Goal: Communication & Community: Answer question/provide support

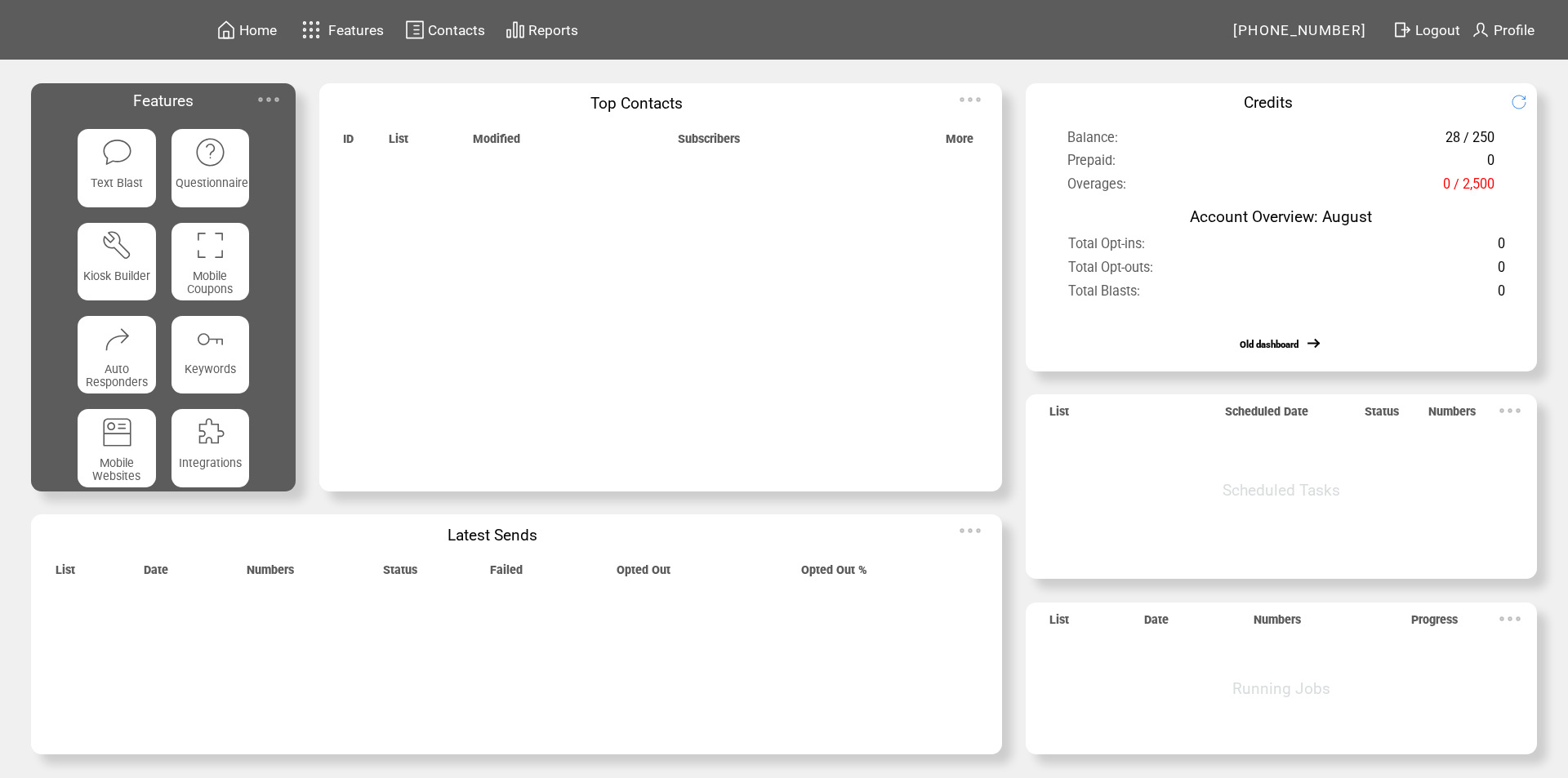
click at [331, 25] on span "Features" at bounding box center [356, 30] width 56 height 16
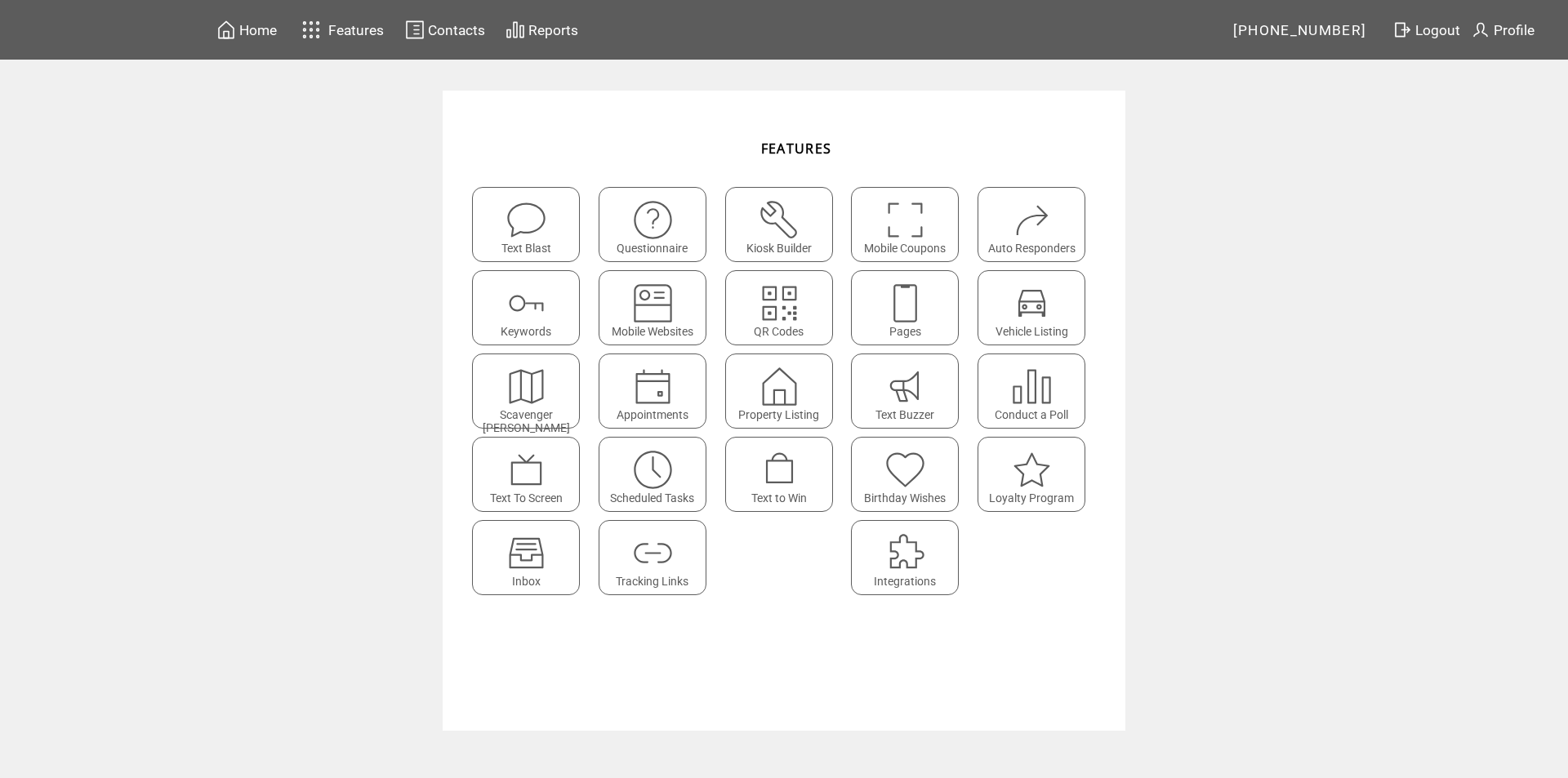
click at [534, 565] on img at bounding box center [526, 553] width 44 height 43
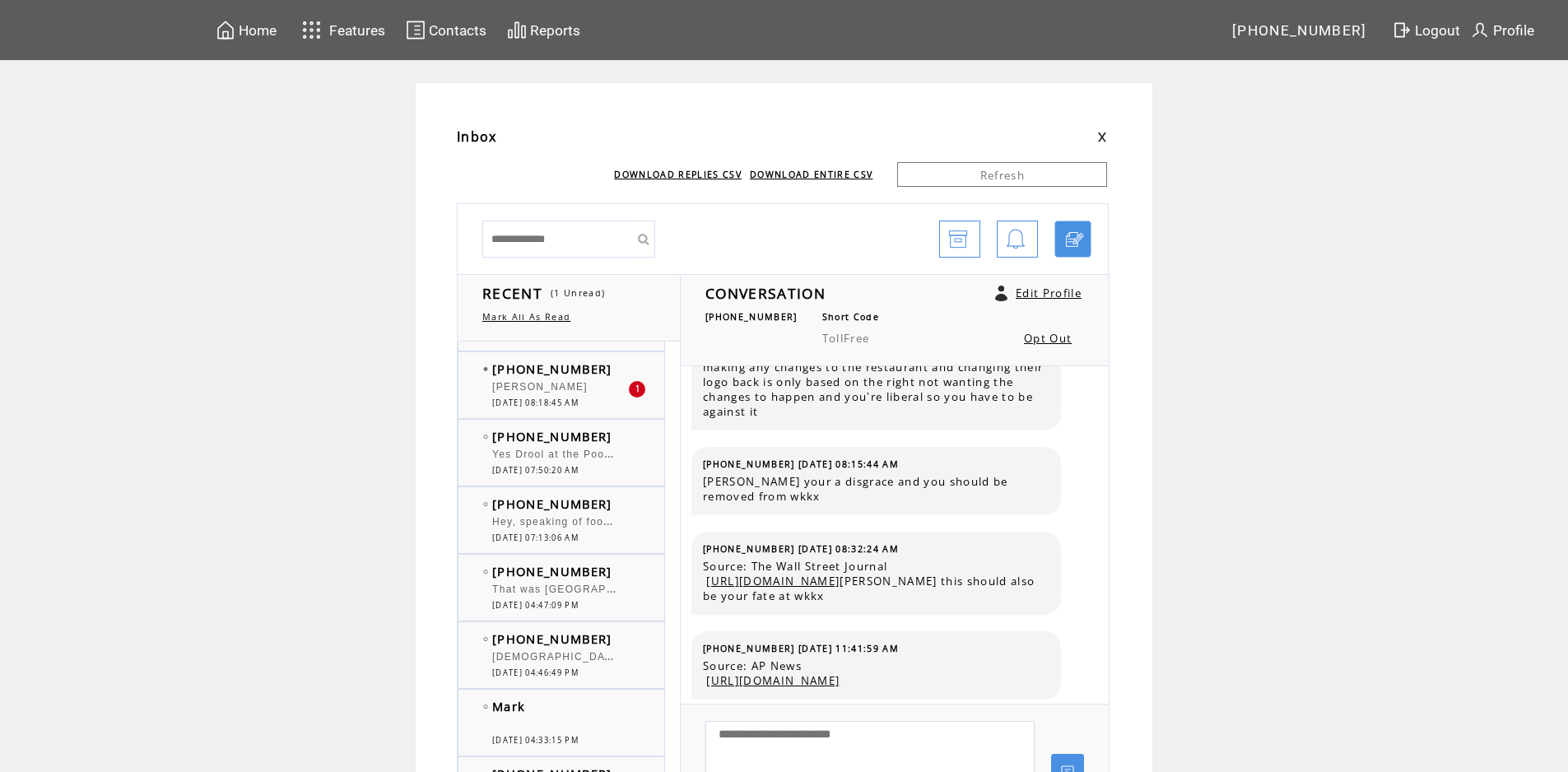
scroll to position [988, 0]
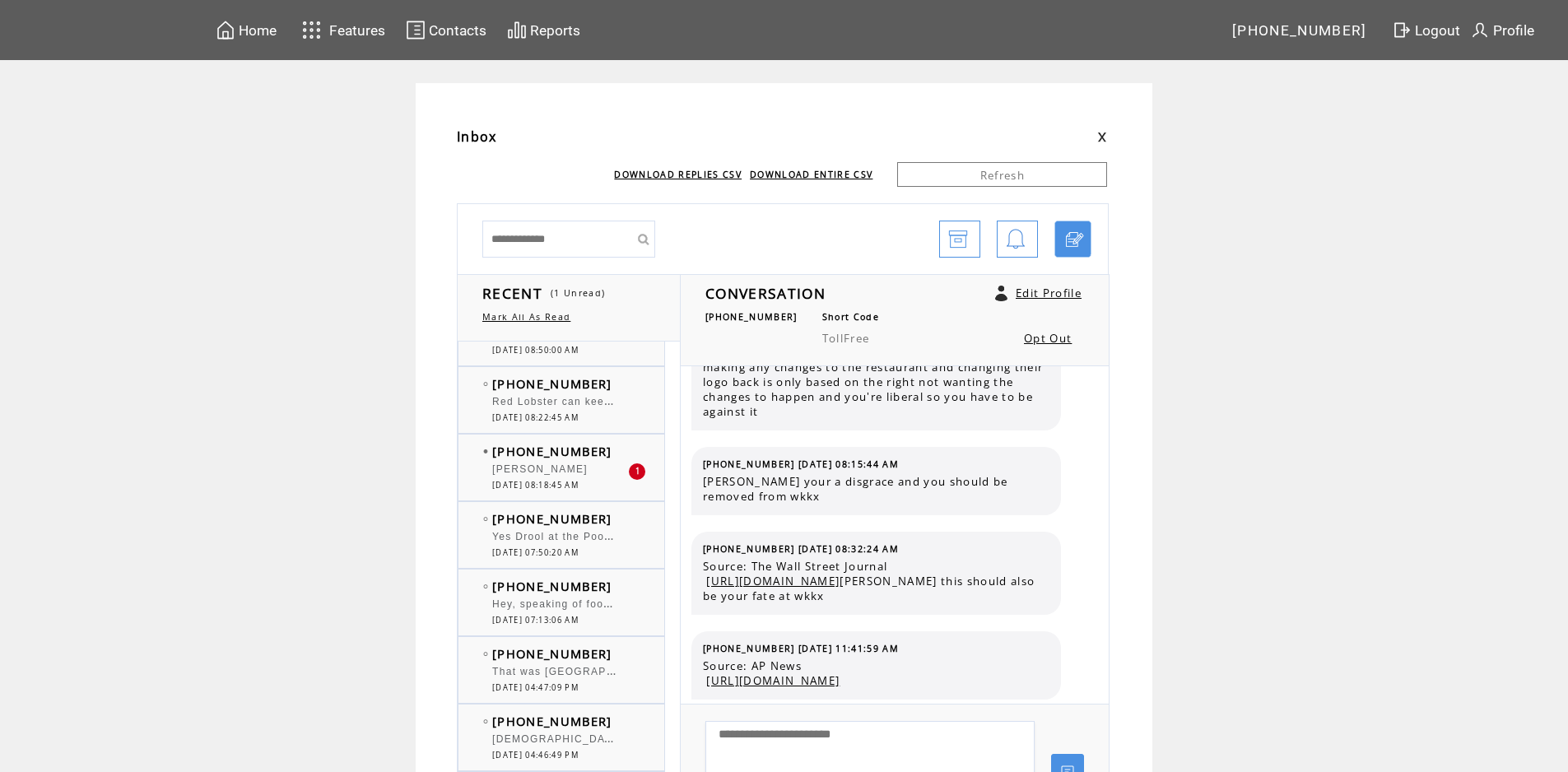
click at [610, 453] on td "[PHONE_NUMBER]" at bounding box center [560, 451] width 136 height 17
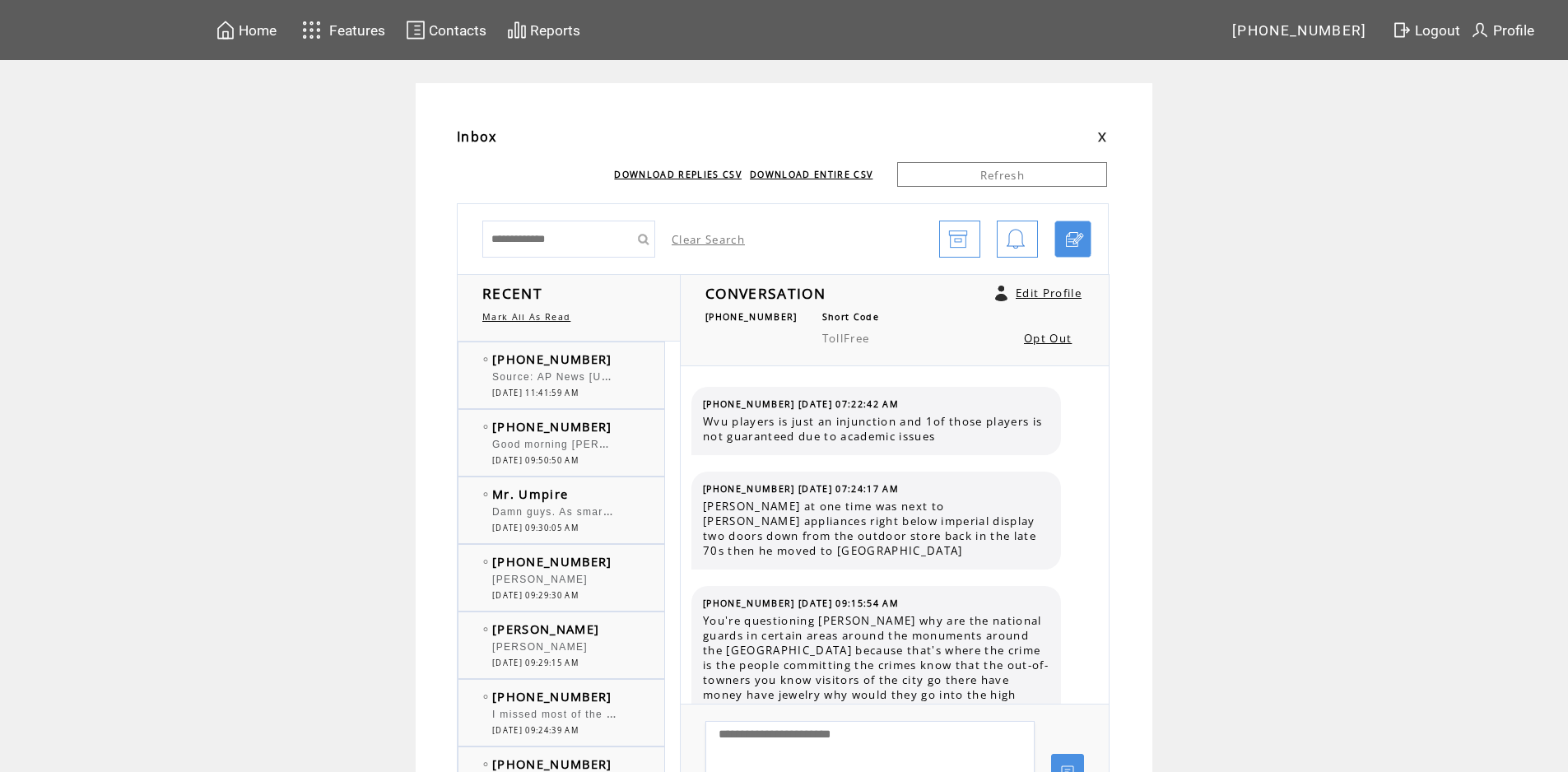
scroll to position [1039, 0]
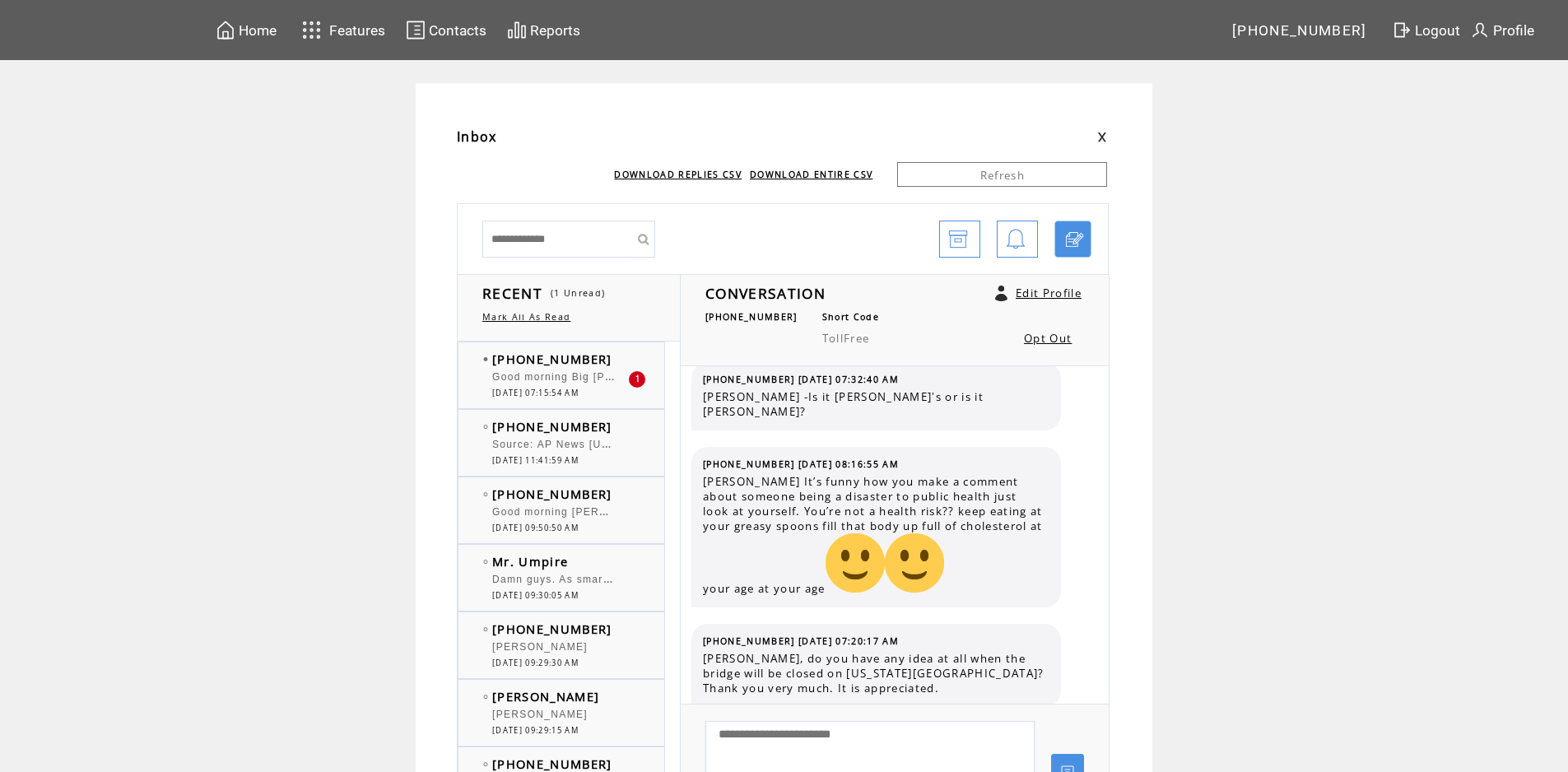
click at [587, 369] on div at bounding box center [560, 369] width 136 height 4
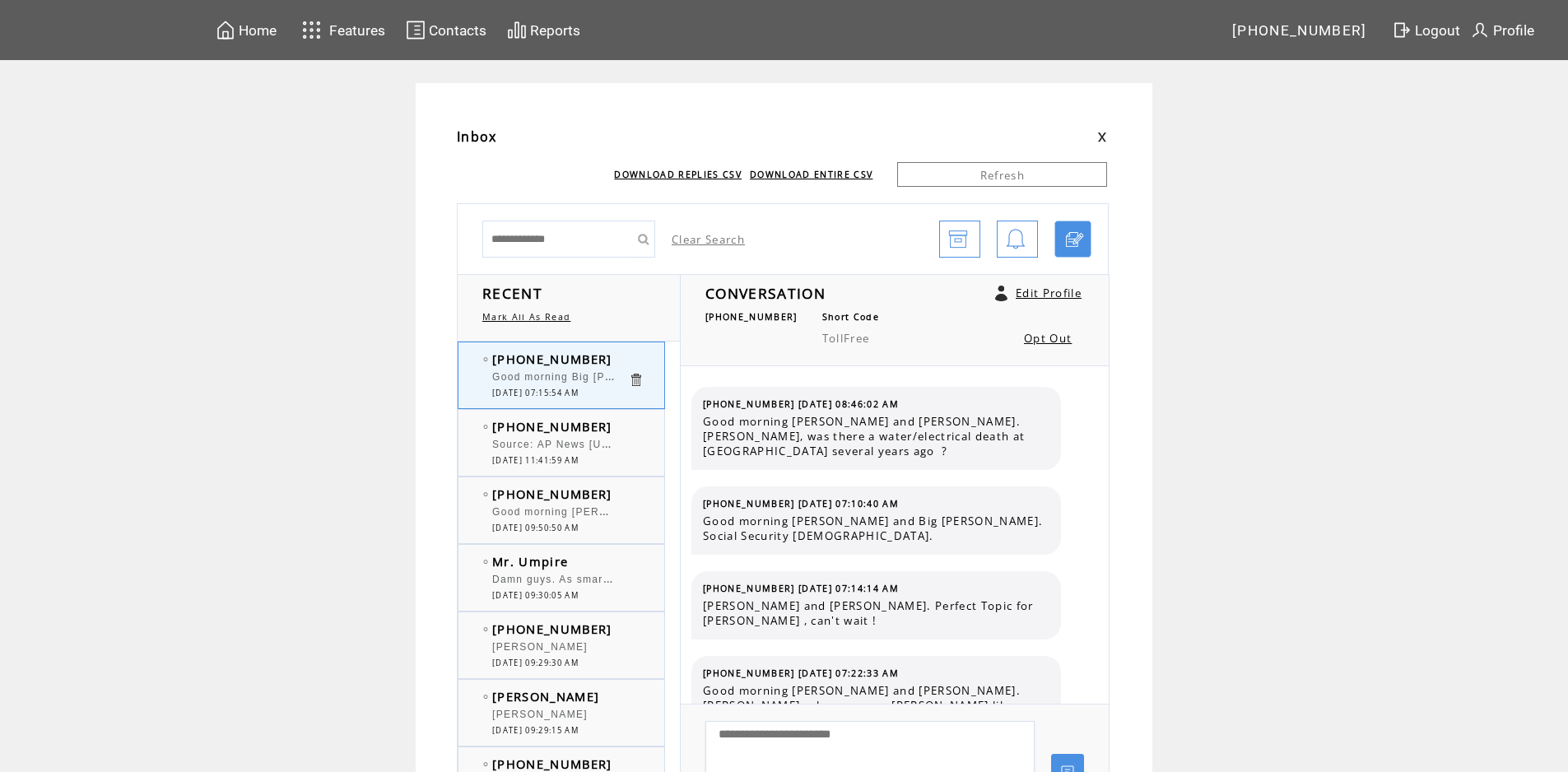
scroll to position [7085, 0]
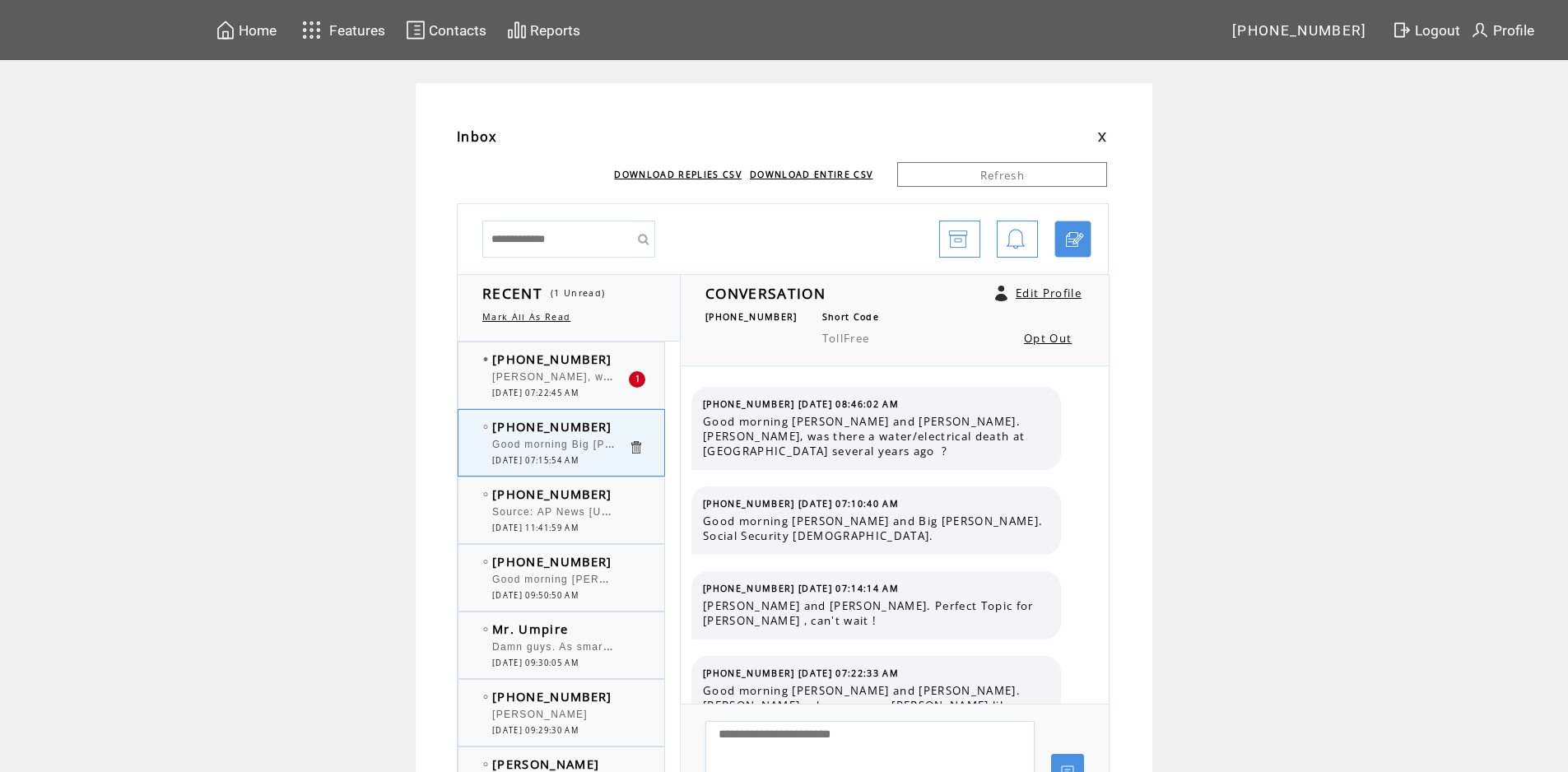
scroll to position [7085, 0]
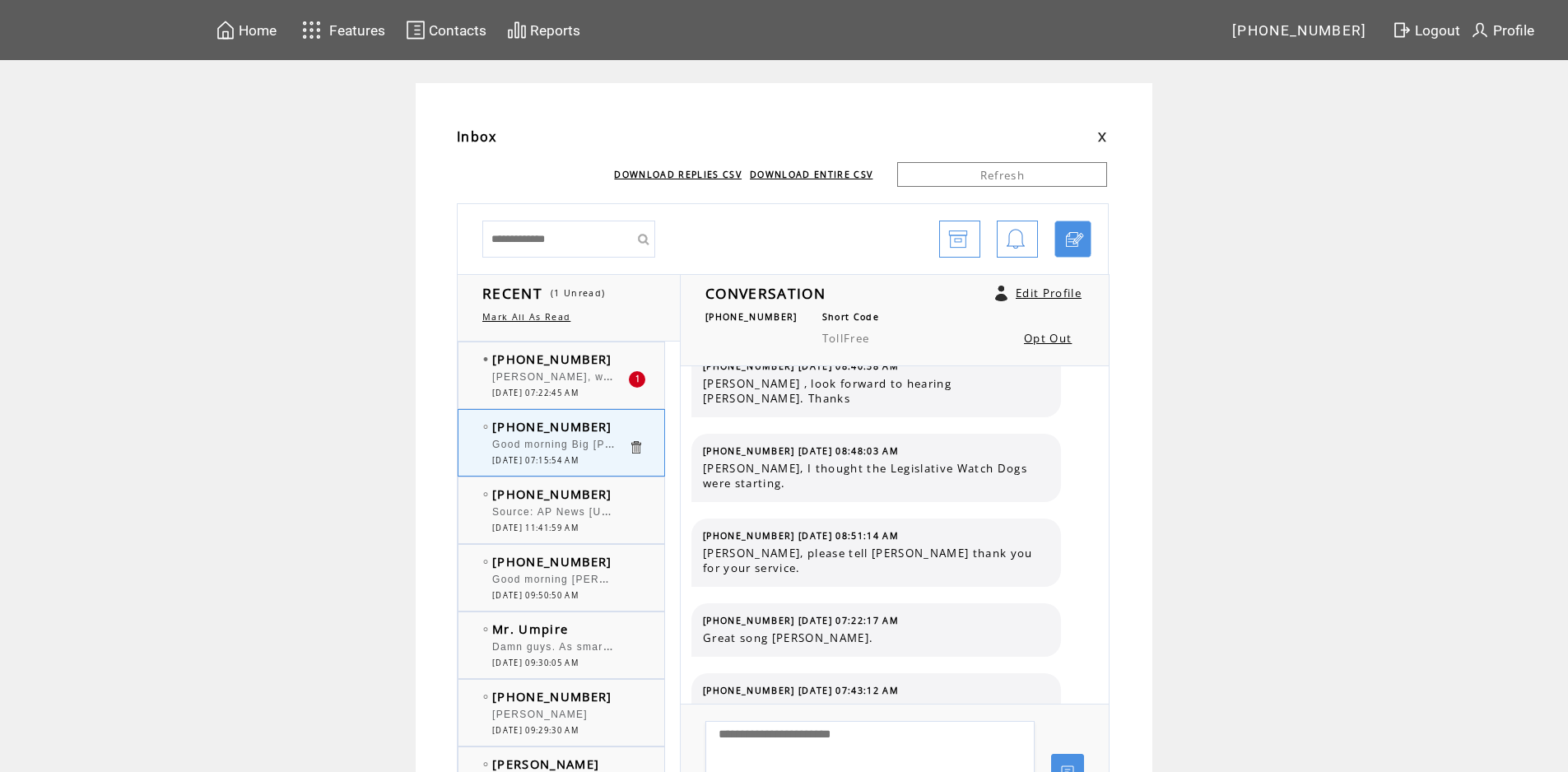
click at [616, 362] on td "[PHONE_NUMBER]" at bounding box center [560, 359] width 136 height 17
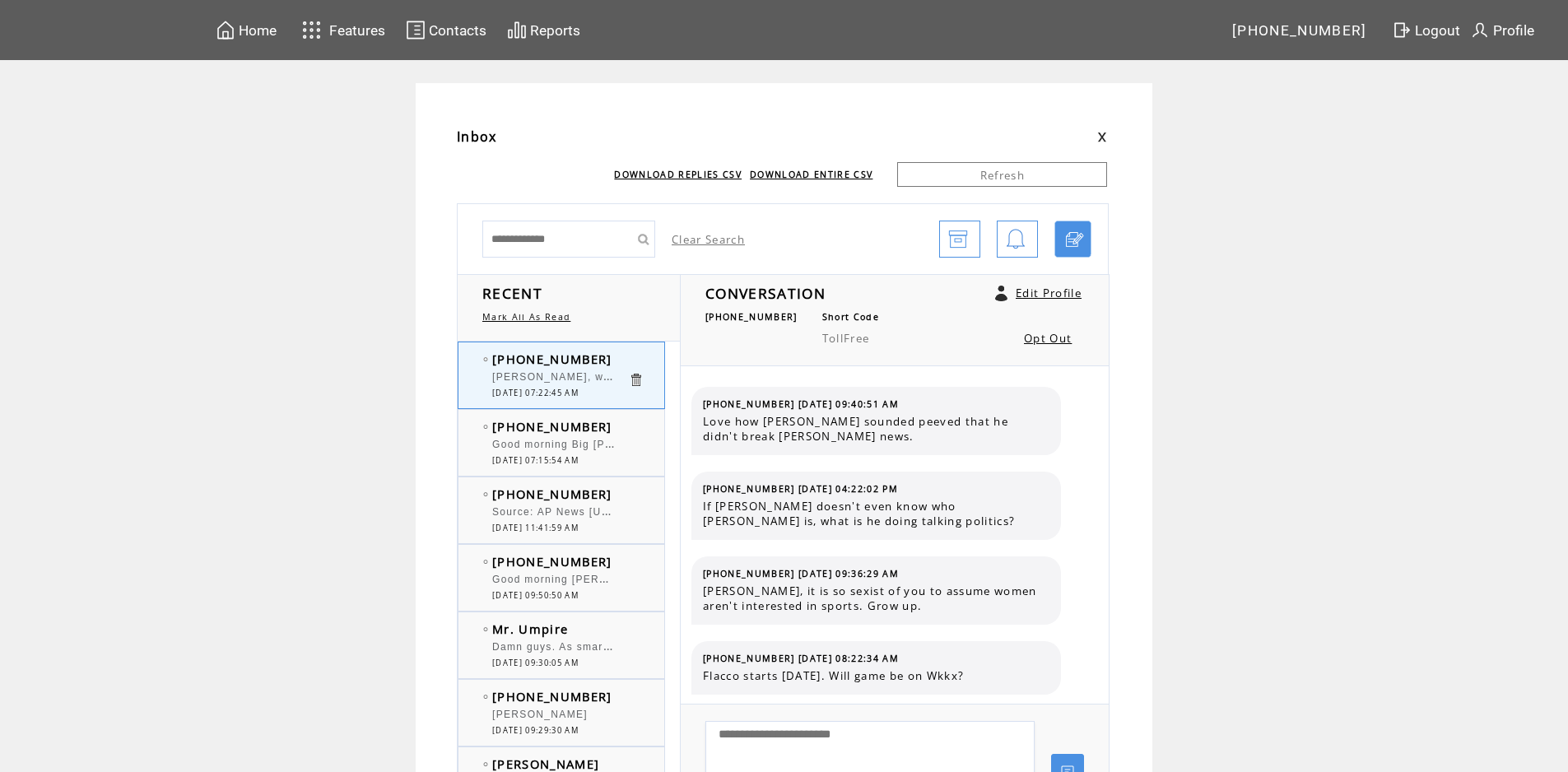
scroll to position [1038, 0]
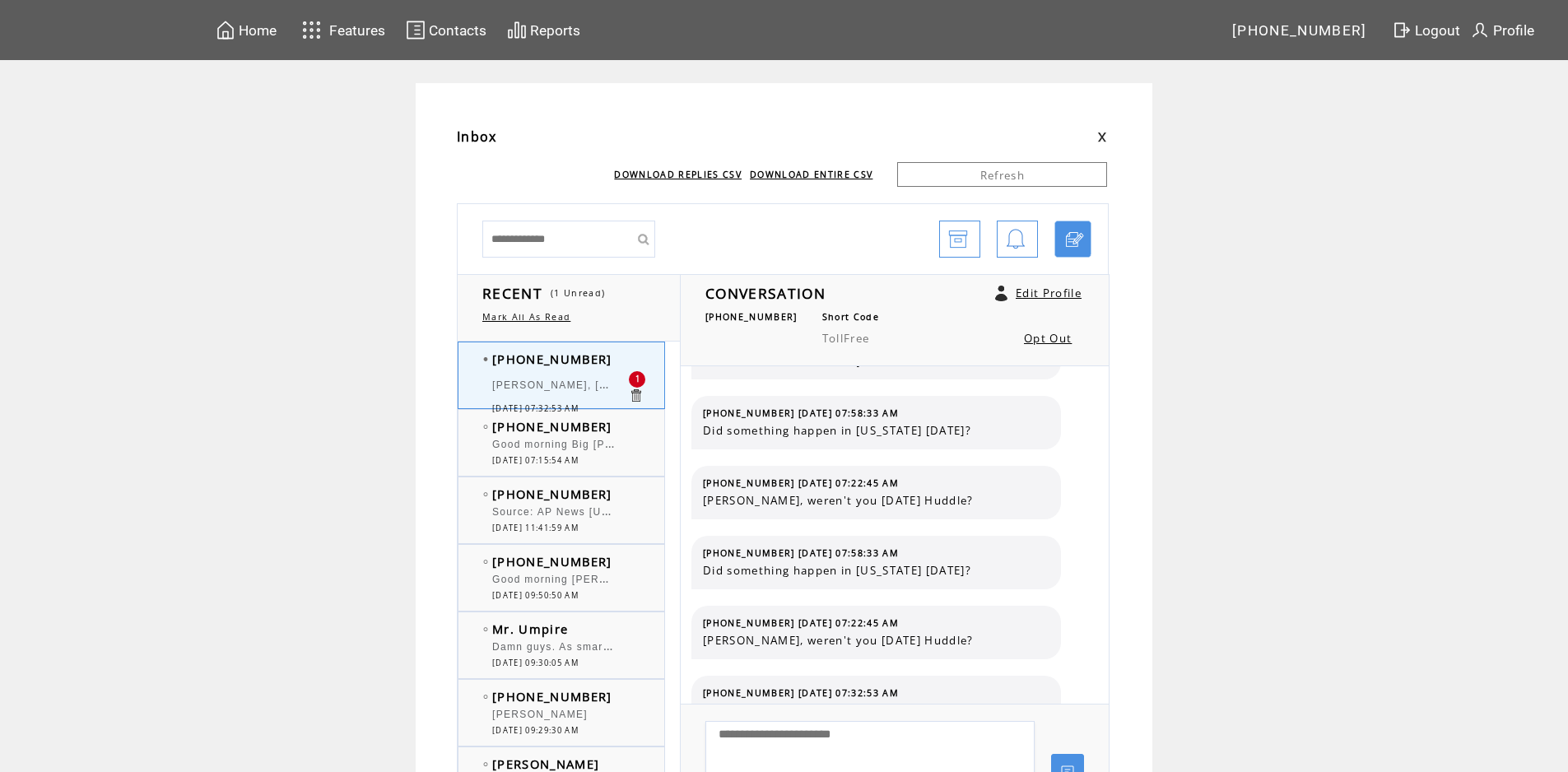
click at [627, 434] on td "[PHONE_NUMBER]" at bounding box center [560, 426] width 136 height 17
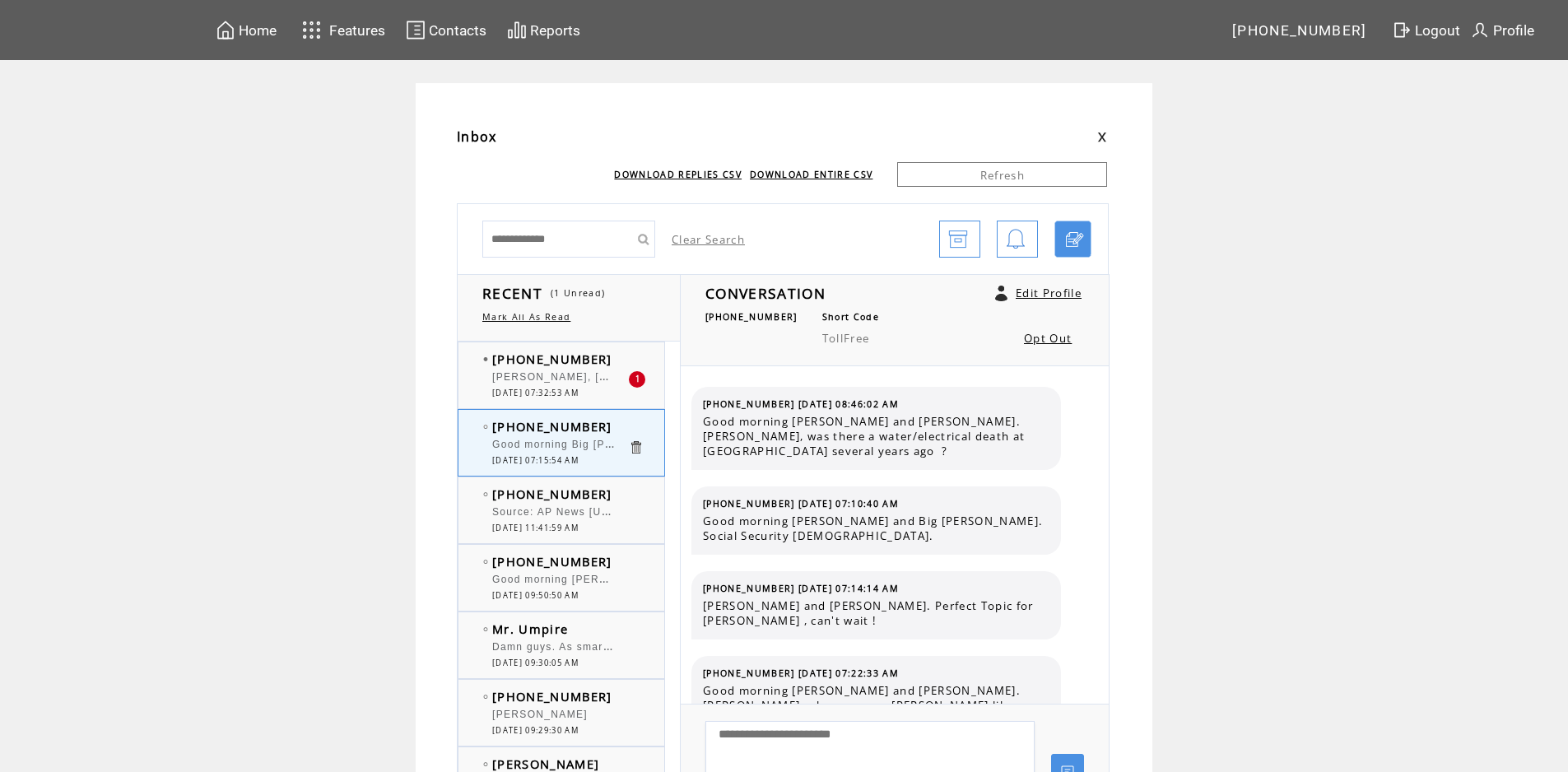
scroll to position [7085, 0]
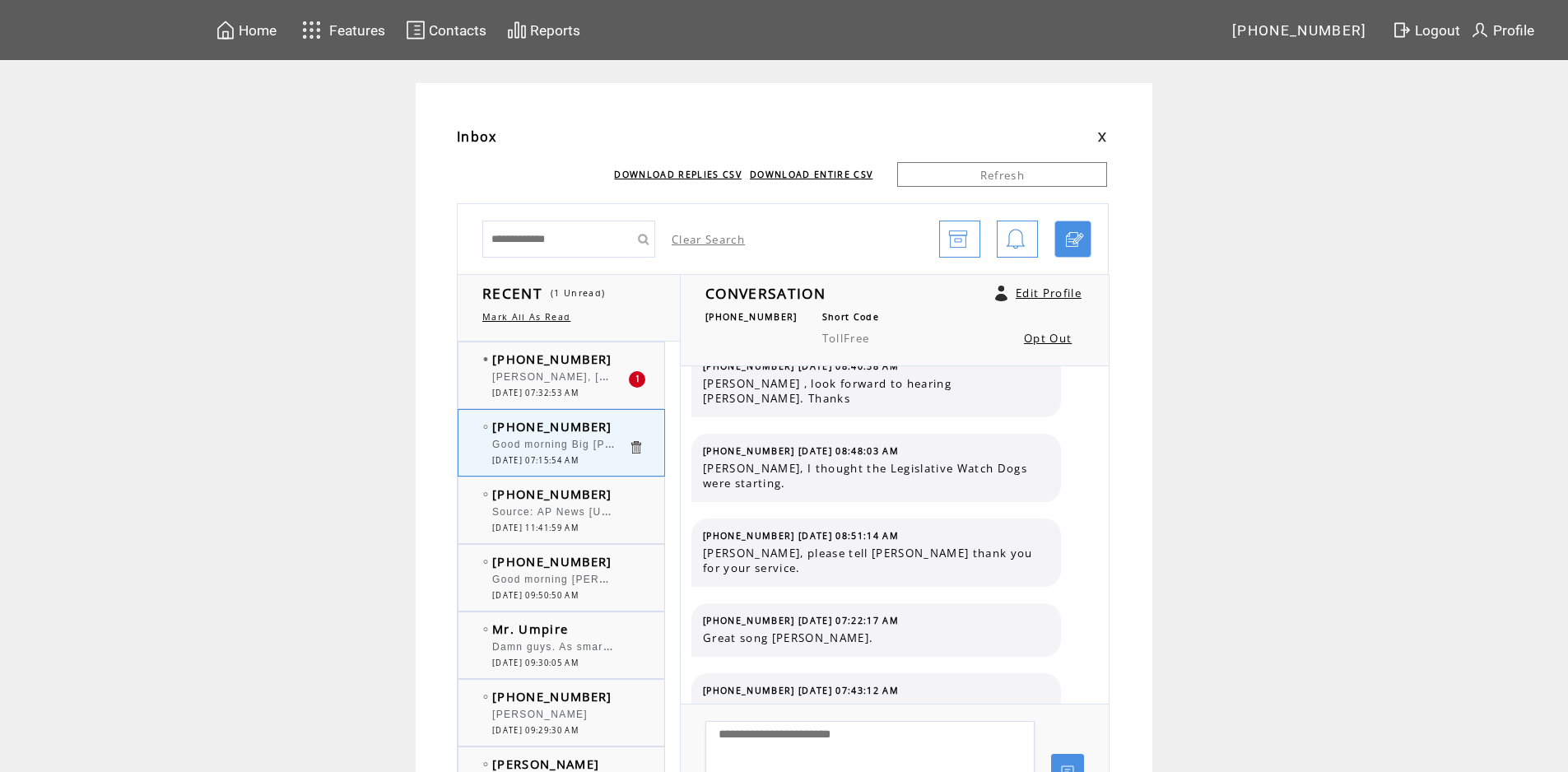
click at [611, 352] on td "[PHONE_NUMBER]" at bounding box center [560, 359] width 136 height 17
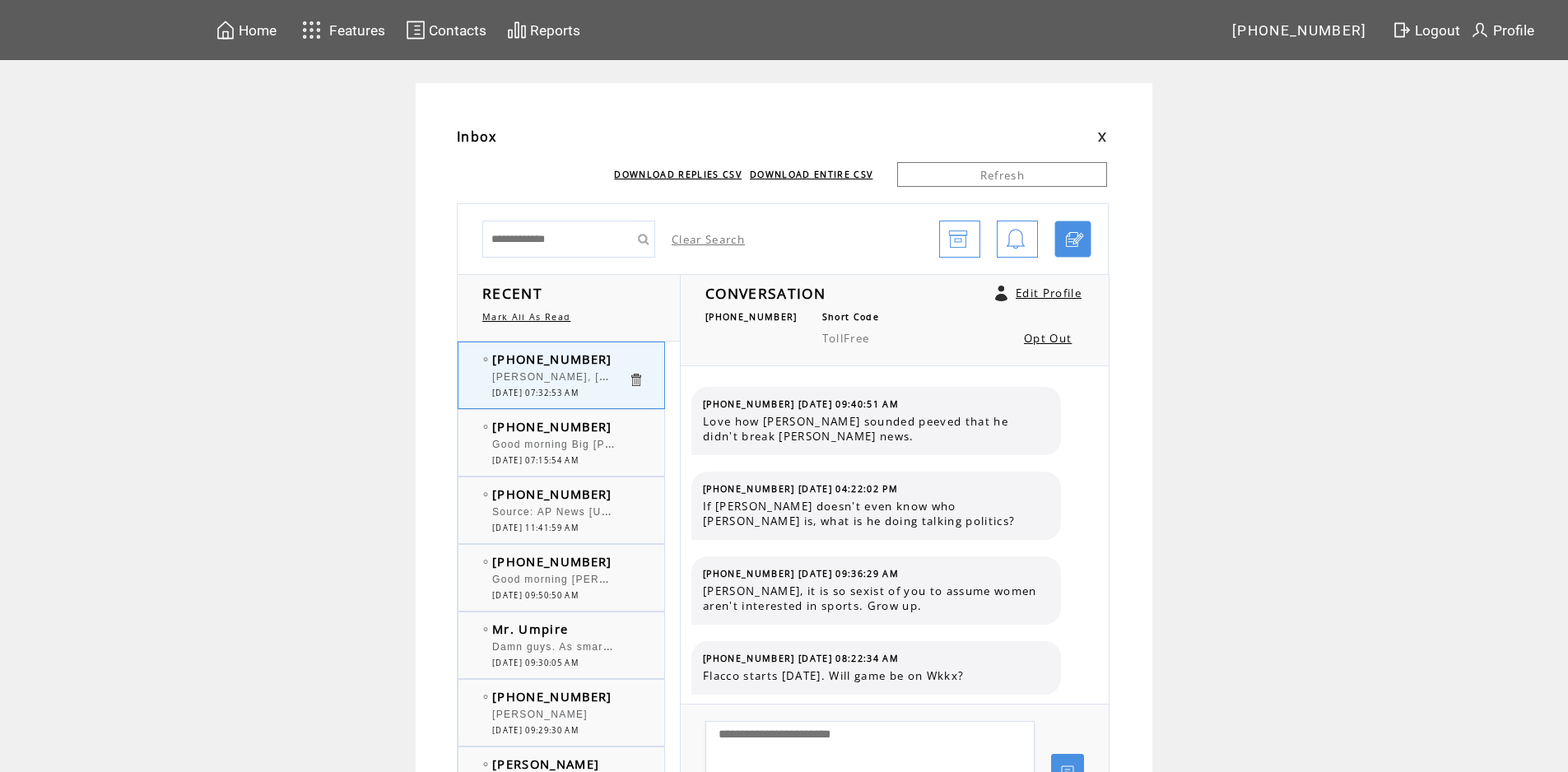
scroll to position [1108, 0]
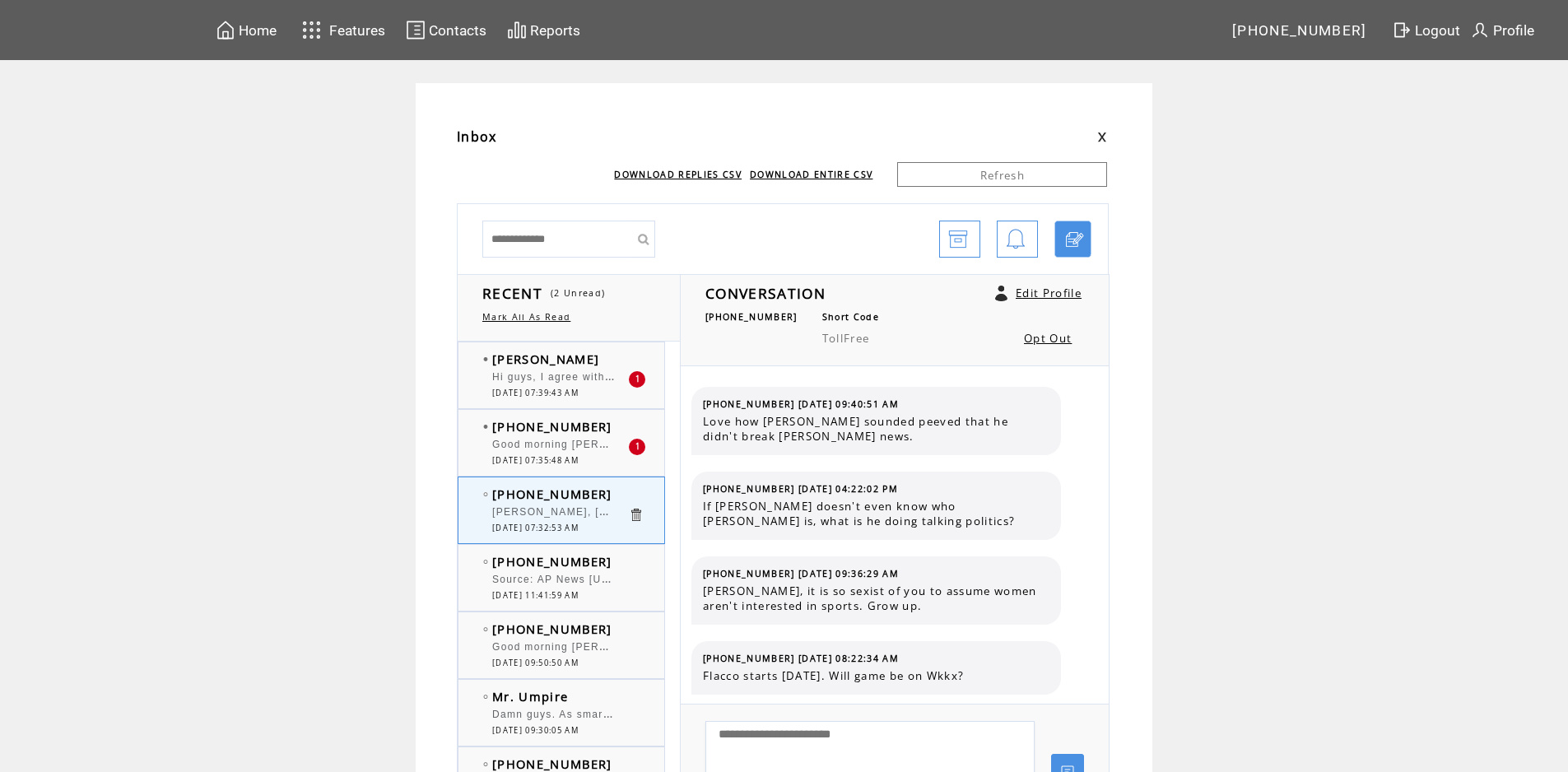
scroll to position [1108, 0]
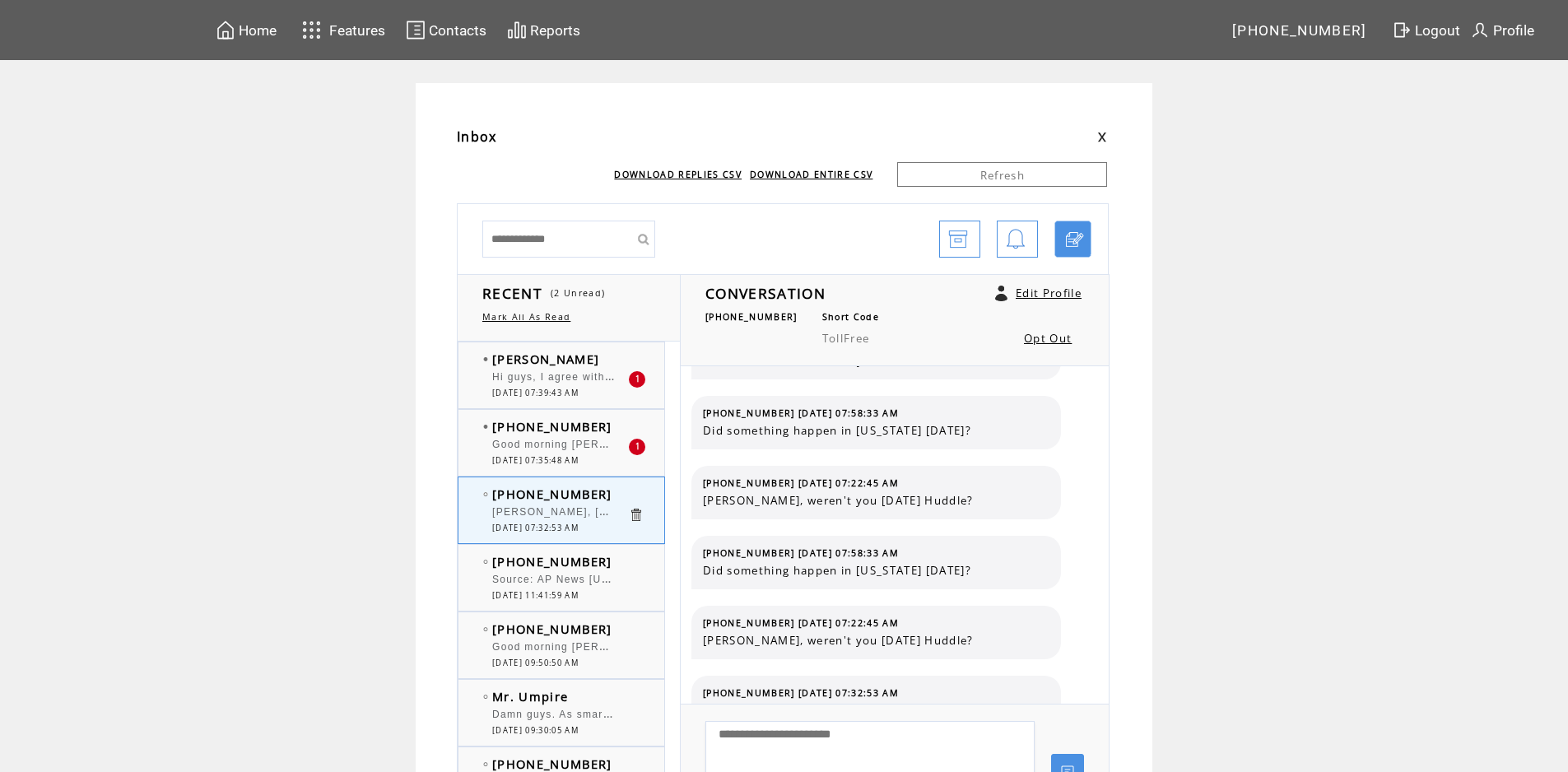
click at [606, 433] on td "[PHONE_NUMBER]" at bounding box center [560, 426] width 136 height 17
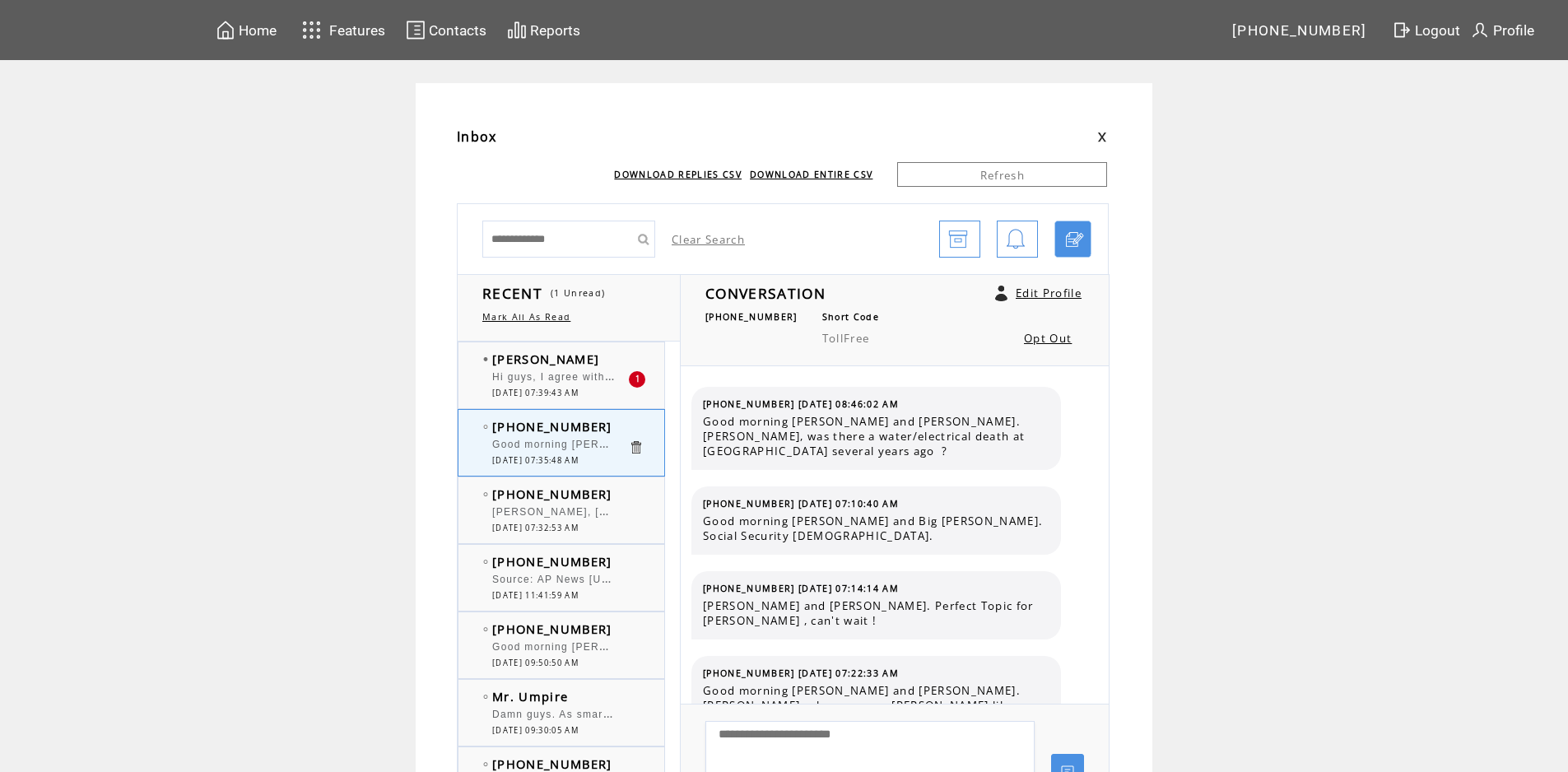
scroll to position [7169, 0]
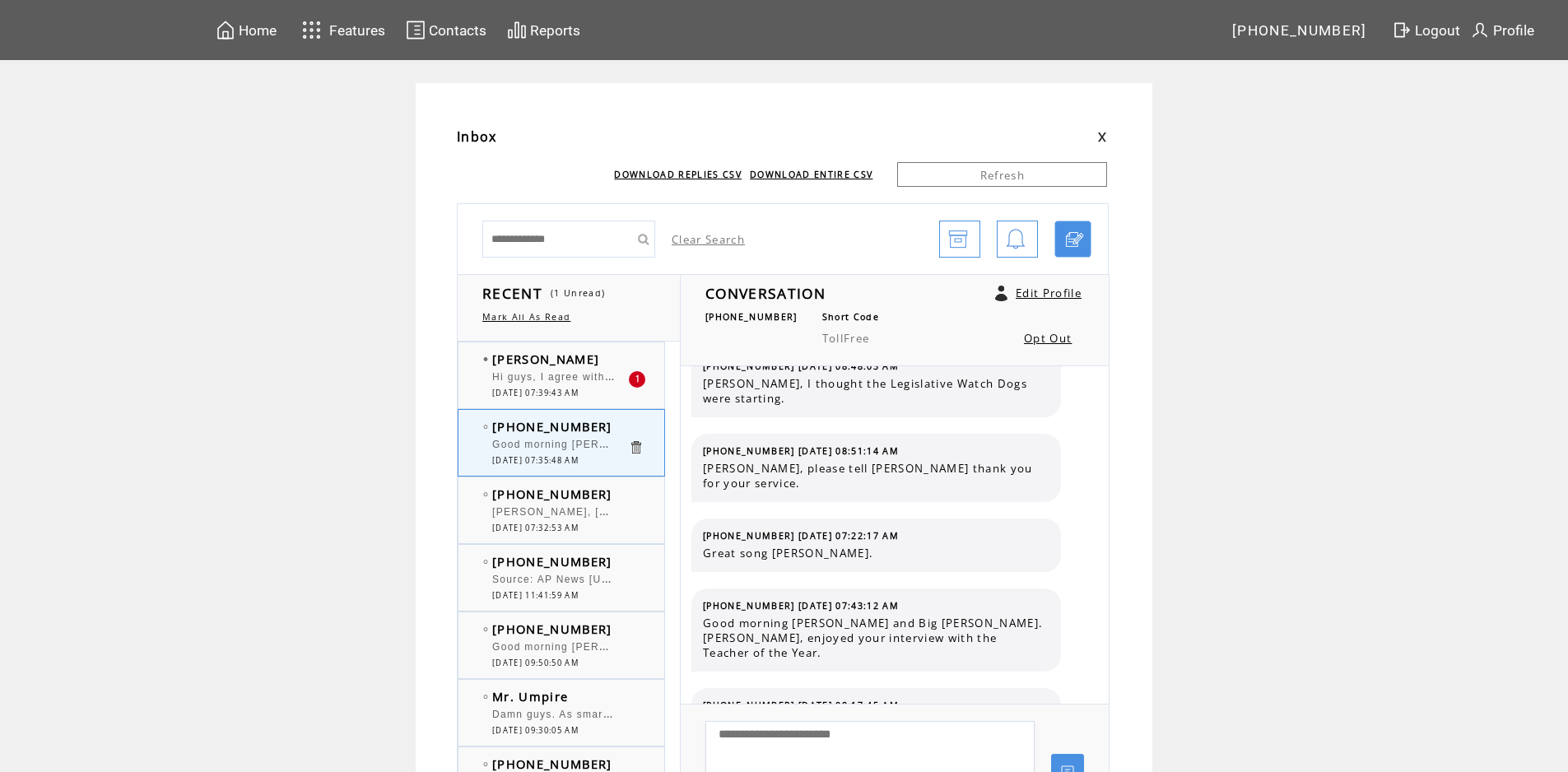
click at [587, 360] on td "[PERSON_NAME]" at bounding box center [560, 359] width 136 height 17
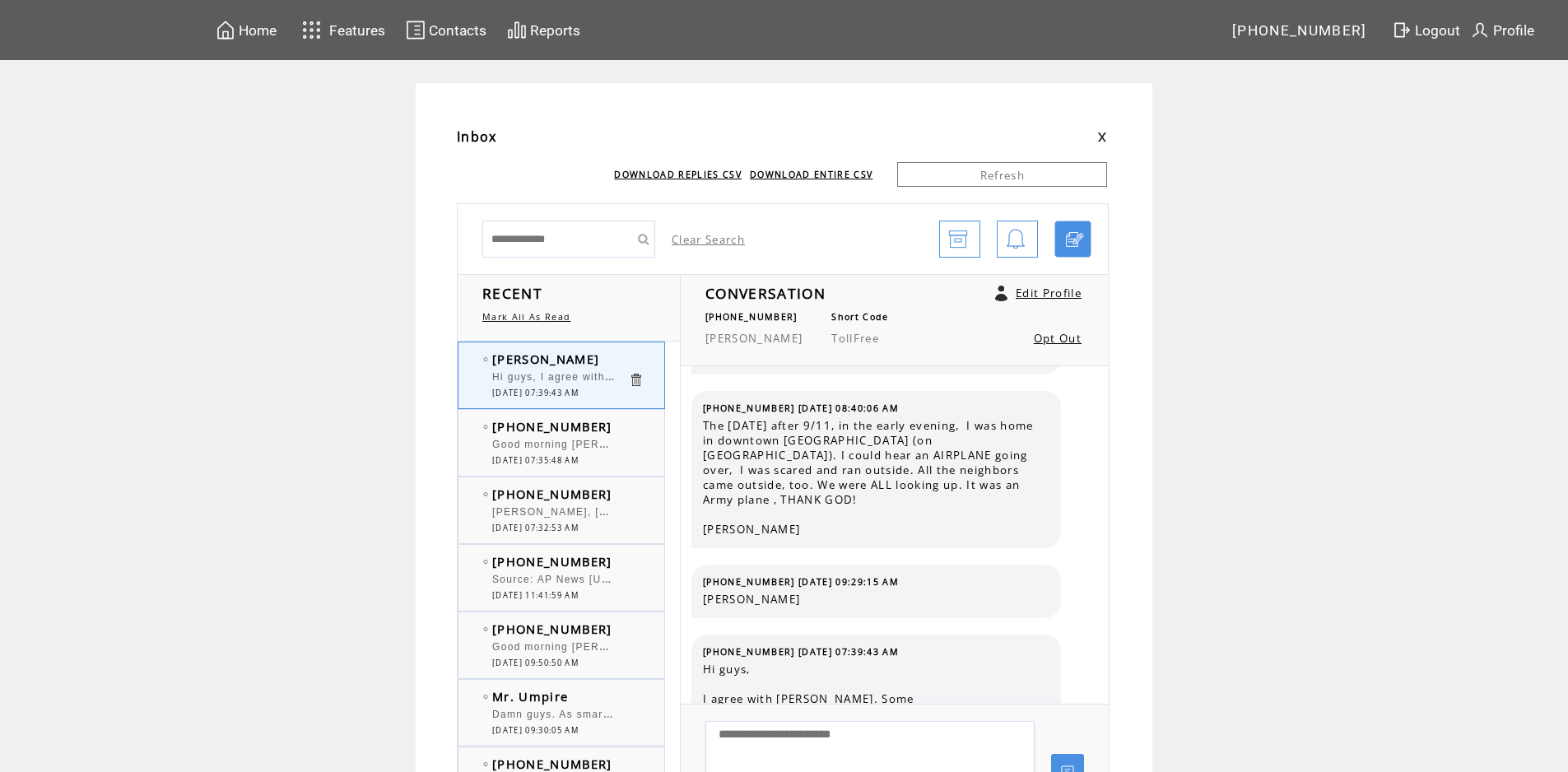
click at [577, 448] on span "Good morning [PERSON_NAME] and [PERSON_NAME]. I always thought that [PERSON_NAM…" at bounding box center [794, 443] width 604 height 17
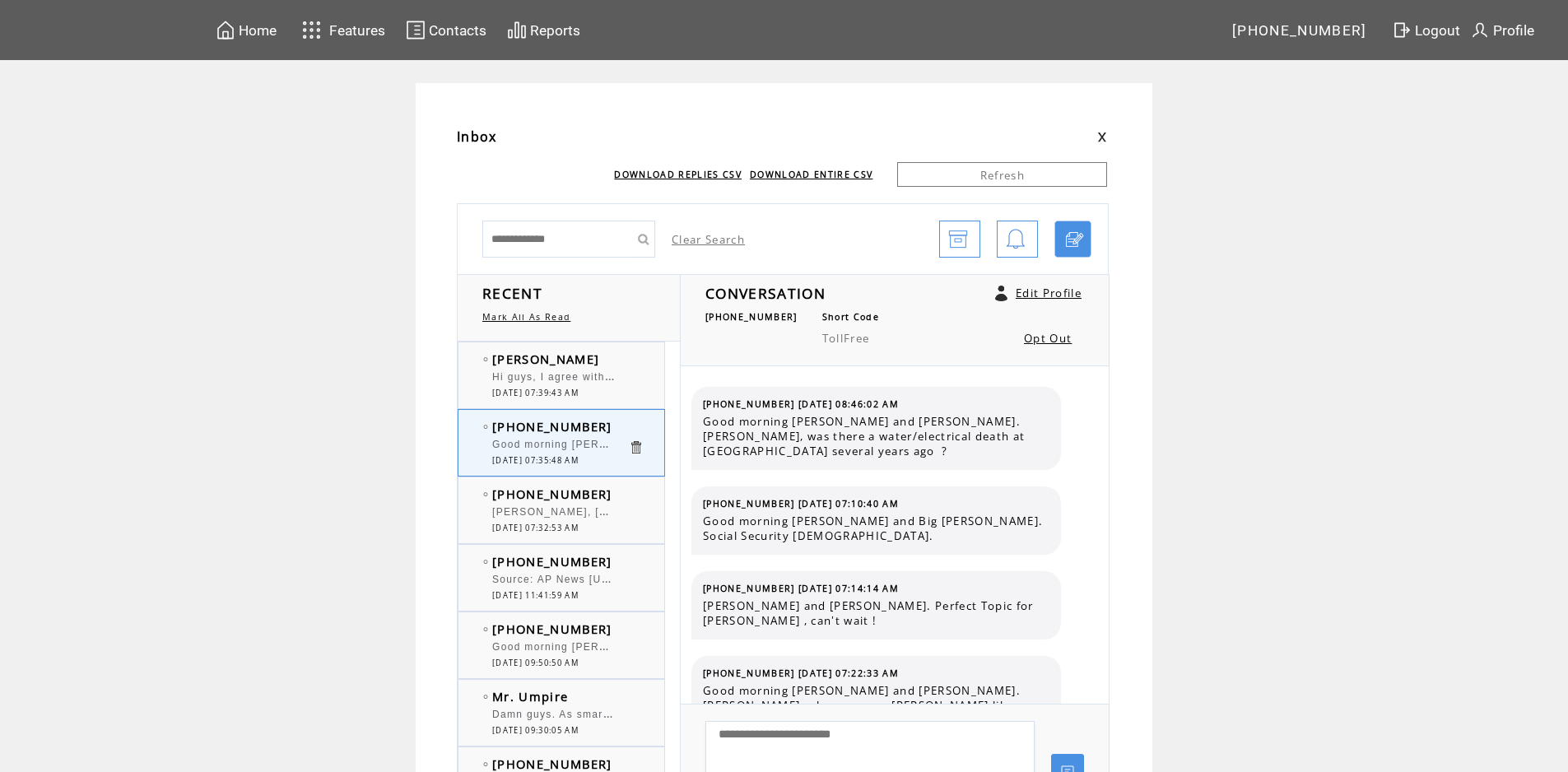
scroll to position [7169, 0]
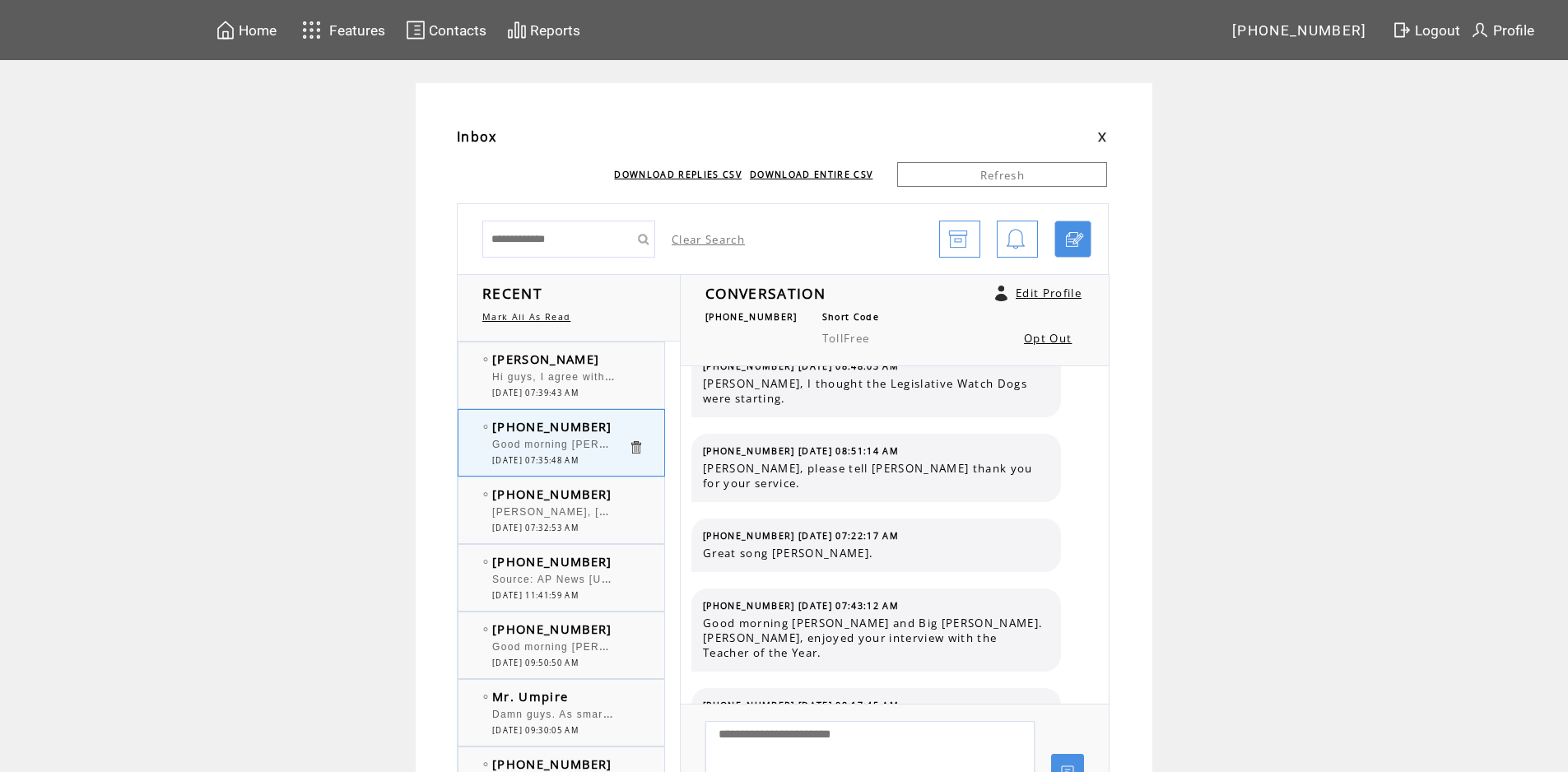
click at [592, 378] on span "Hi guys, I agree with yinz. Some ladies look good with plastic surgery, others …" at bounding box center [1357, 377] width 1730 height 12
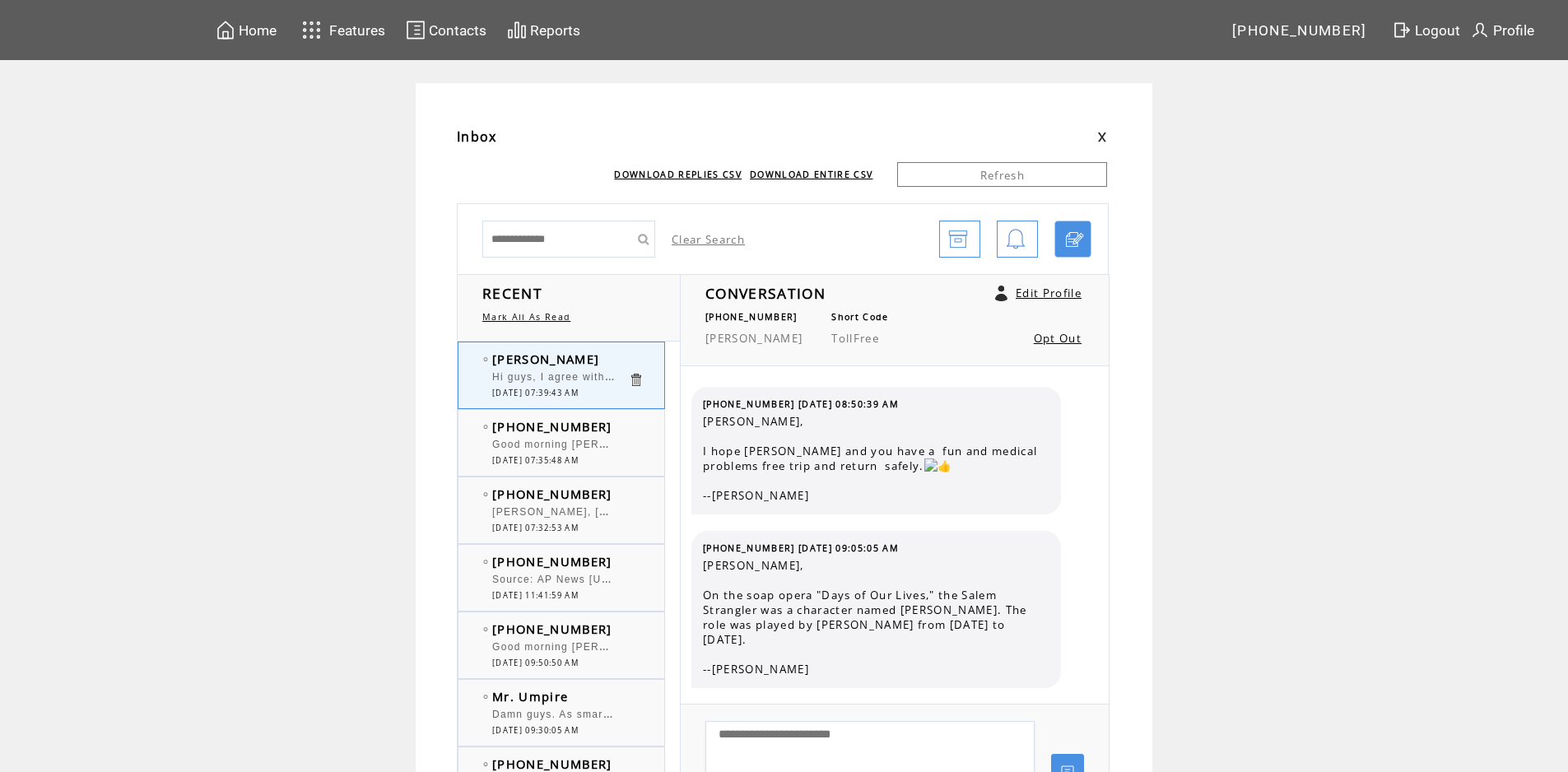
scroll to position [2721, 0]
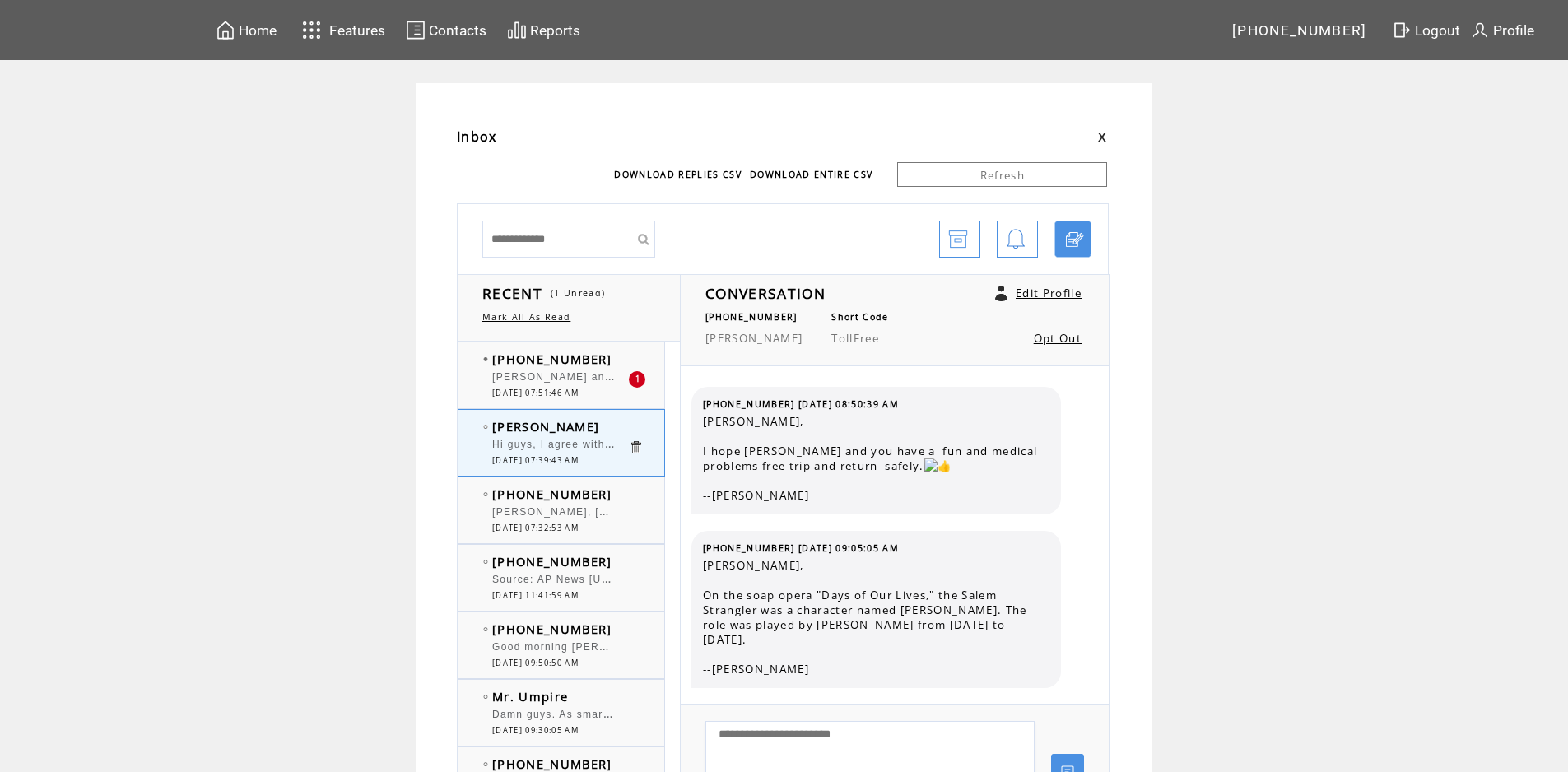
scroll to position [2721, 0]
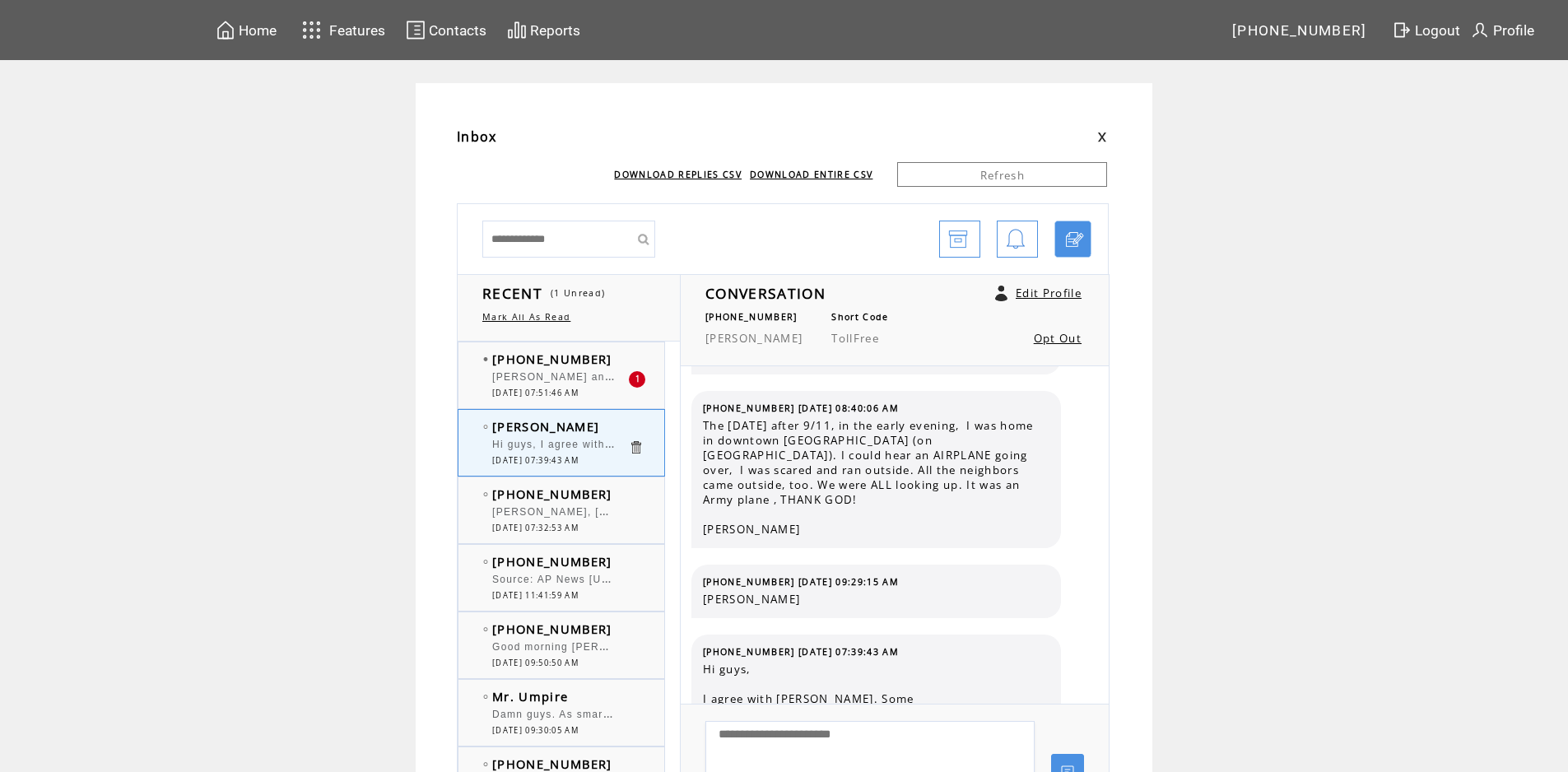
click at [616, 358] on td "[PHONE_NUMBER]" at bounding box center [560, 359] width 136 height 17
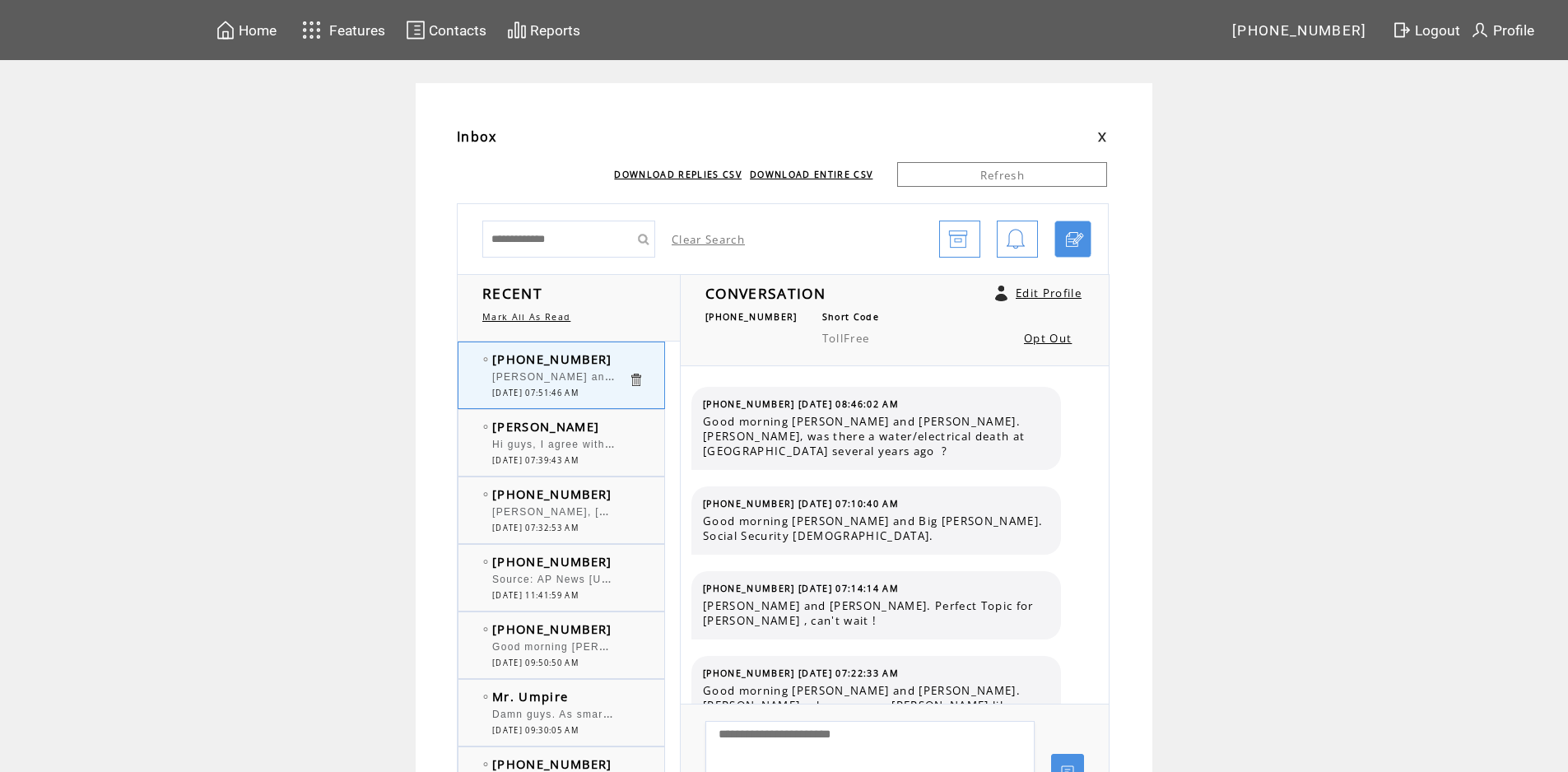
scroll to position [7269, 0]
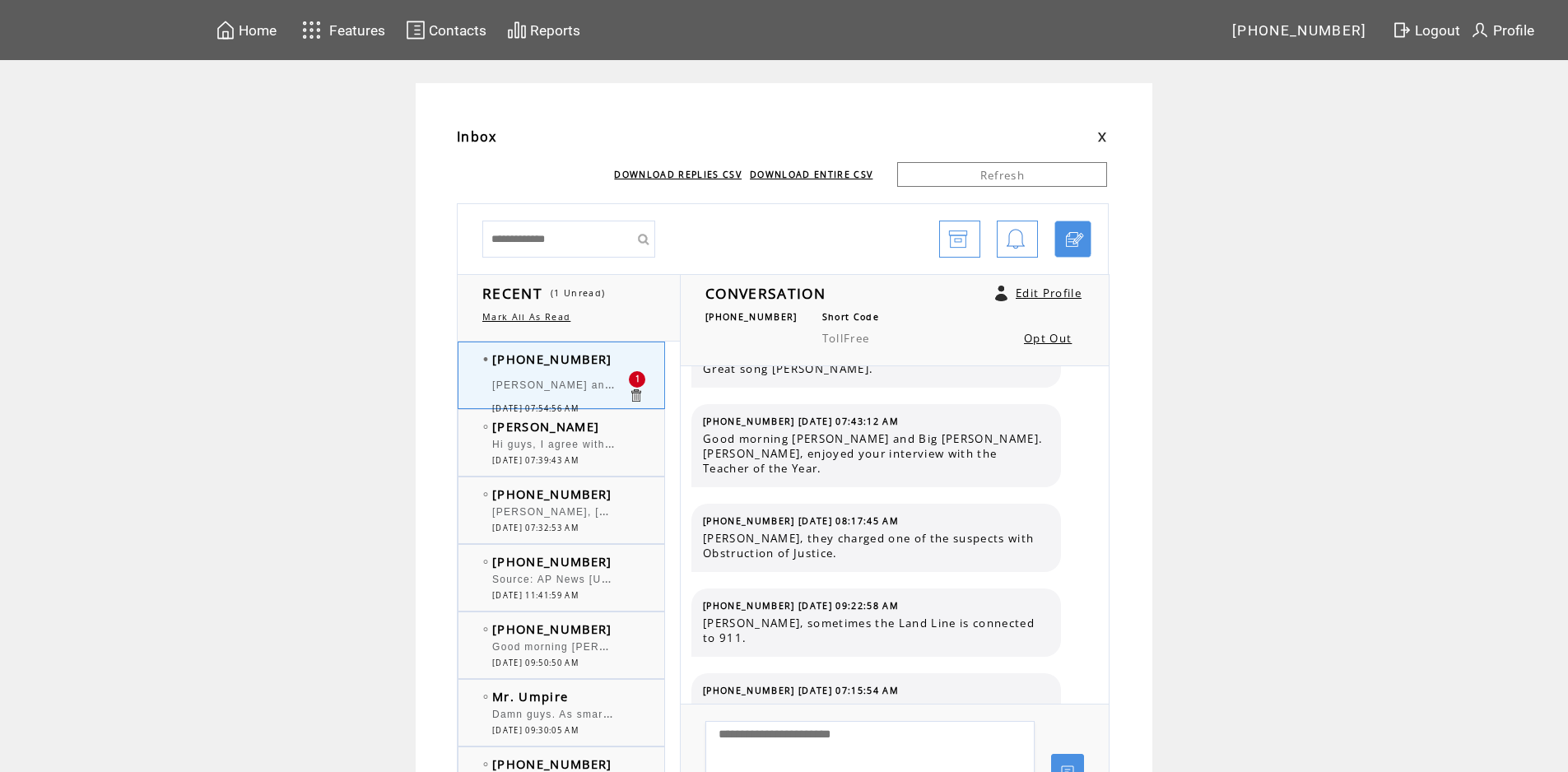
click at [616, 358] on td "[PHONE_NUMBER]" at bounding box center [560, 359] width 136 height 17
click at [621, 425] on td "[PERSON_NAME]" at bounding box center [560, 426] width 136 height 17
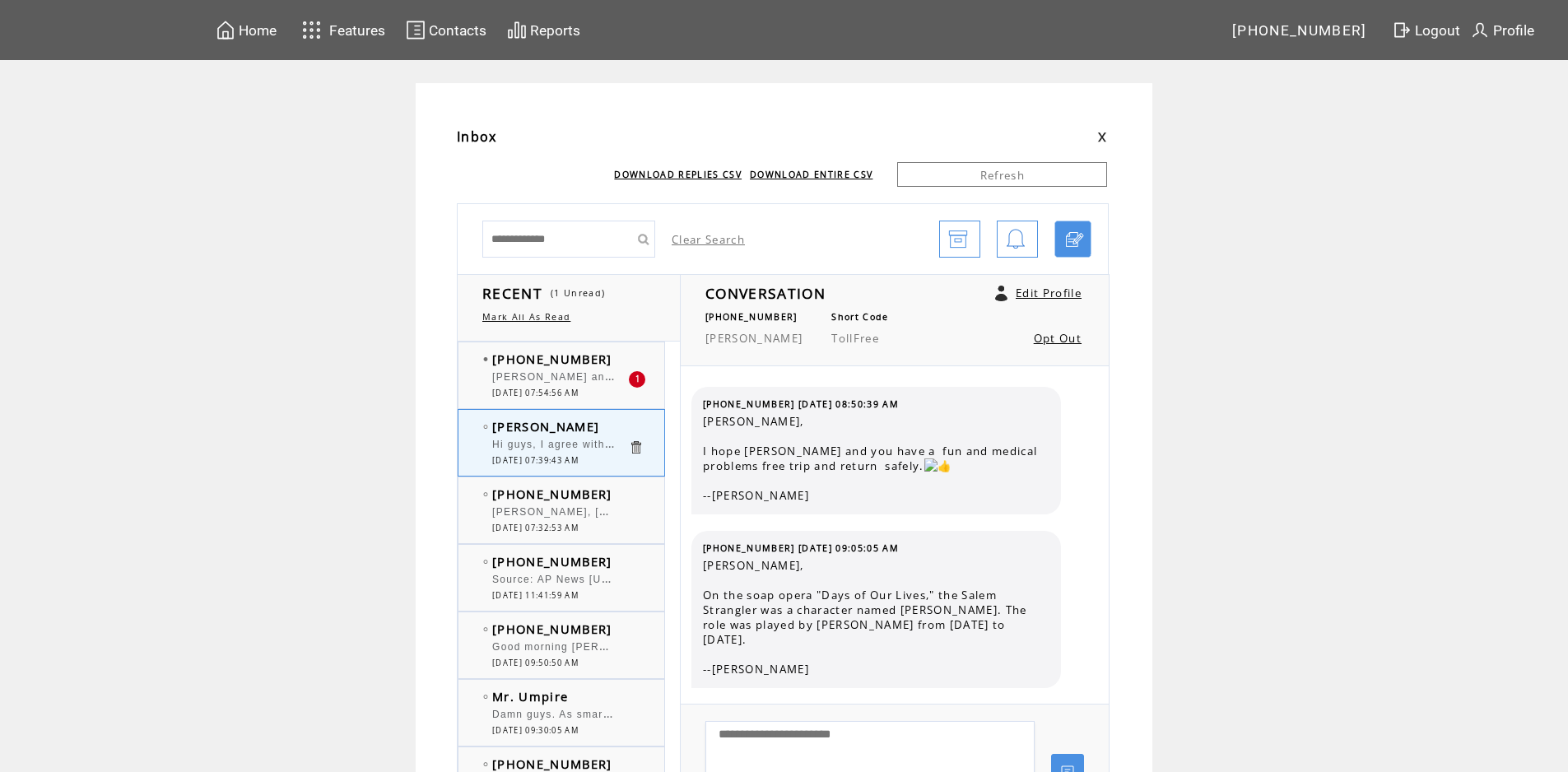
scroll to position [2721, 0]
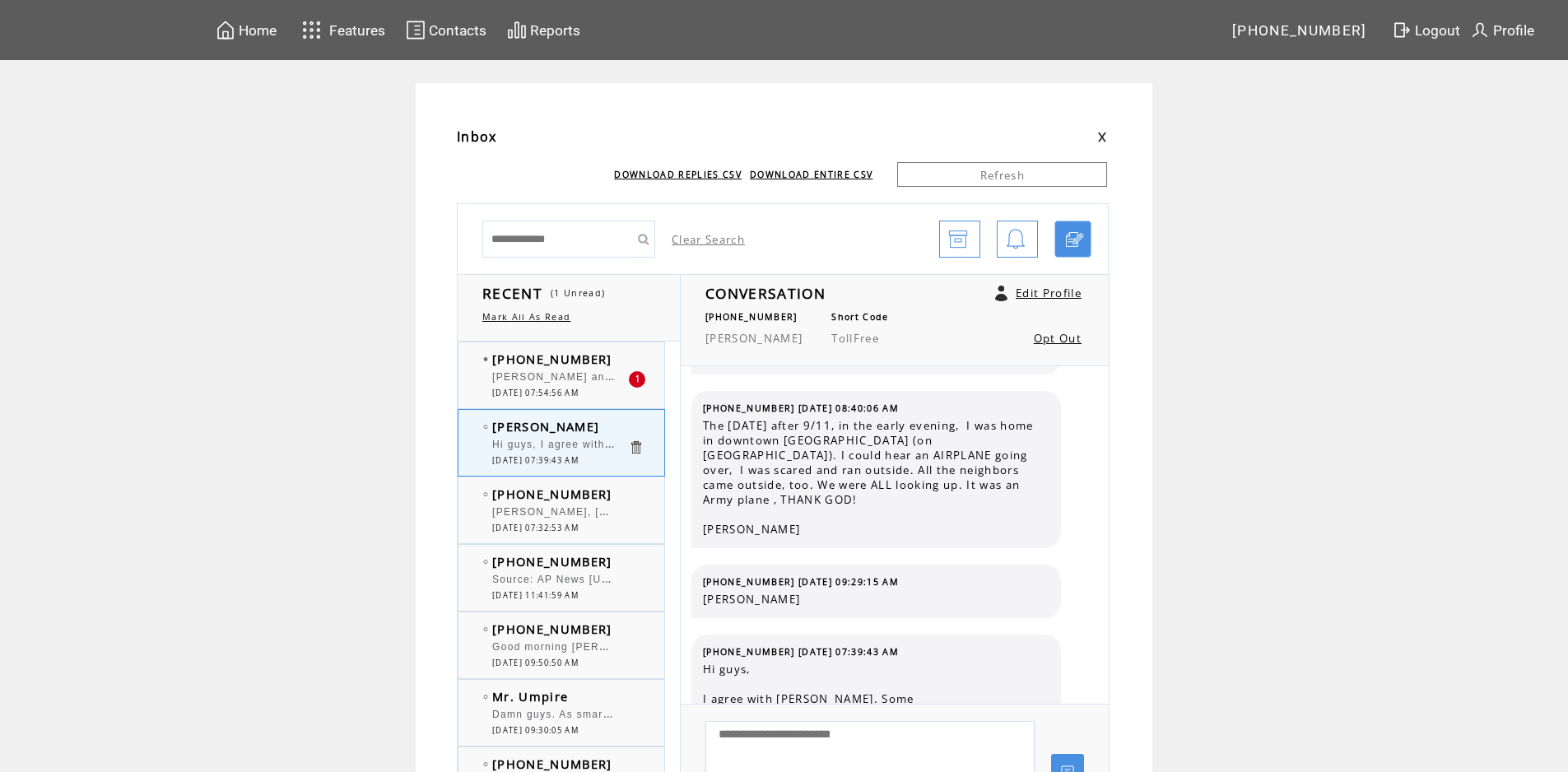
click at [625, 359] on td "[PHONE_NUMBER]" at bounding box center [560, 359] width 136 height 17
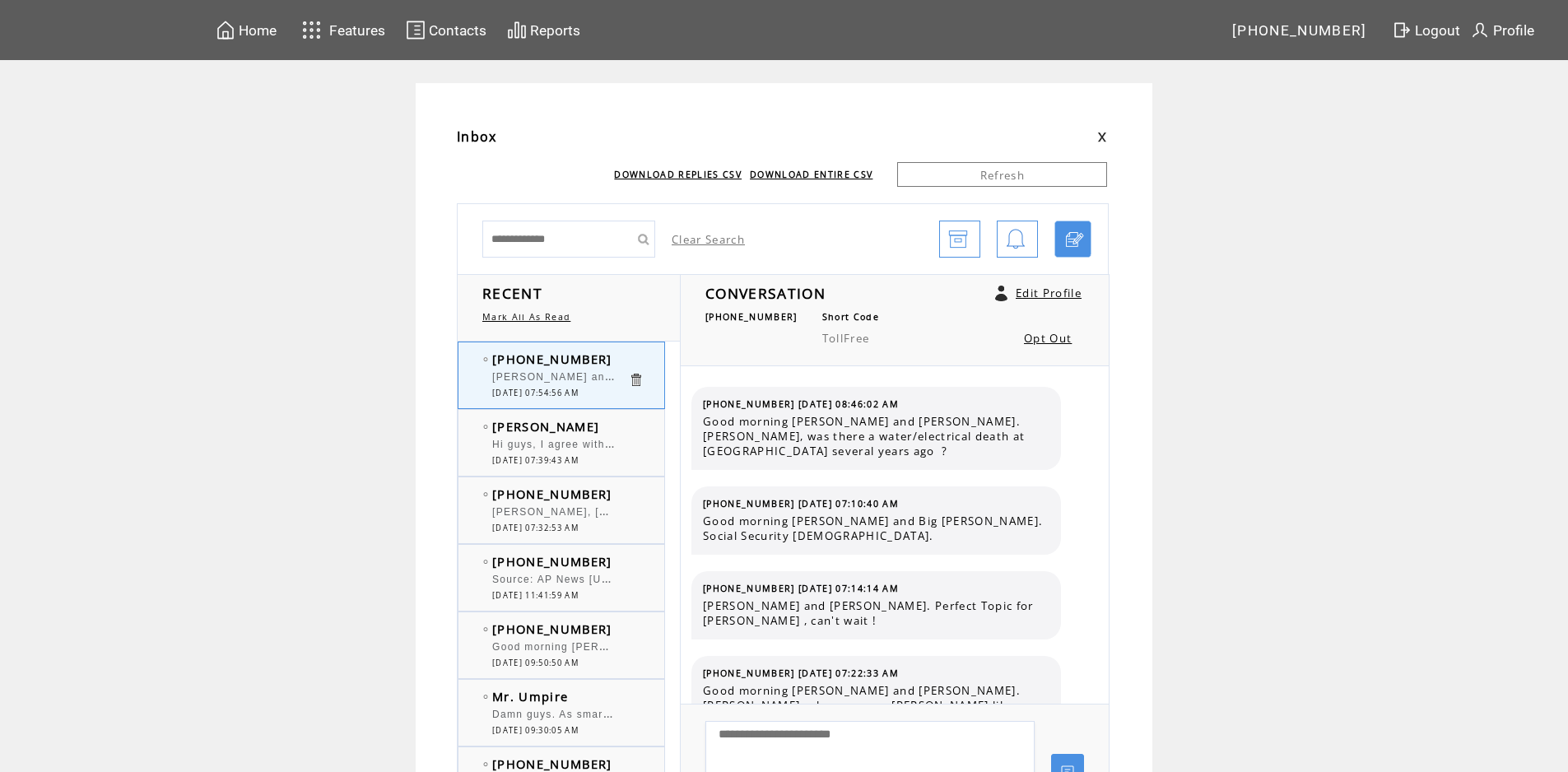
scroll to position [7353, 0]
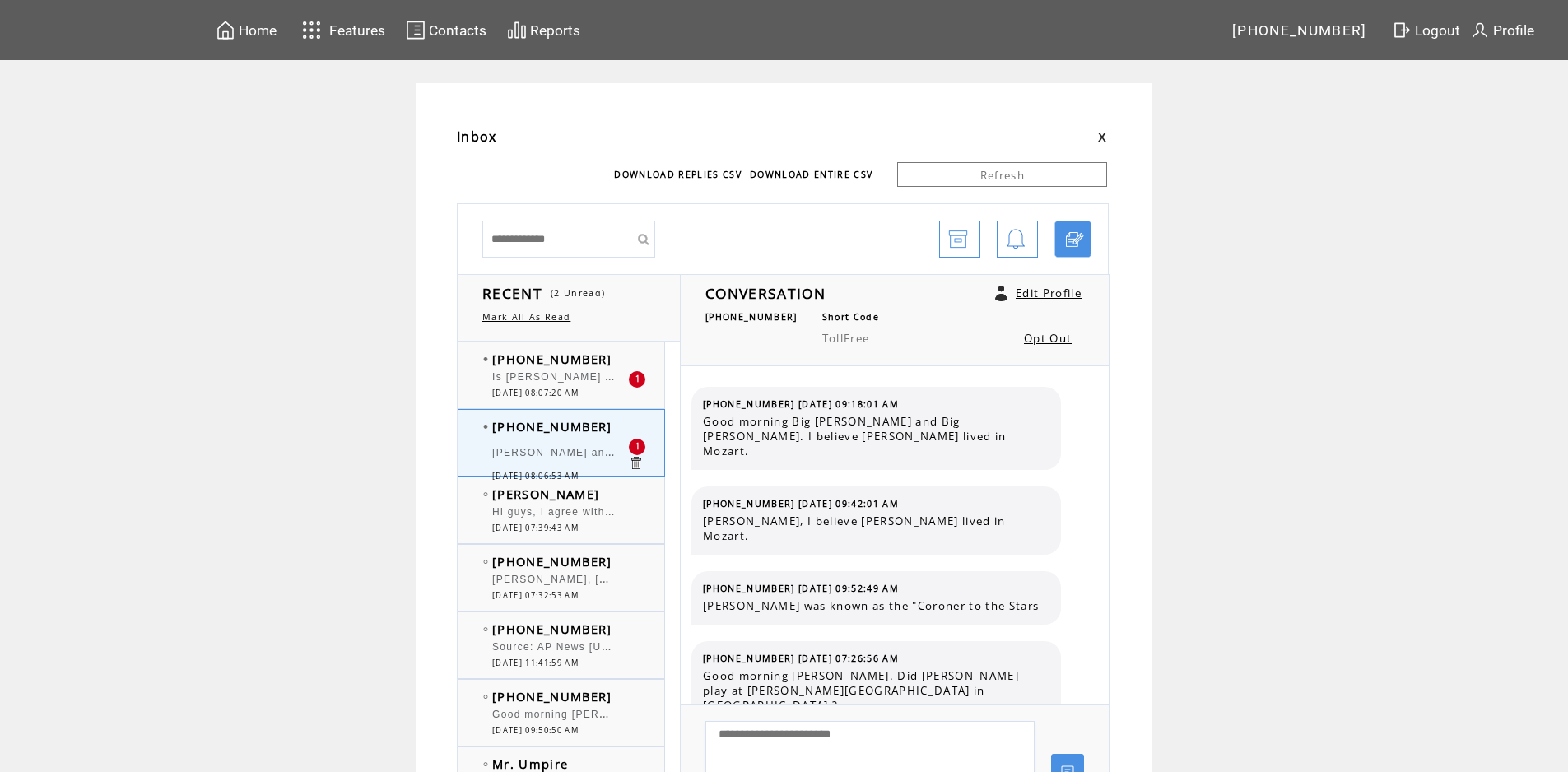
scroll to position [6941, 0]
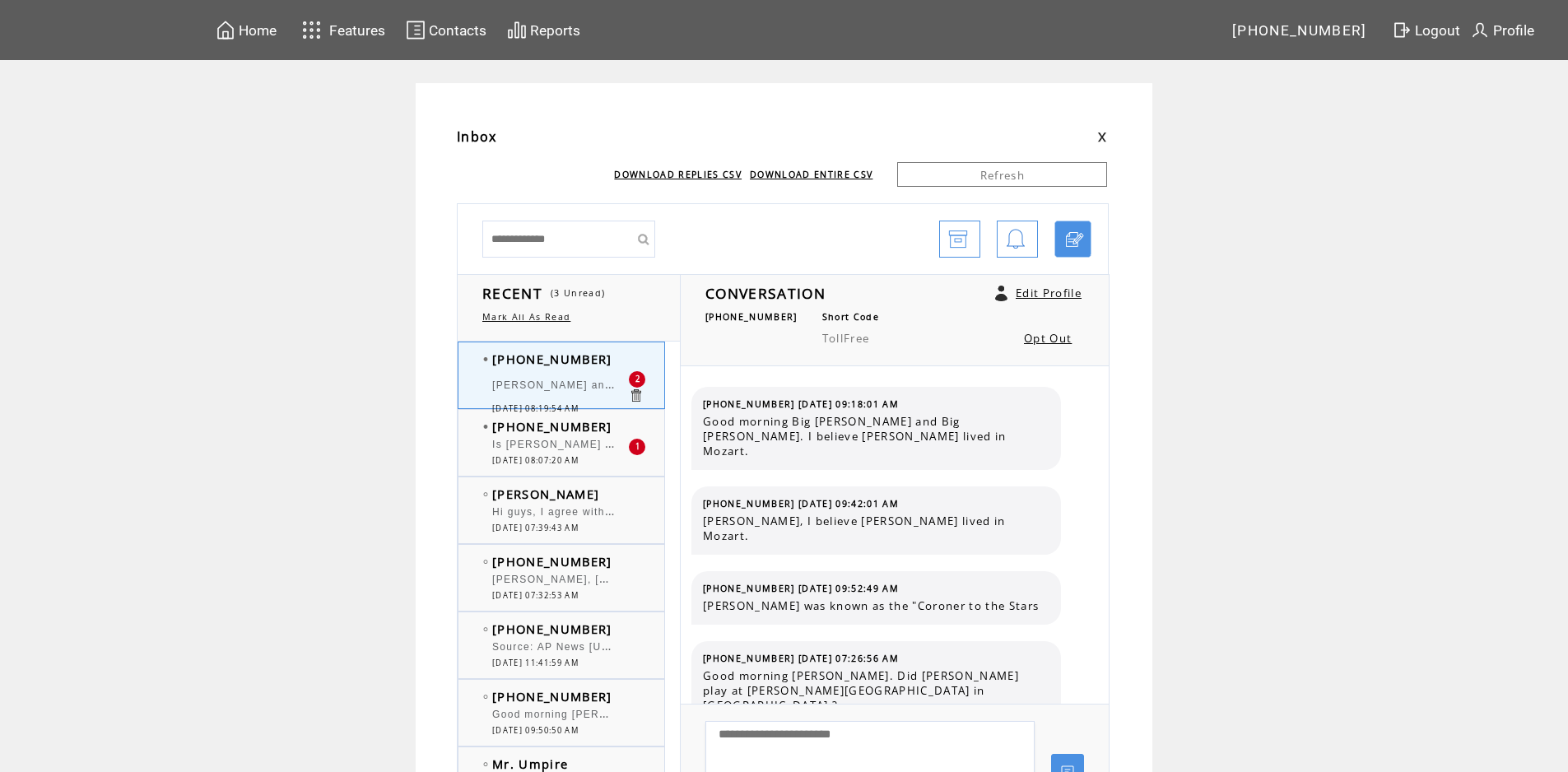
scroll to position [7025, 0]
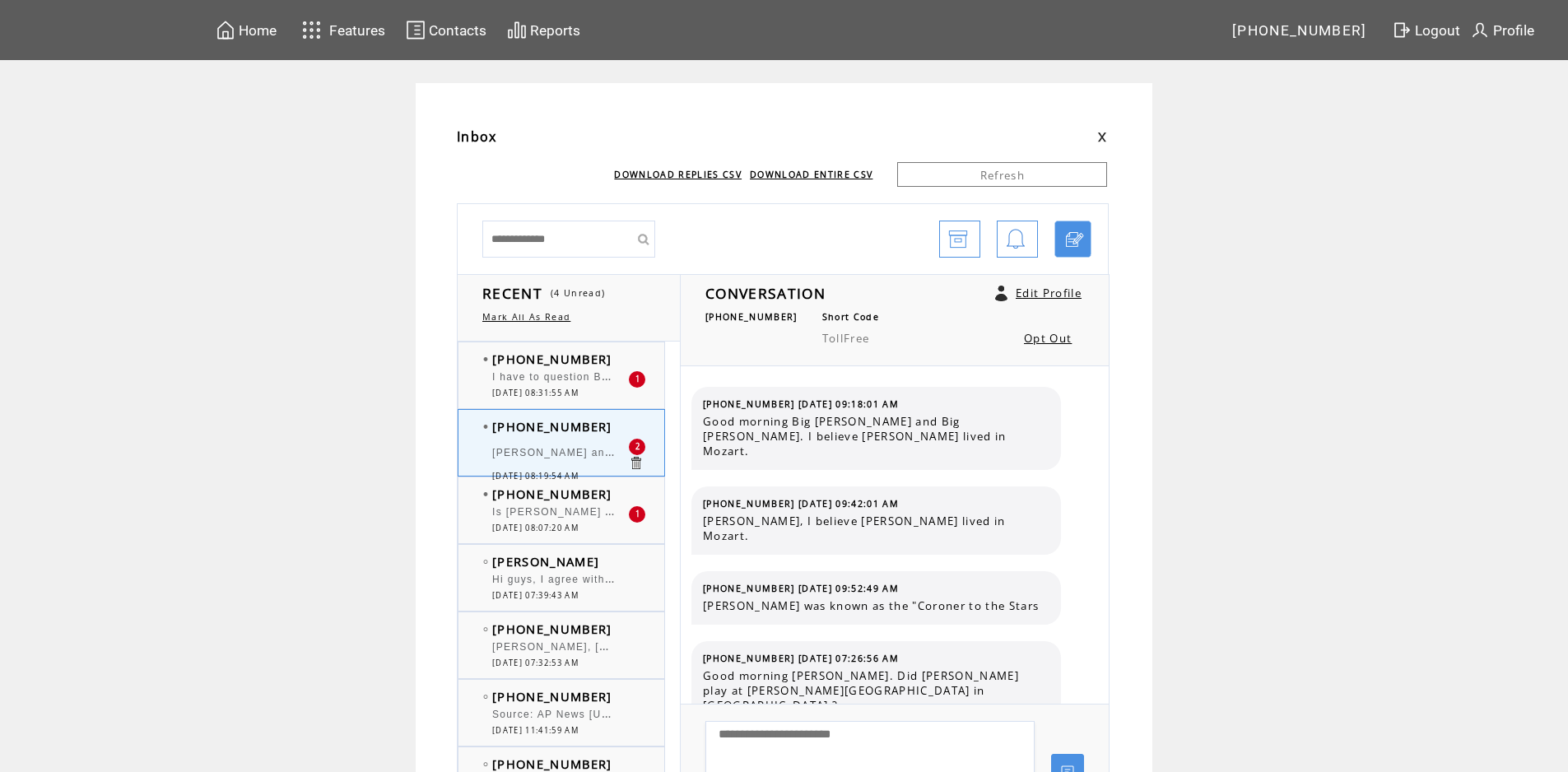
scroll to position [7025, 0]
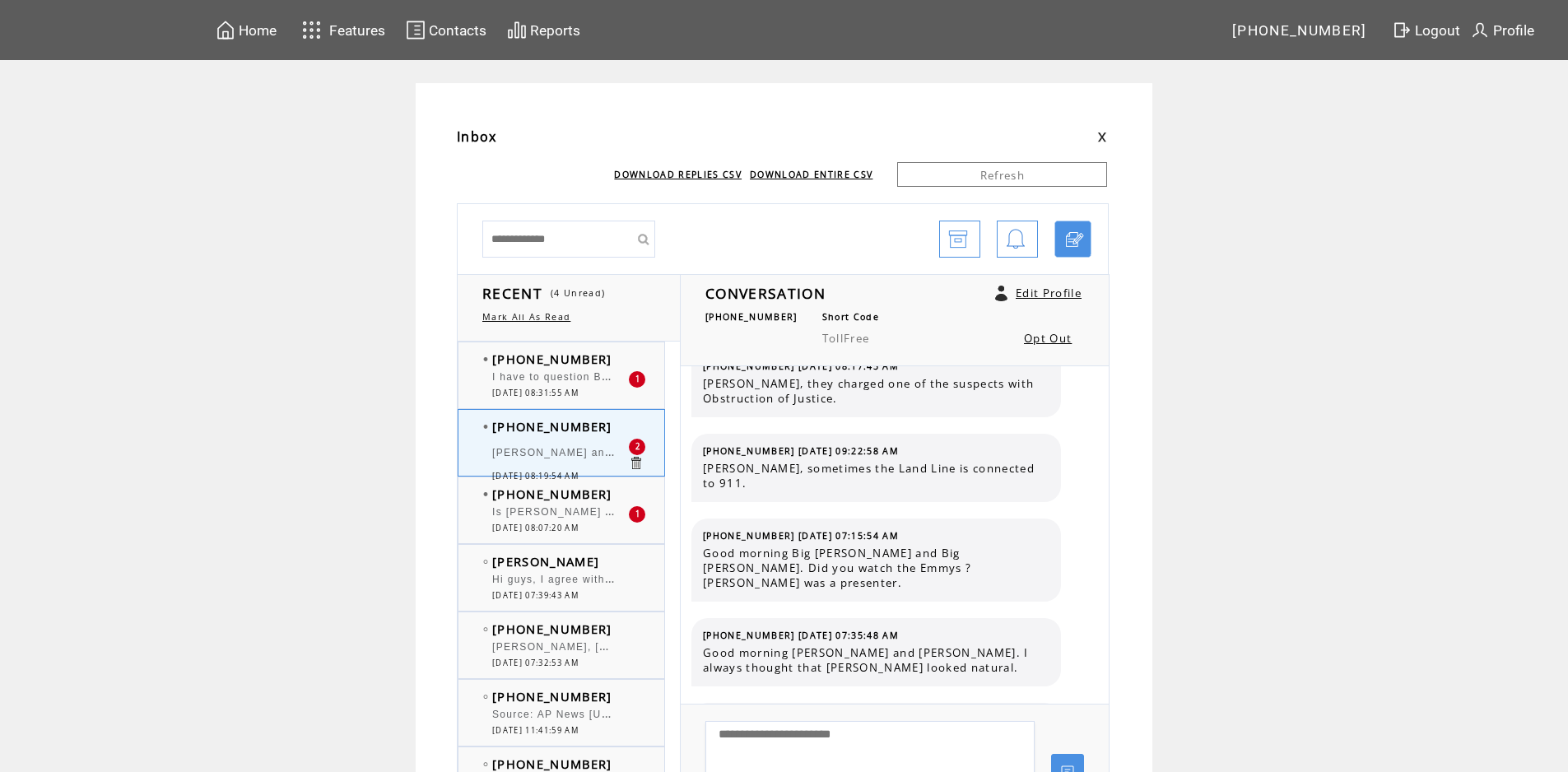
click at [610, 357] on td "[PHONE_NUMBER]" at bounding box center [560, 359] width 136 height 17
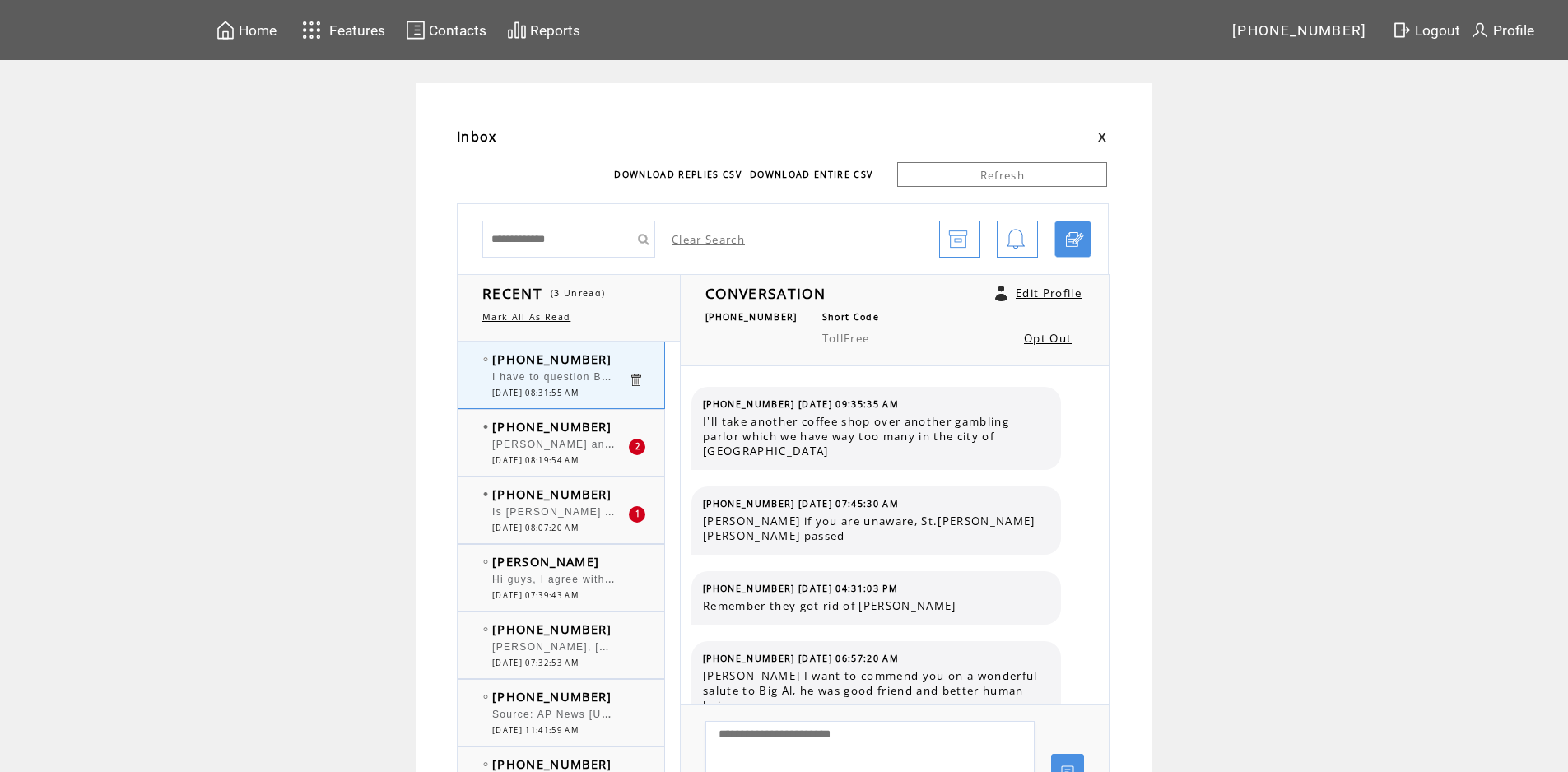
scroll to position [109, 0]
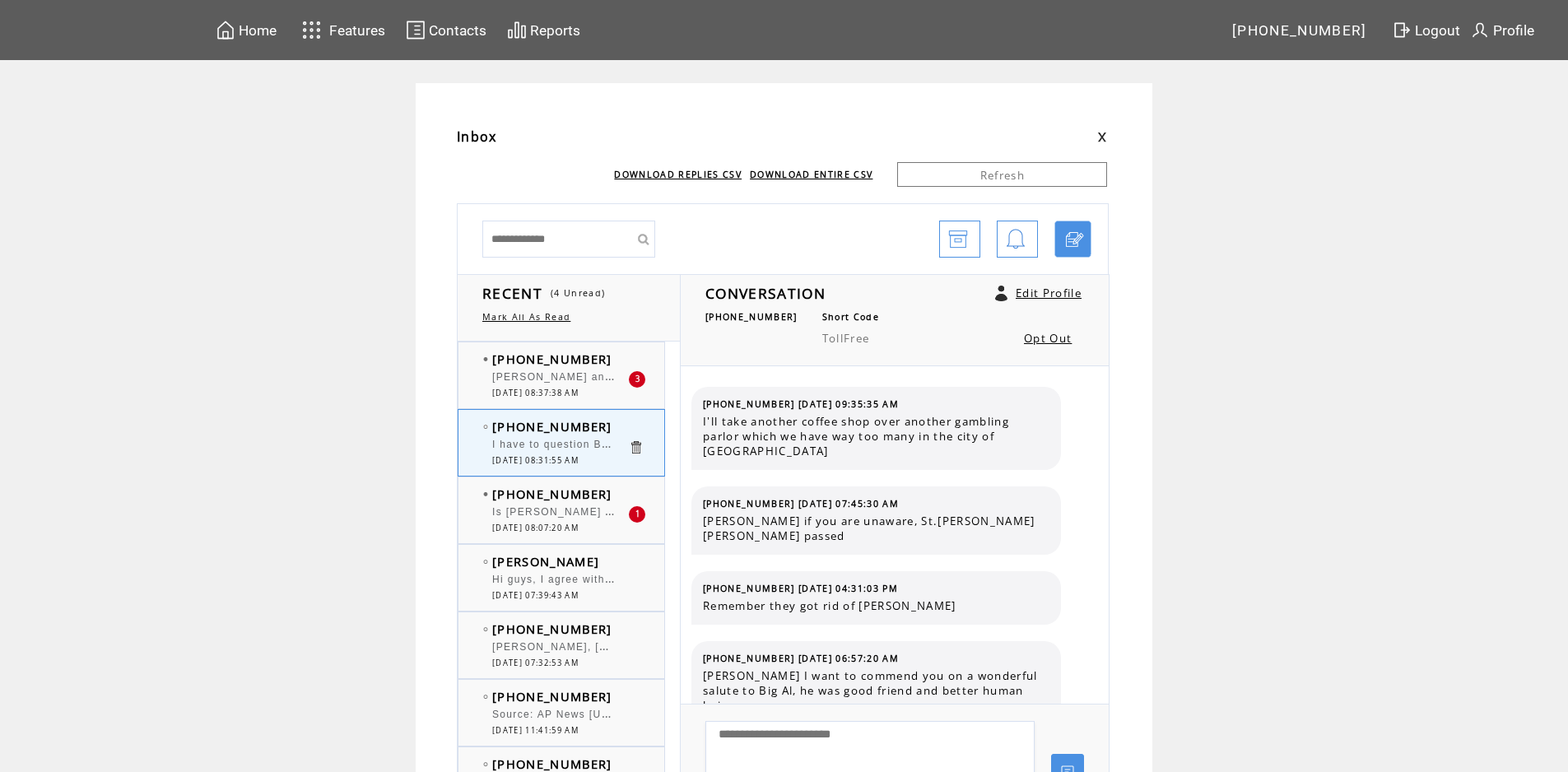
scroll to position [109, 0]
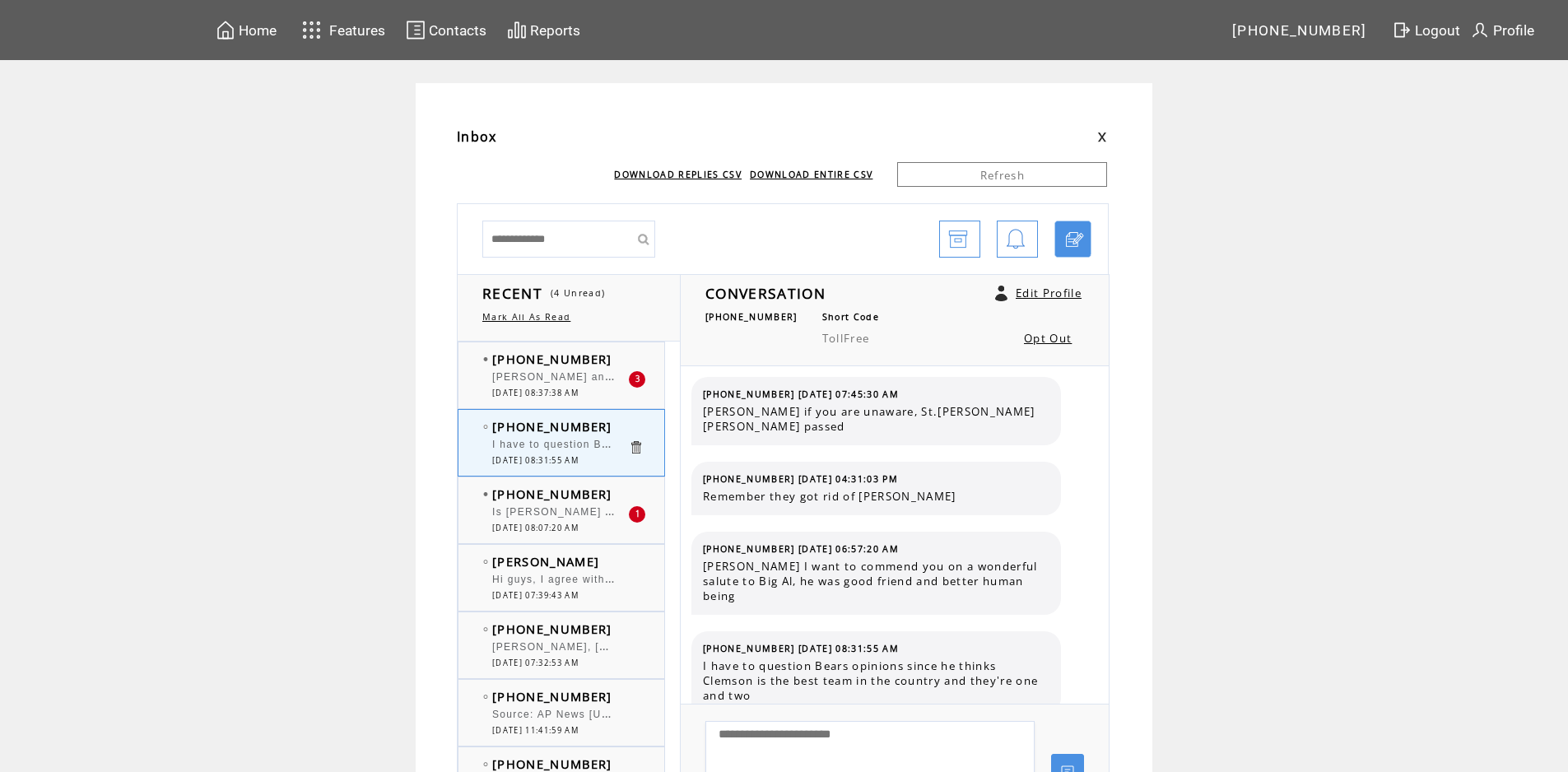
click at [610, 367] on div at bounding box center [560, 369] width 136 height 4
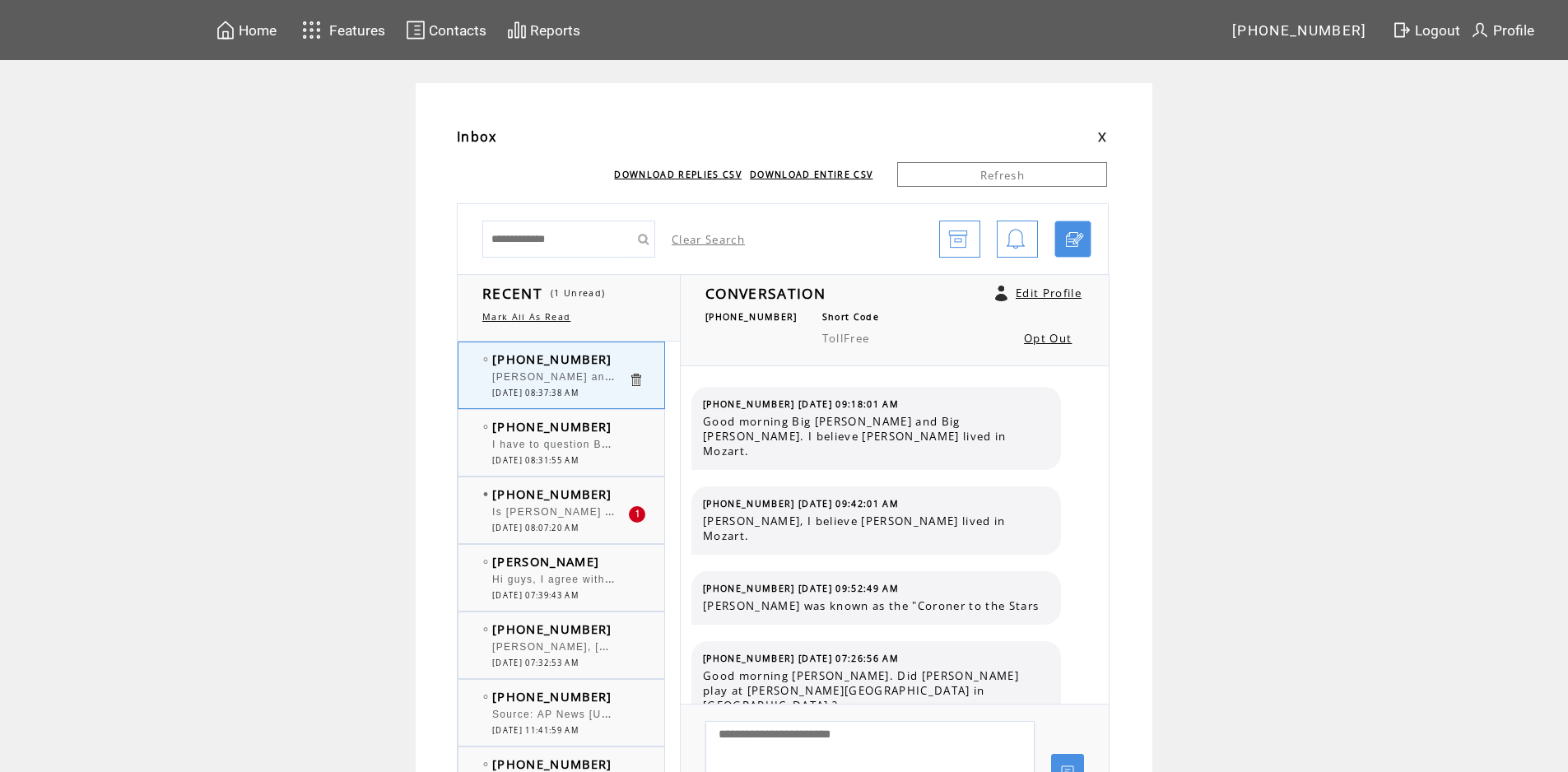
scroll to position [7125, 0]
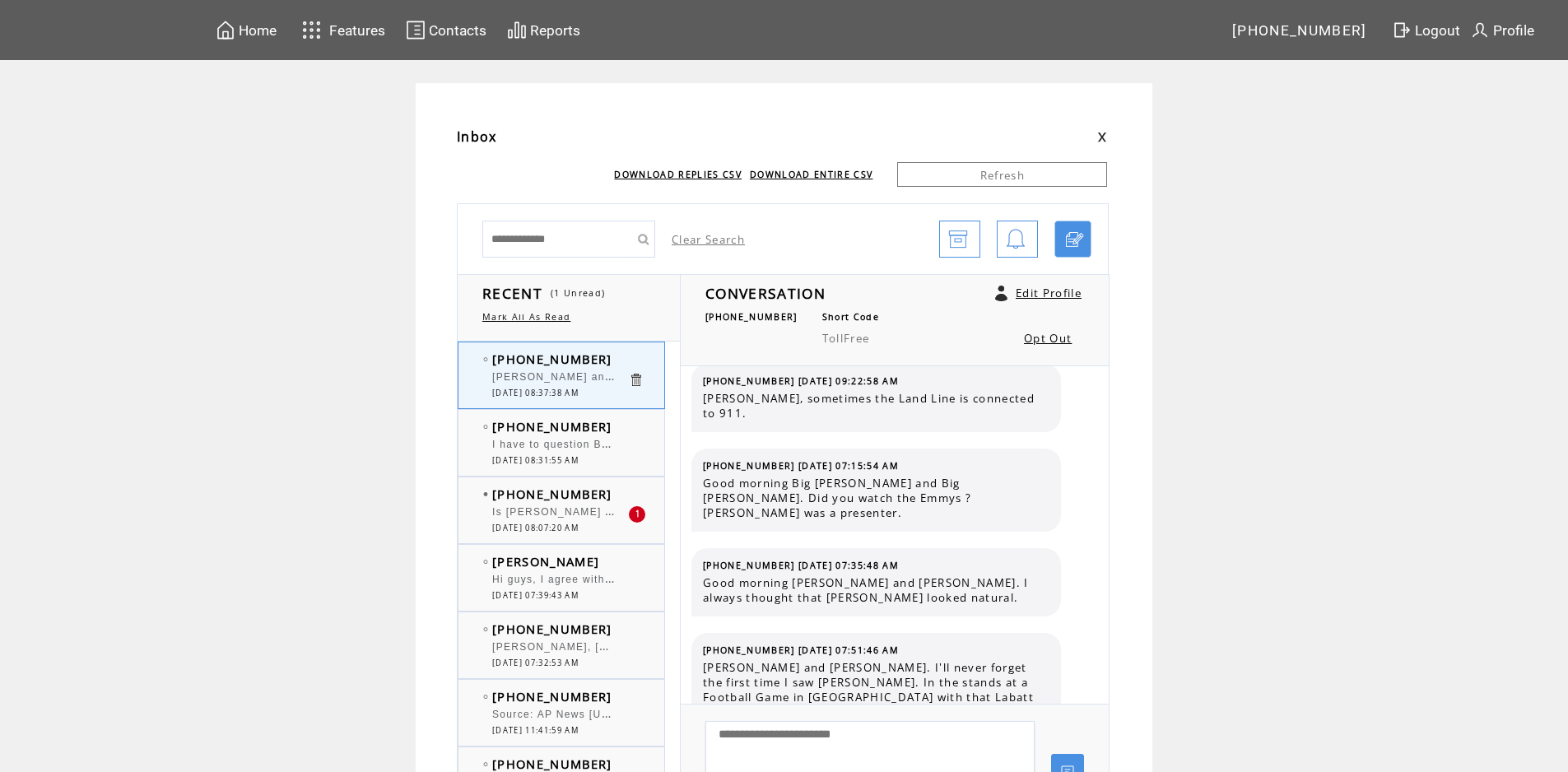
click at [584, 434] on span "[PHONE_NUMBER]" at bounding box center [552, 426] width 120 height 17
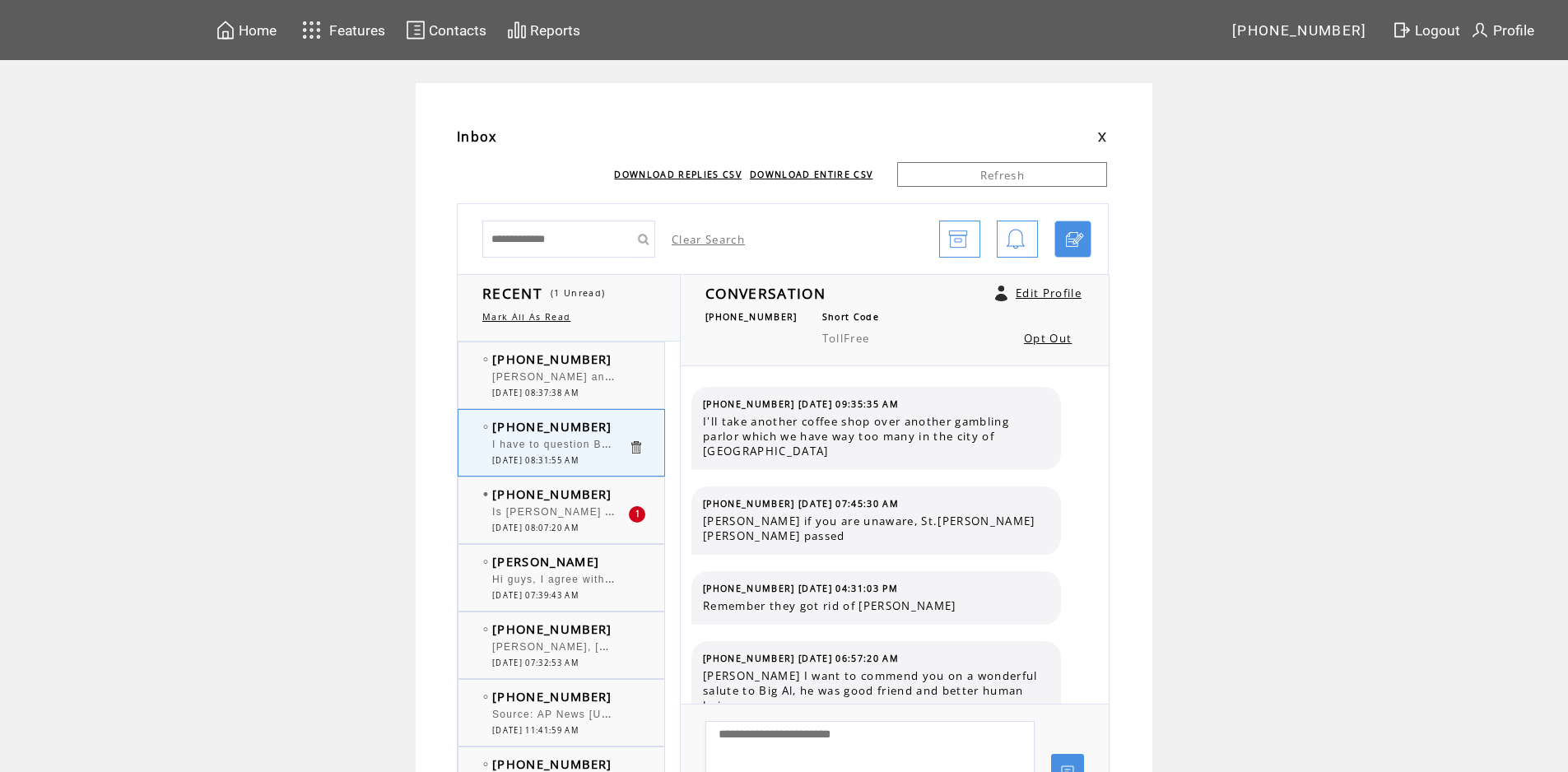
scroll to position [109, 0]
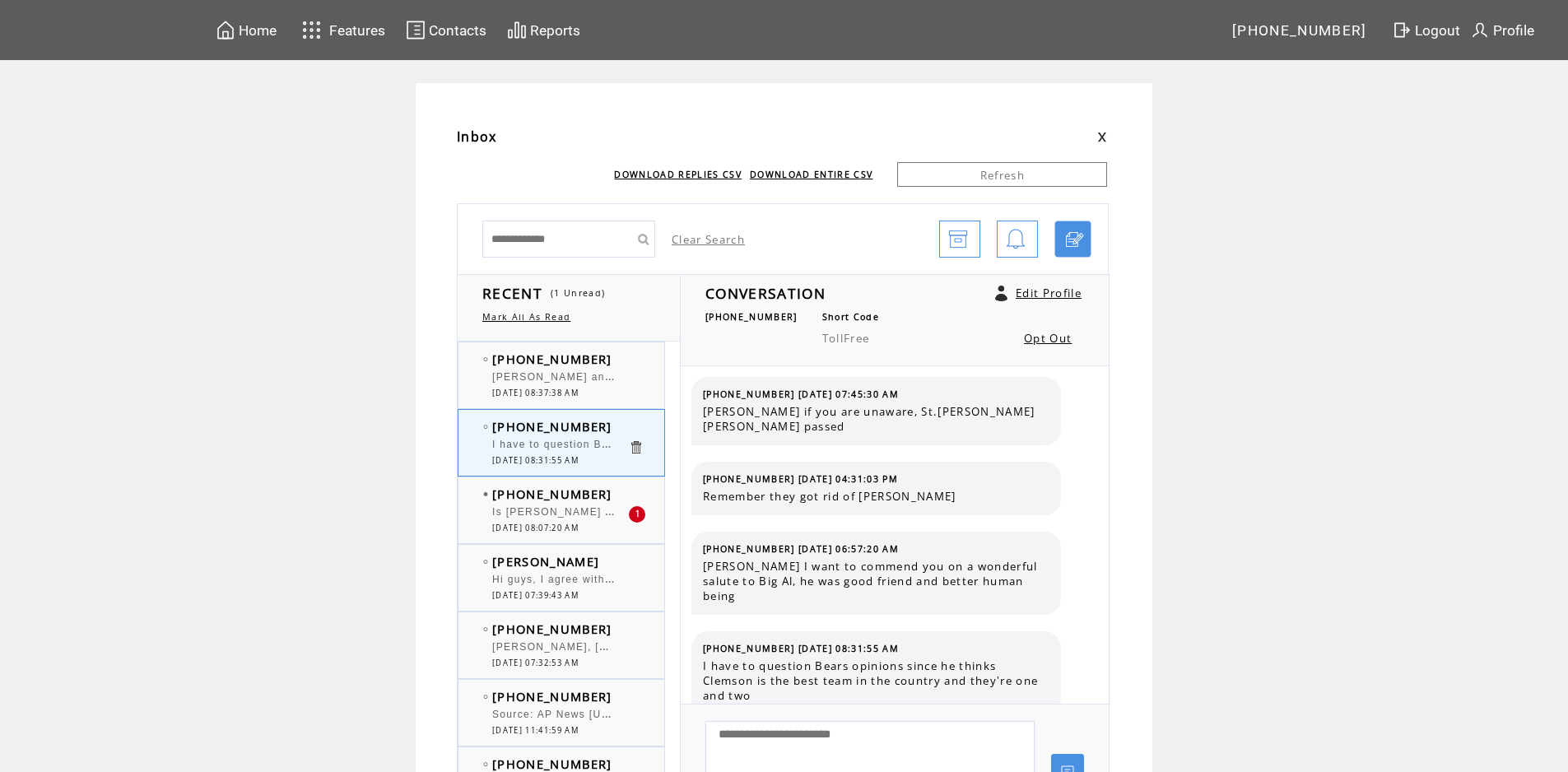
click at [597, 505] on div at bounding box center [560, 504] width 136 height 4
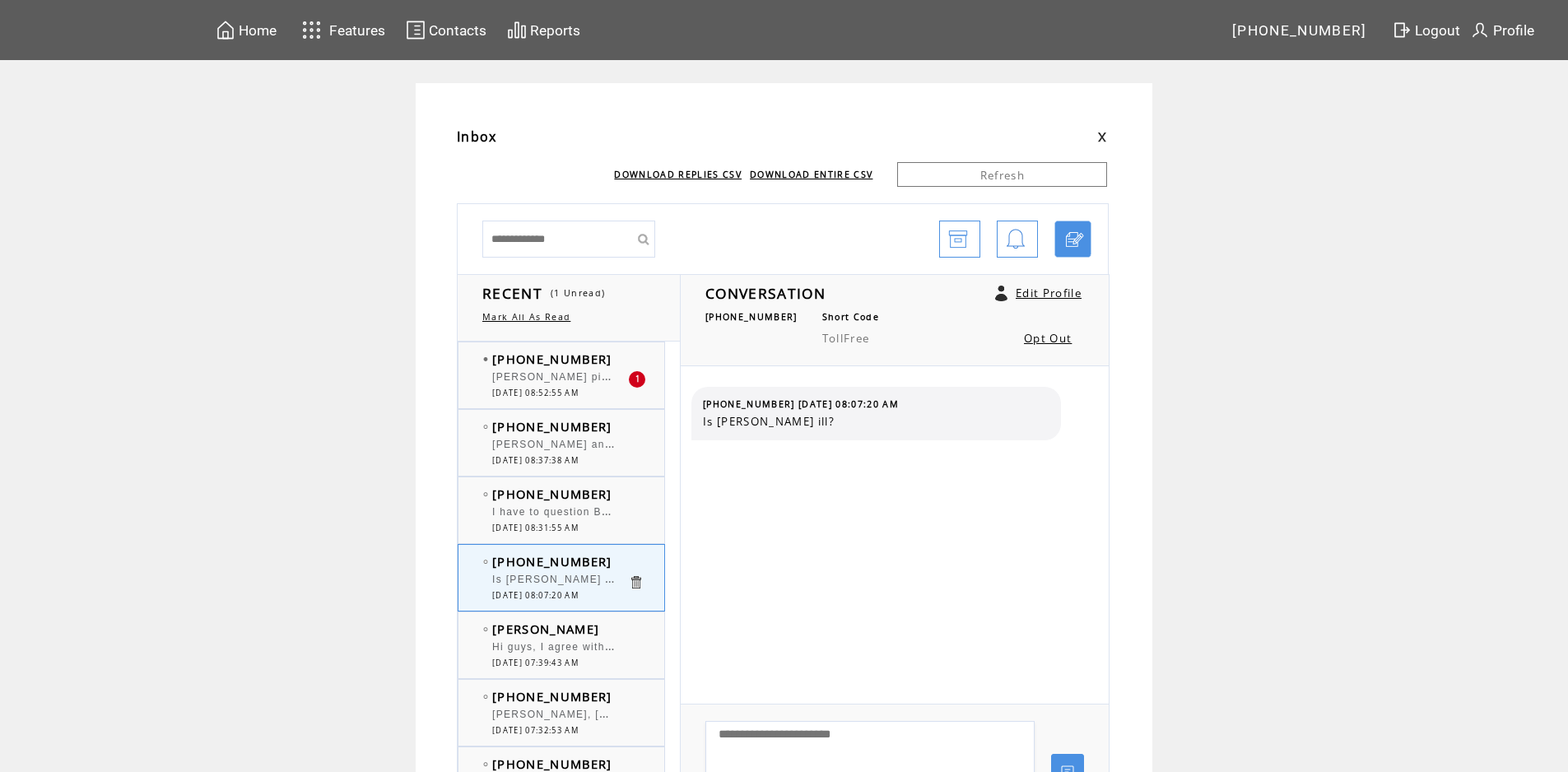
click at [617, 366] on td "[PHONE_NUMBER]" at bounding box center [560, 359] width 136 height 17
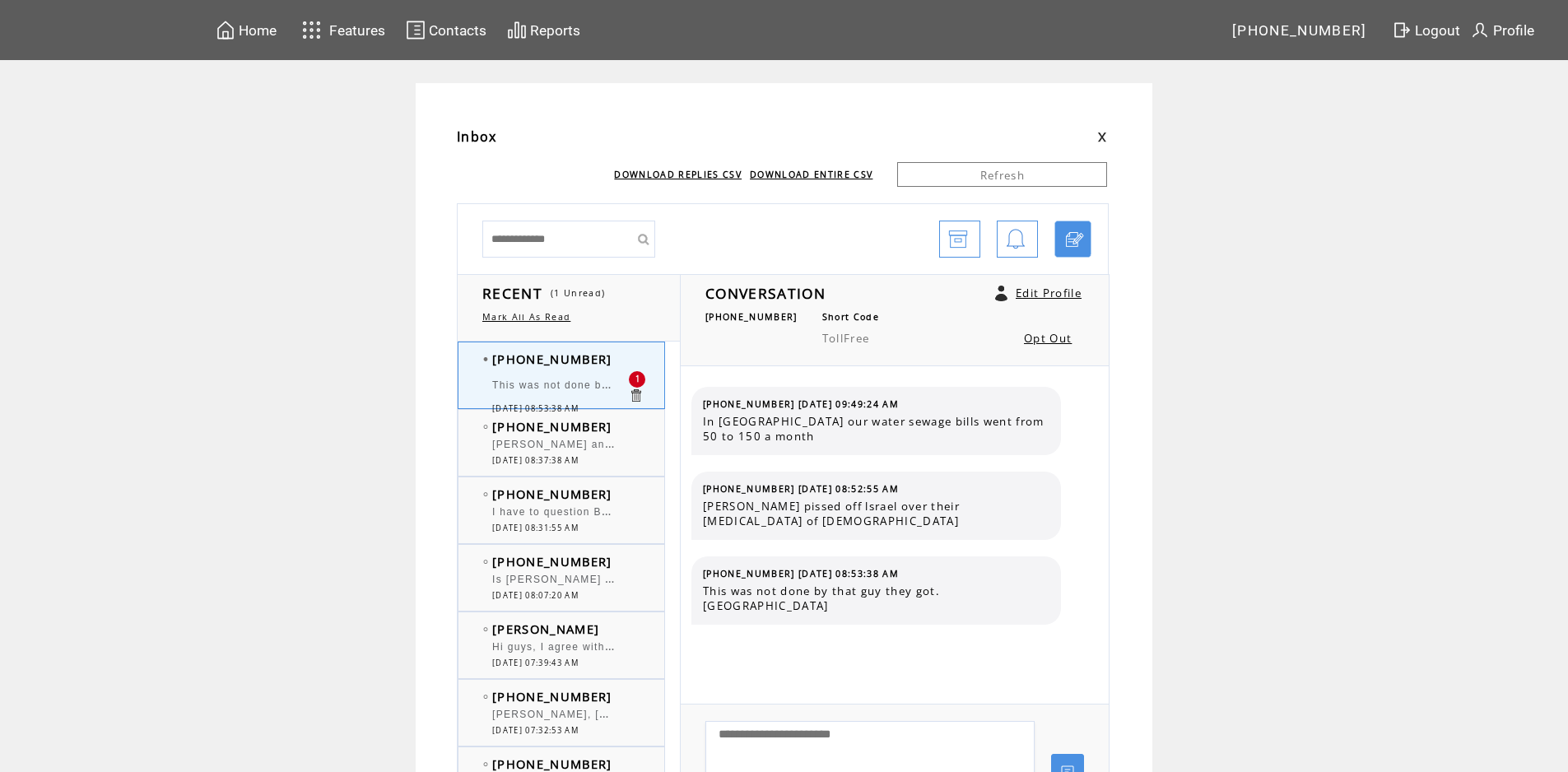
click at [617, 366] on td "[PHONE_NUMBER]" at bounding box center [560, 359] width 136 height 17
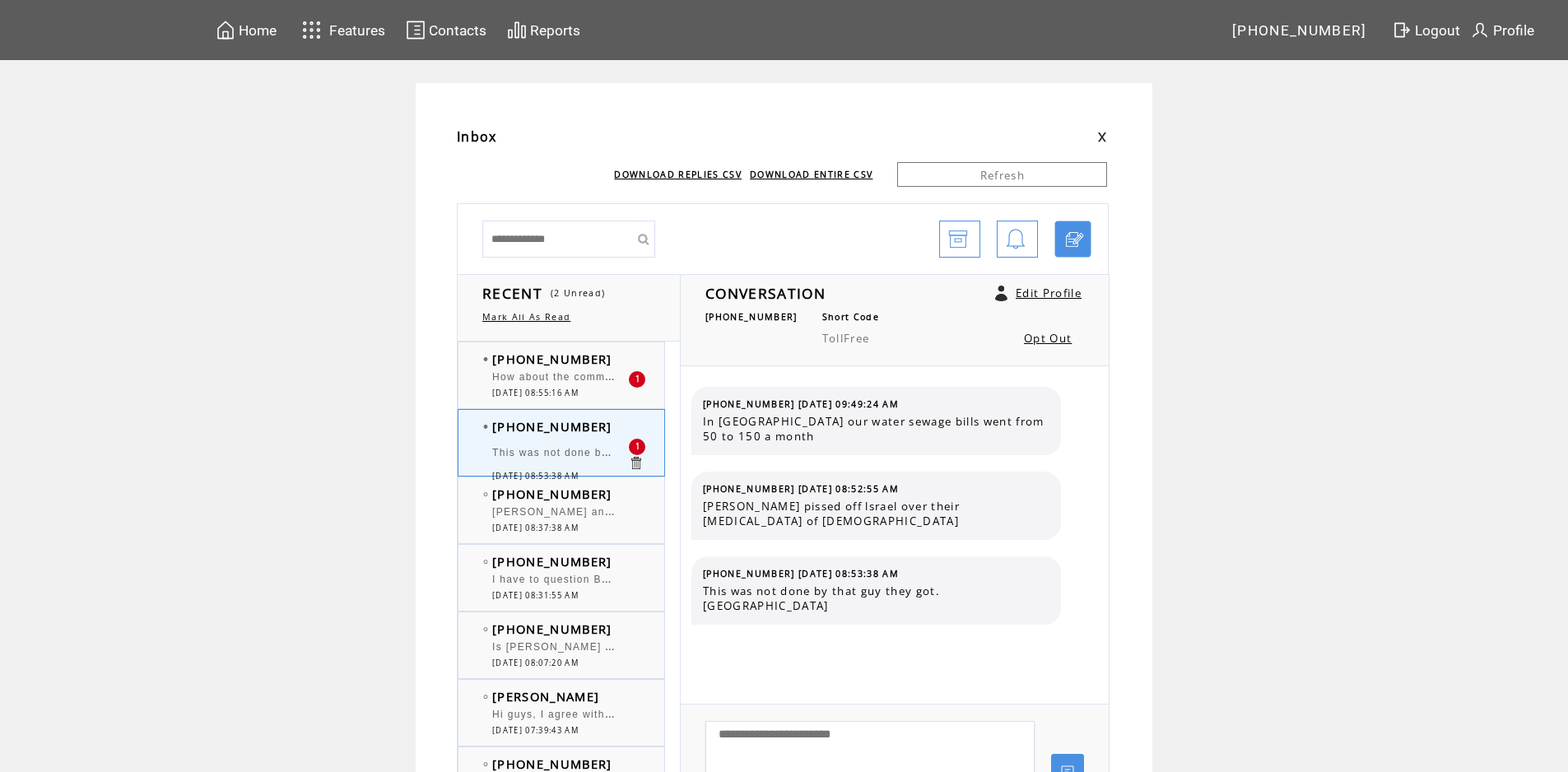
click at [607, 363] on td "[PHONE_NUMBER]" at bounding box center [560, 359] width 136 height 17
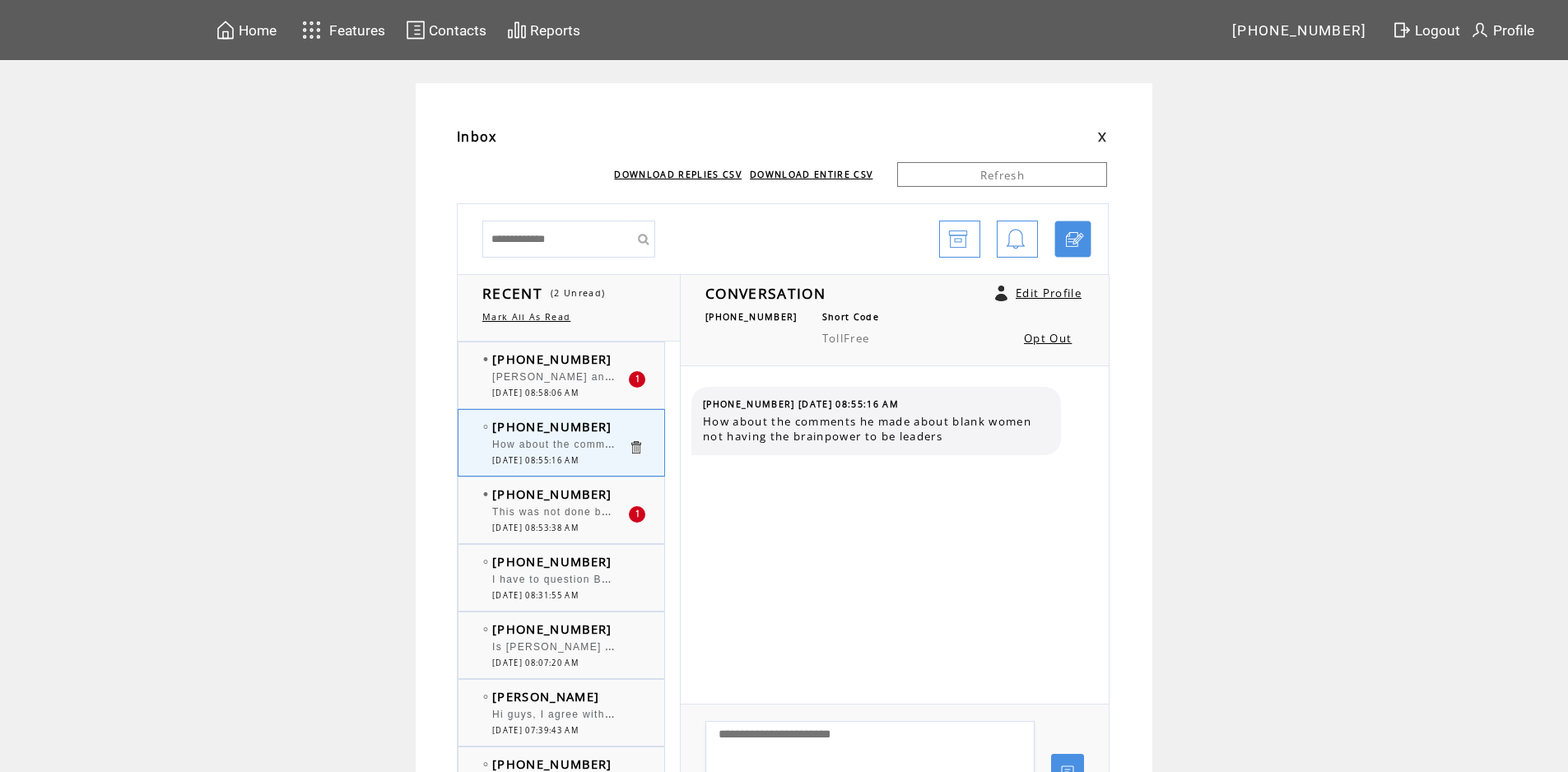
click at [611, 361] on td "[PHONE_NUMBER]" at bounding box center [560, 359] width 136 height 17
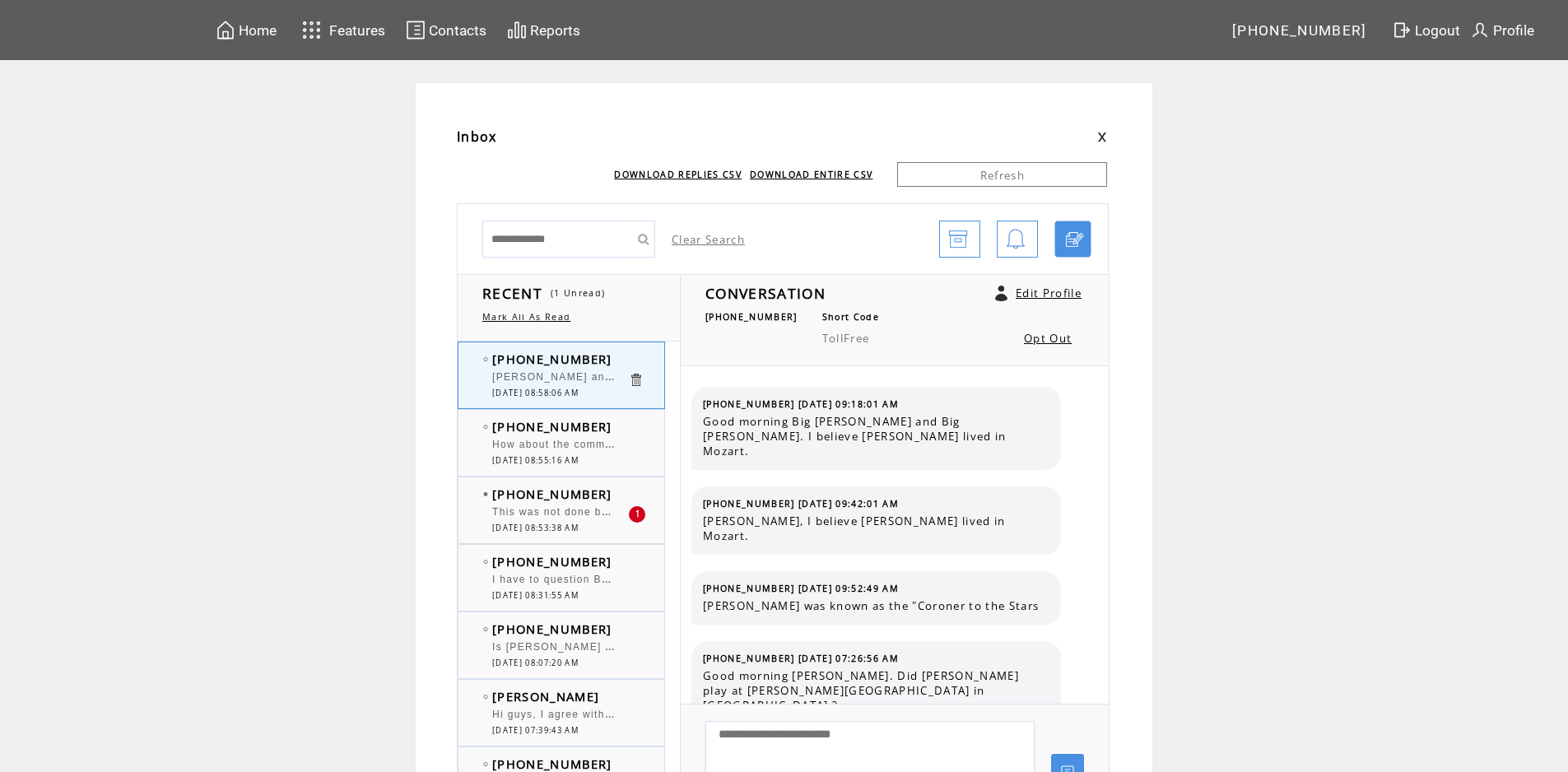
scroll to position [7195, 0]
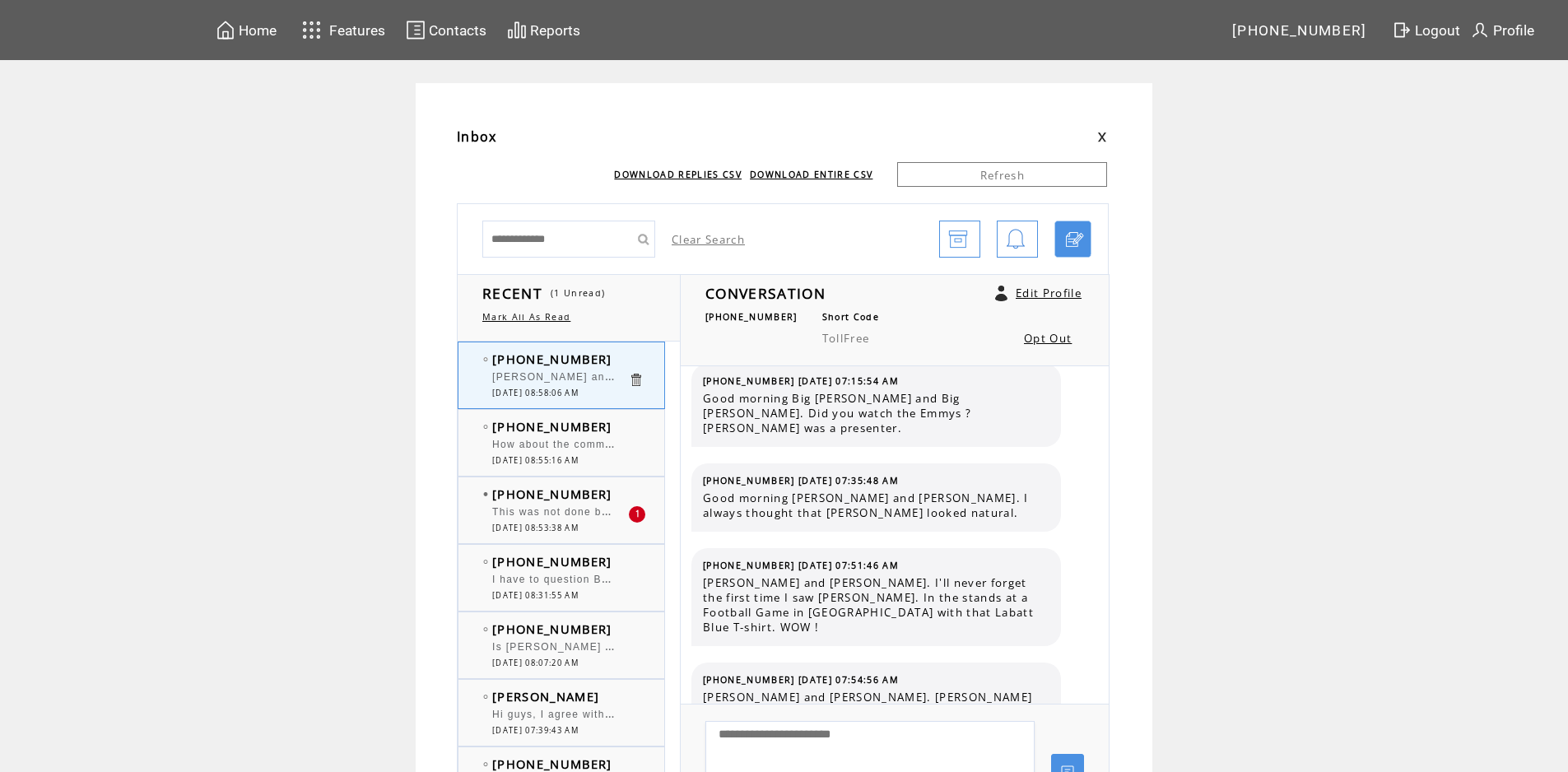
click at [628, 432] on td "[PHONE_NUMBER]" at bounding box center [560, 426] width 136 height 17
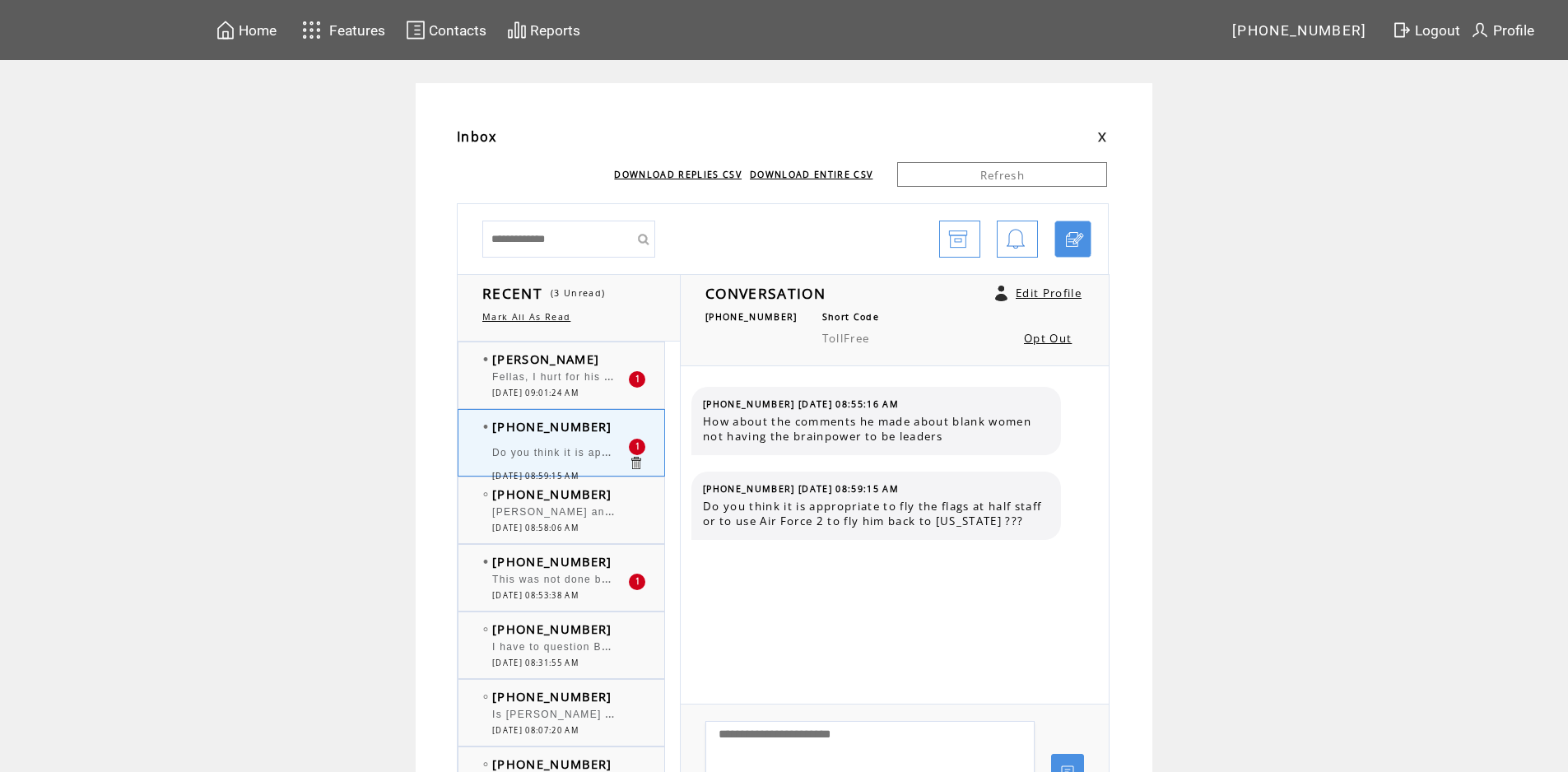
click at [573, 364] on td "[PERSON_NAME]" at bounding box center [560, 359] width 136 height 17
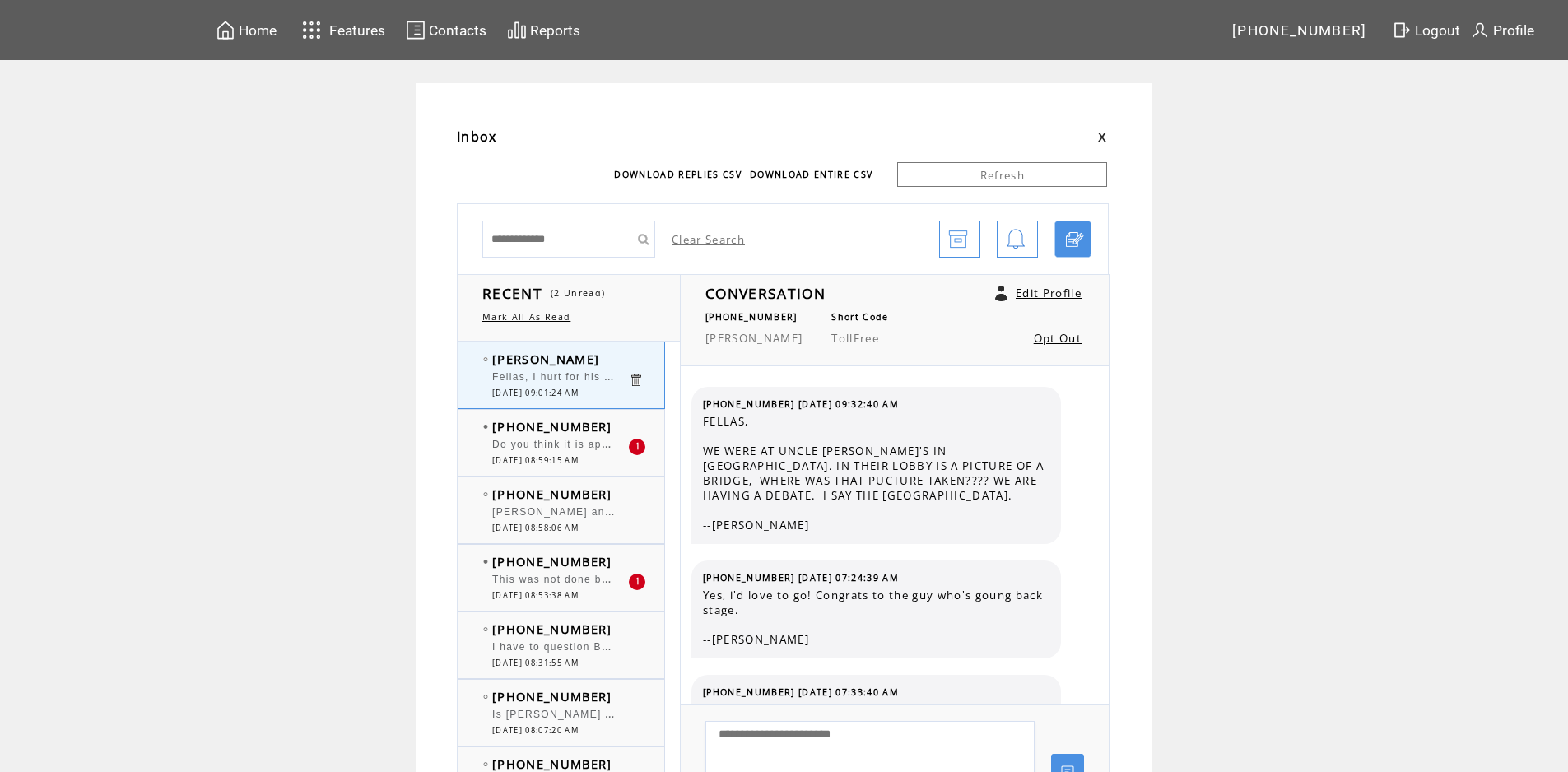
scroll to position [2548, 0]
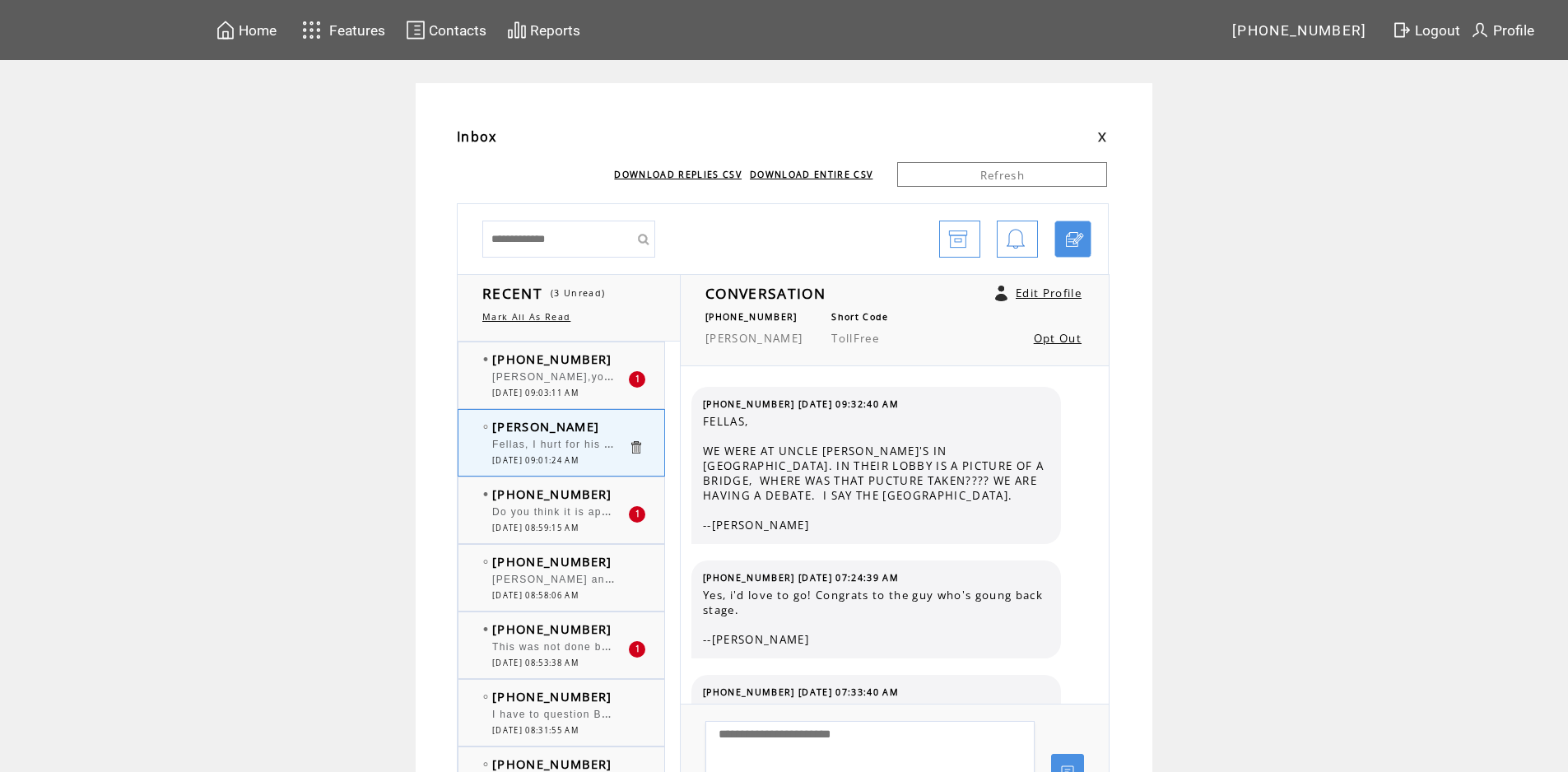
scroll to position [2548, 0]
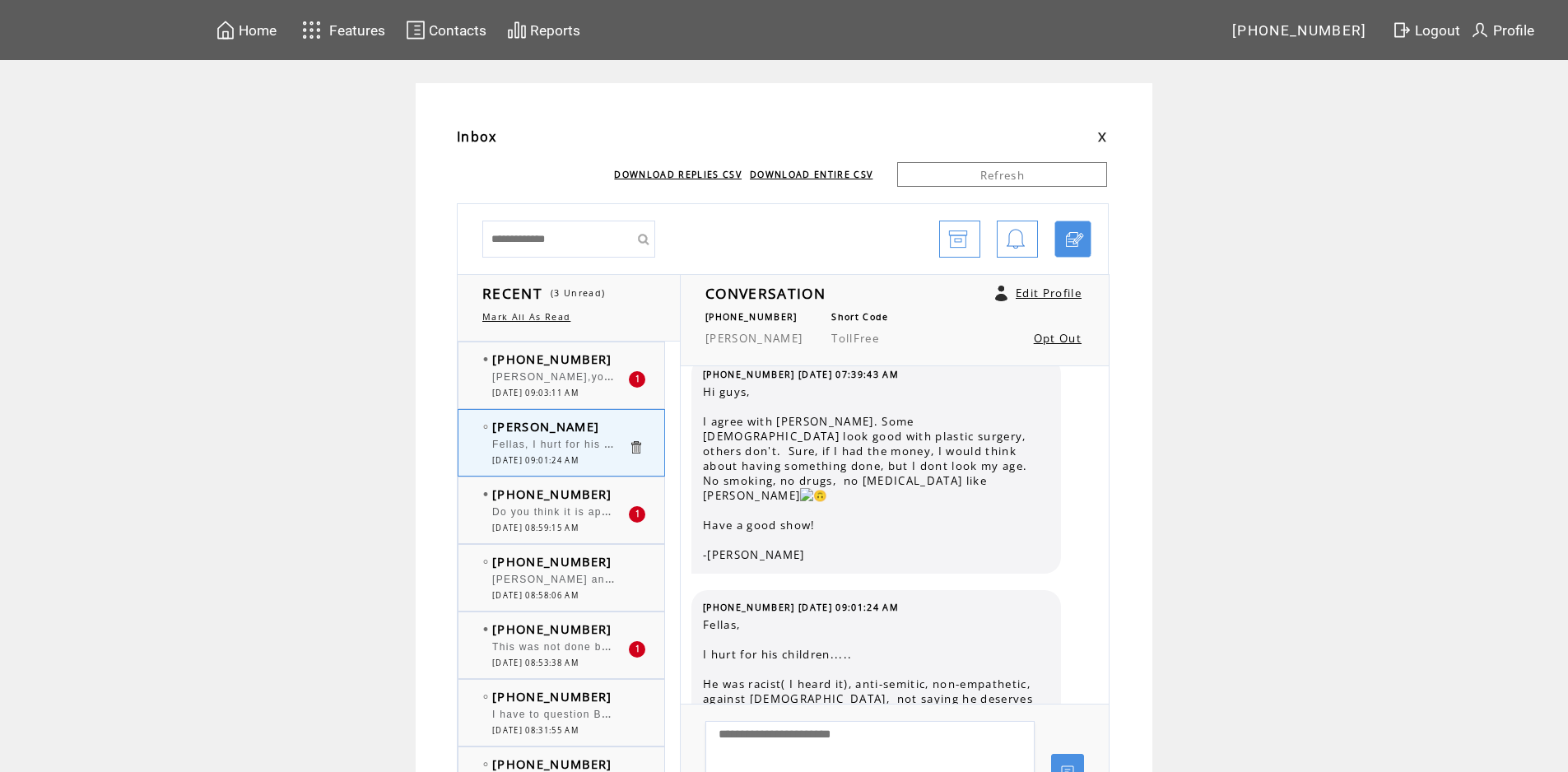
click at [610, 368] on div at bounding box center [560, 369] width 136 height 4
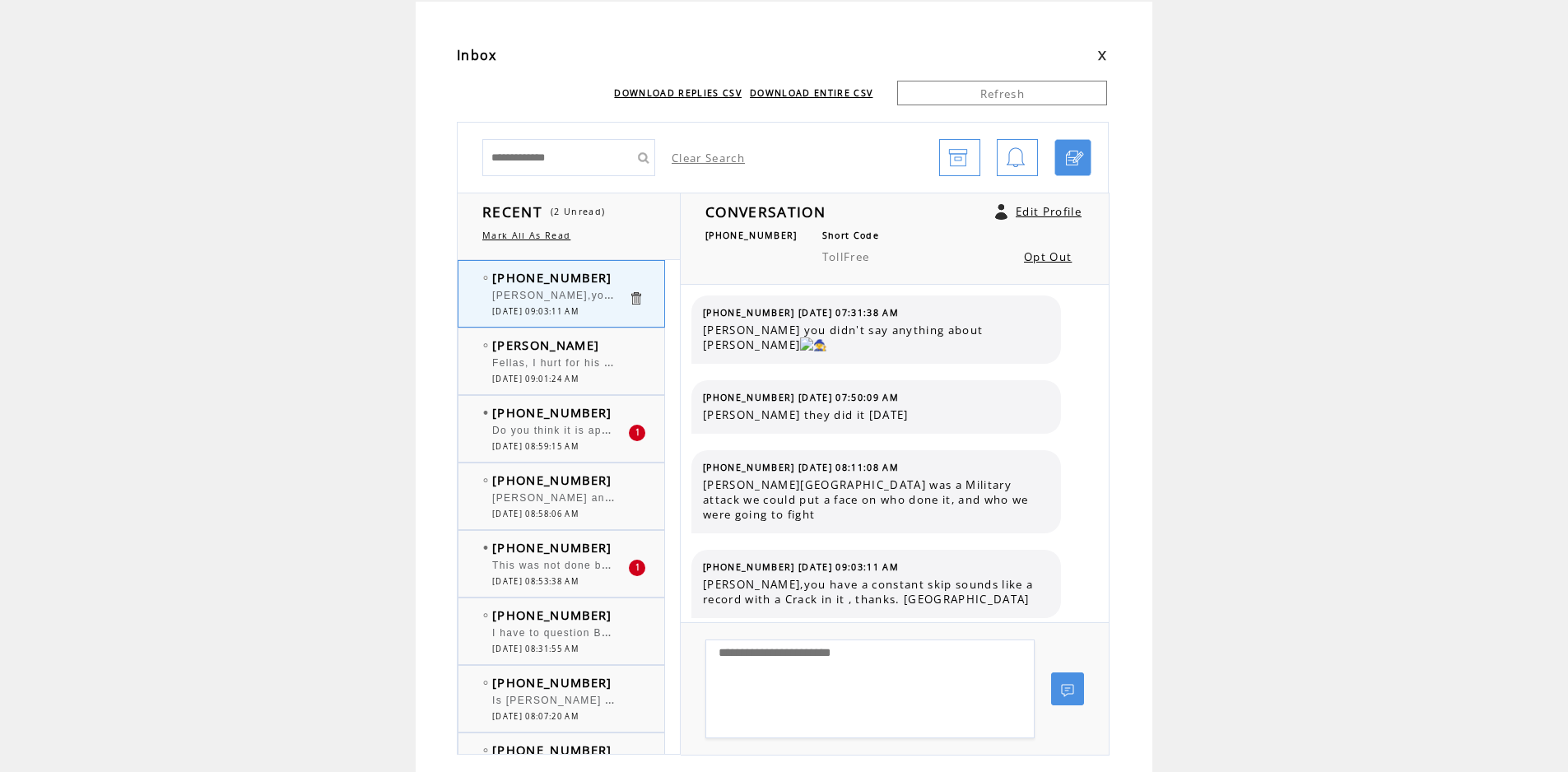
scroll to position [82, 0]
click at [584, 340] on td "[PERSON_NAME]" at bounding box center [560, 344] width 136 height 17
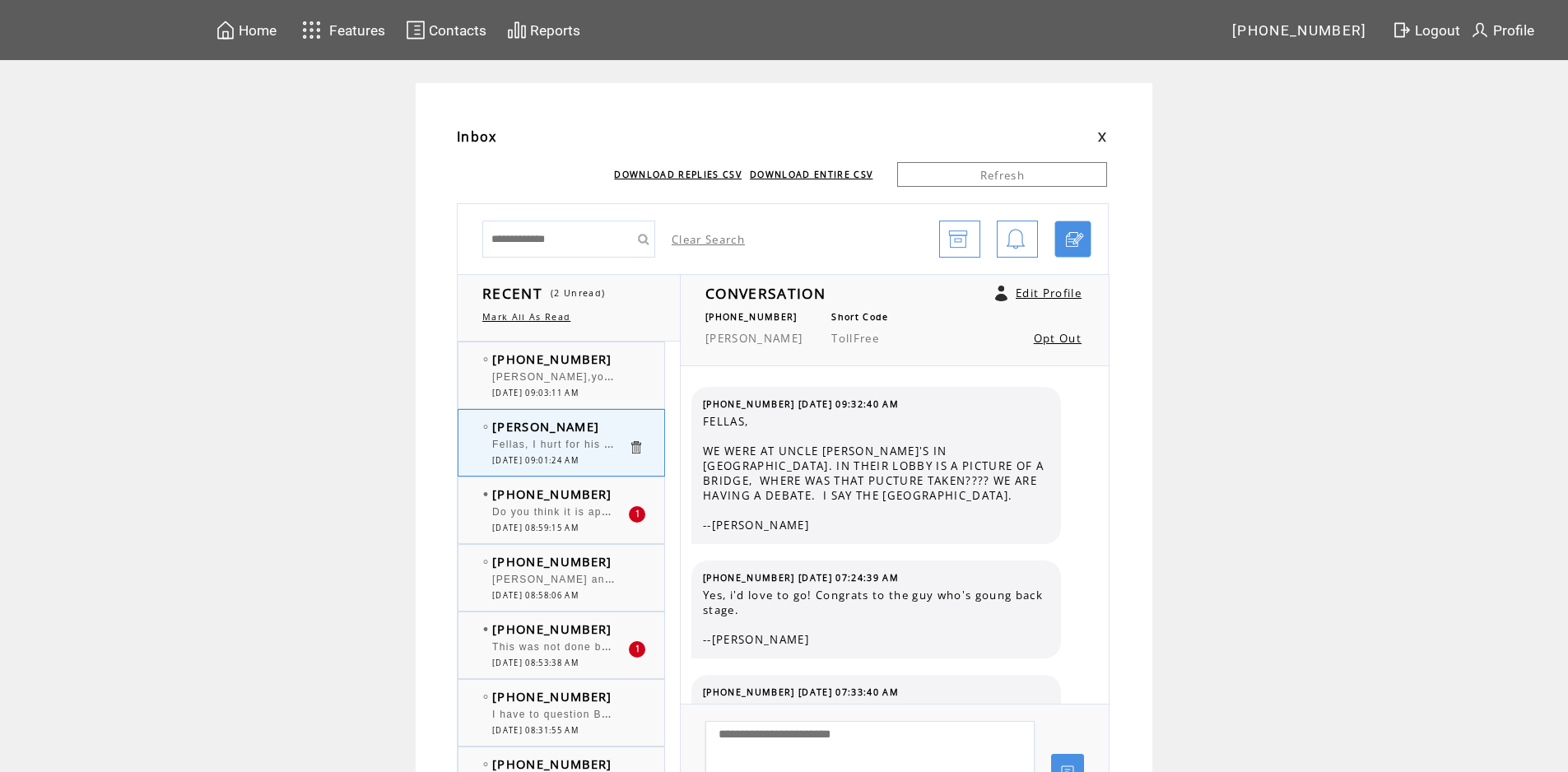
scroll to position [2548, 0]
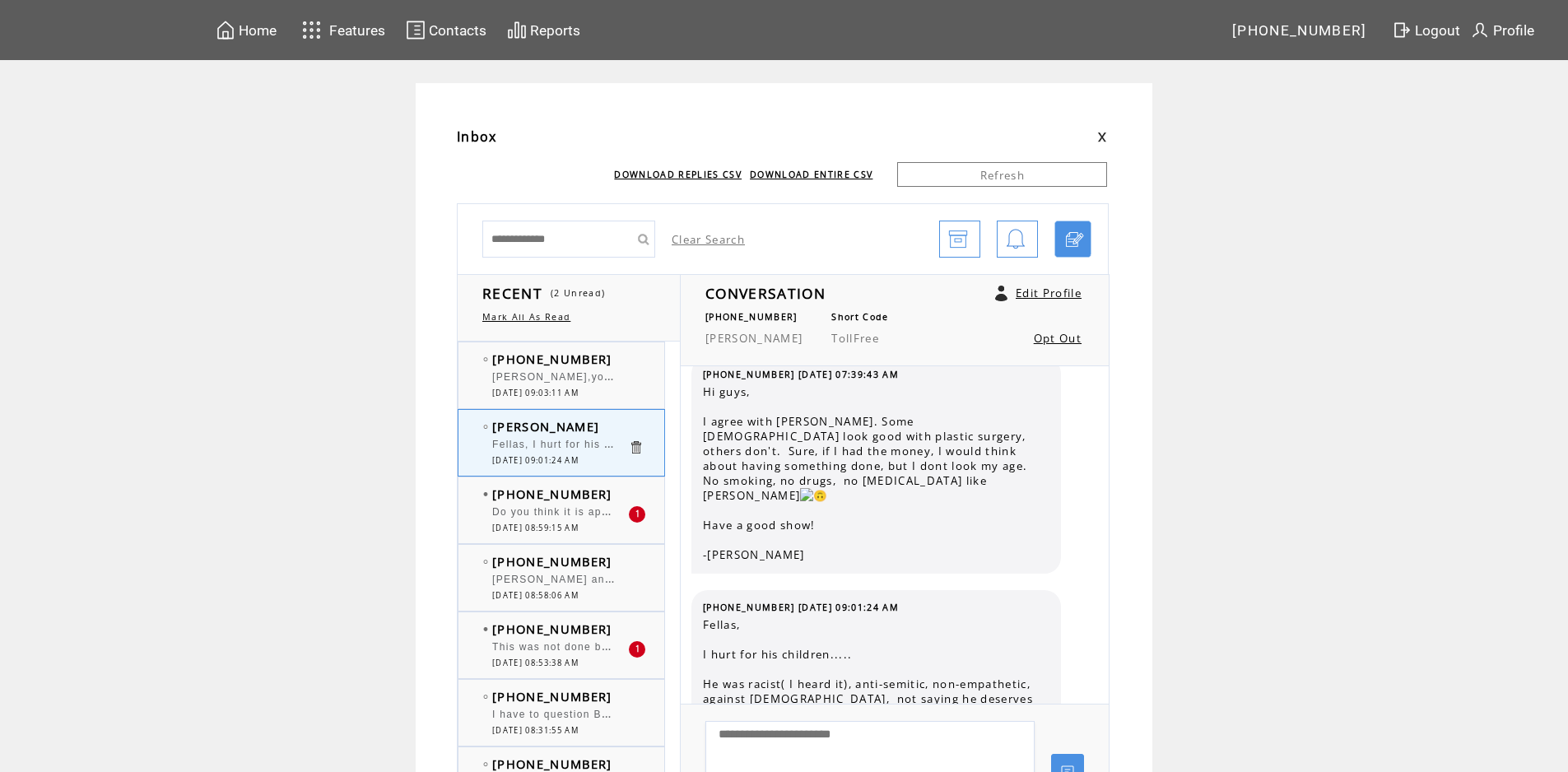
click at [606, 358] on td "[PHONE_NUMBER]" at bounding box center [560, 359] width 136 height 17
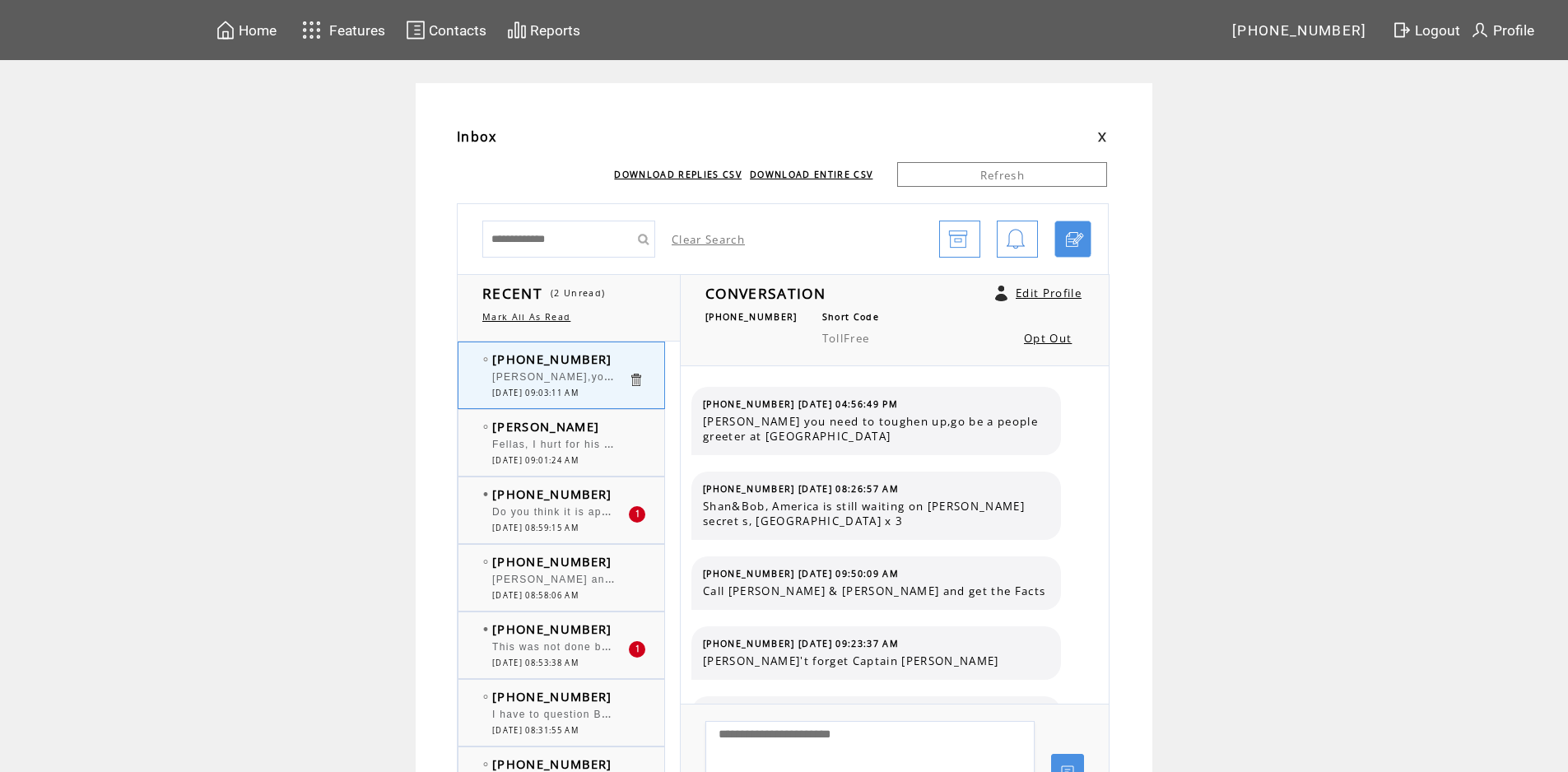
scroll to position [883, 0]
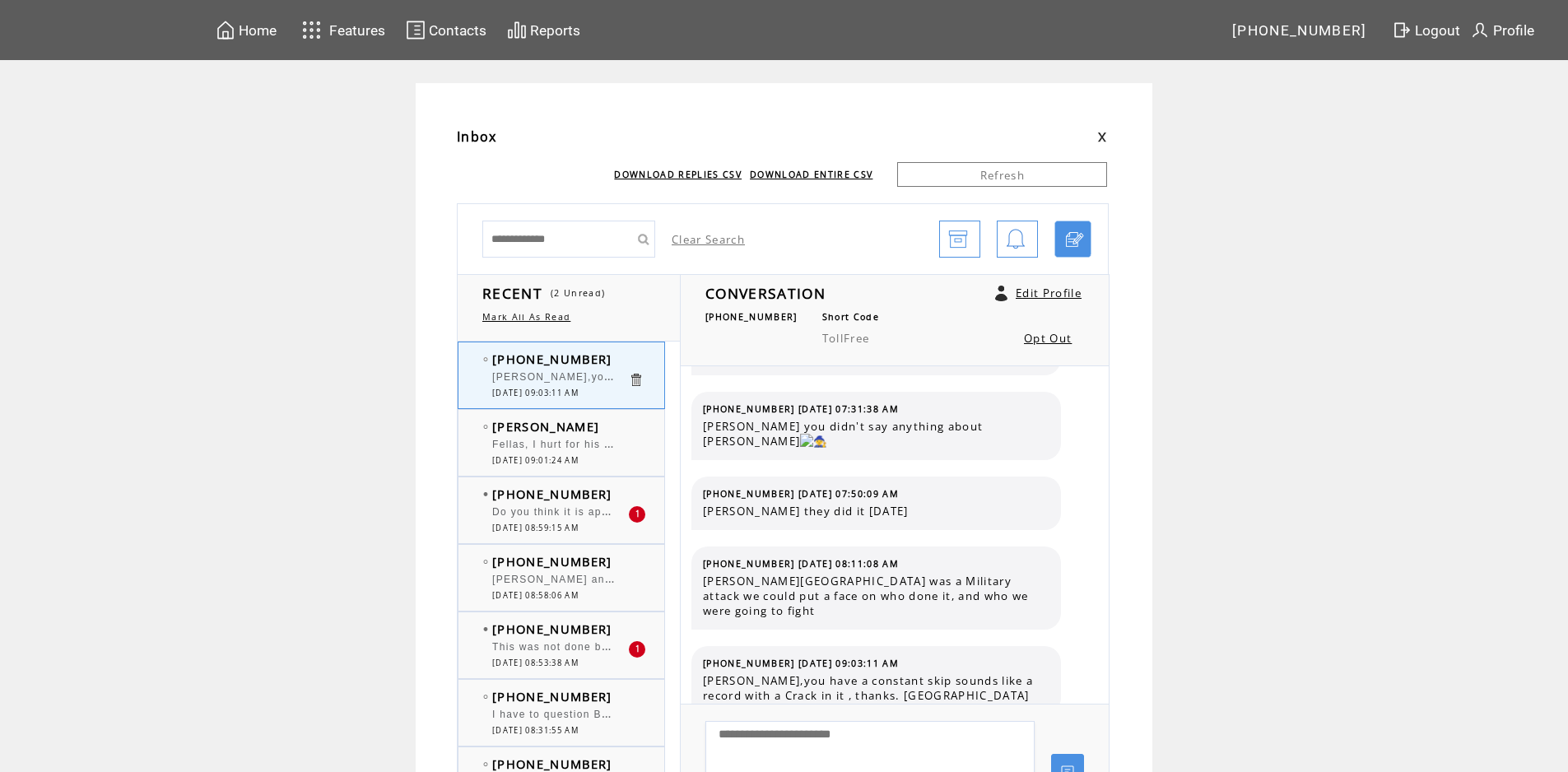
click at [616, 498] on td "[PHONE_NUMBER]" at bounding box center [560, 494] width 136 height 17
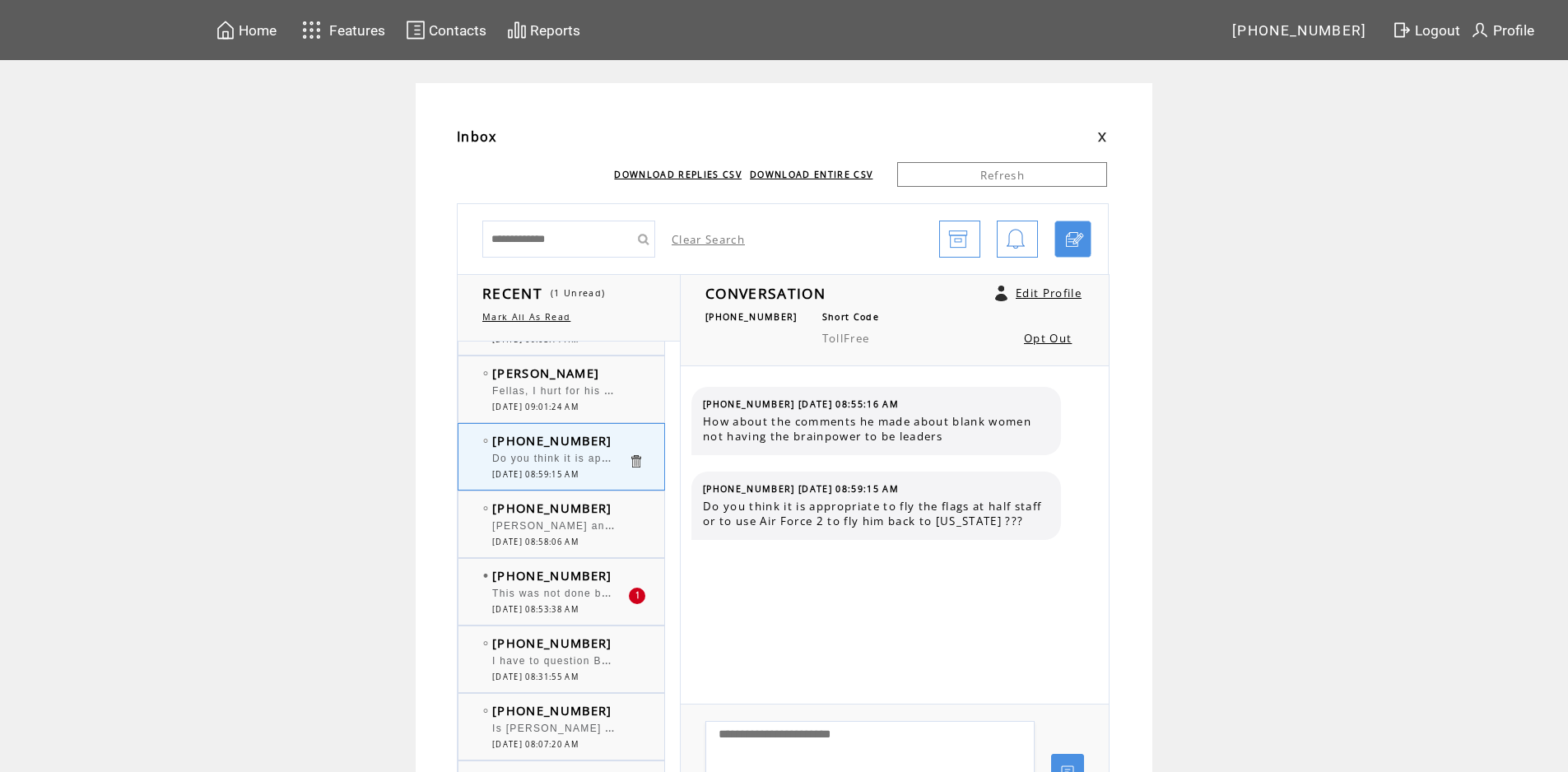
scroll to position [82, 0]
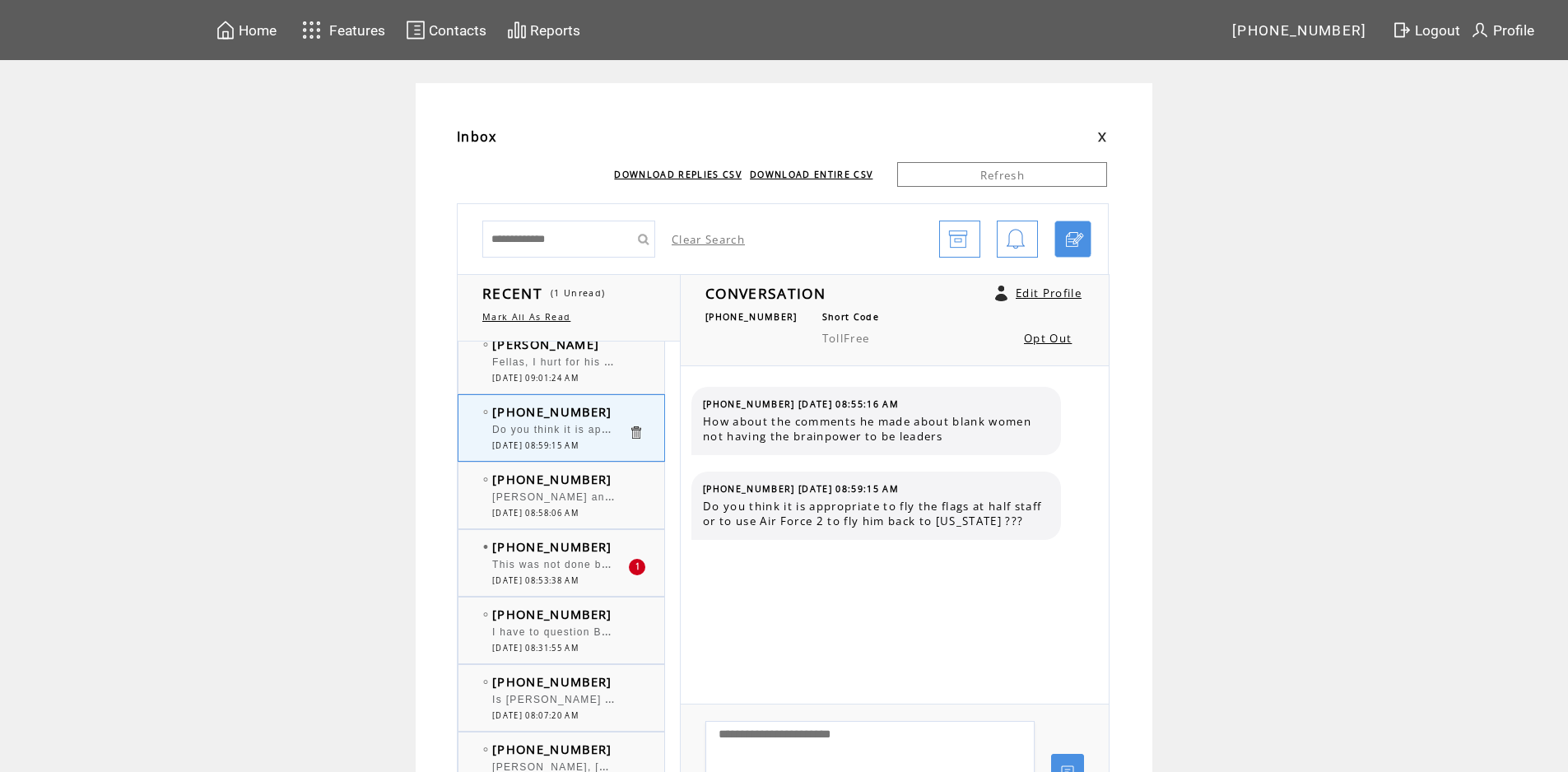
click at [625, 546] on td "[PHONE_NUMBER]" at bounding box center [560, 547] width 136 height 17
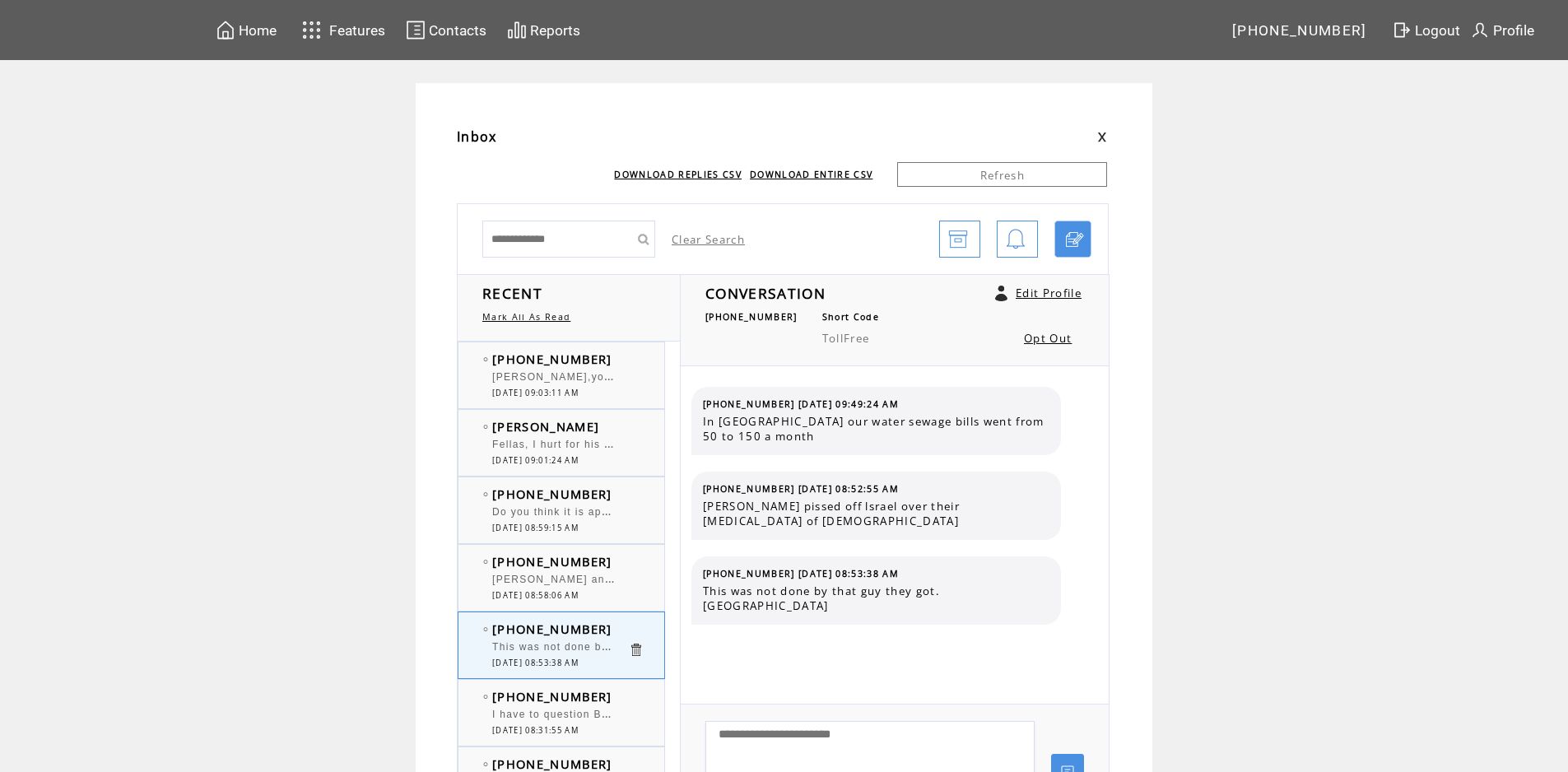
scroll to position [82, 0]
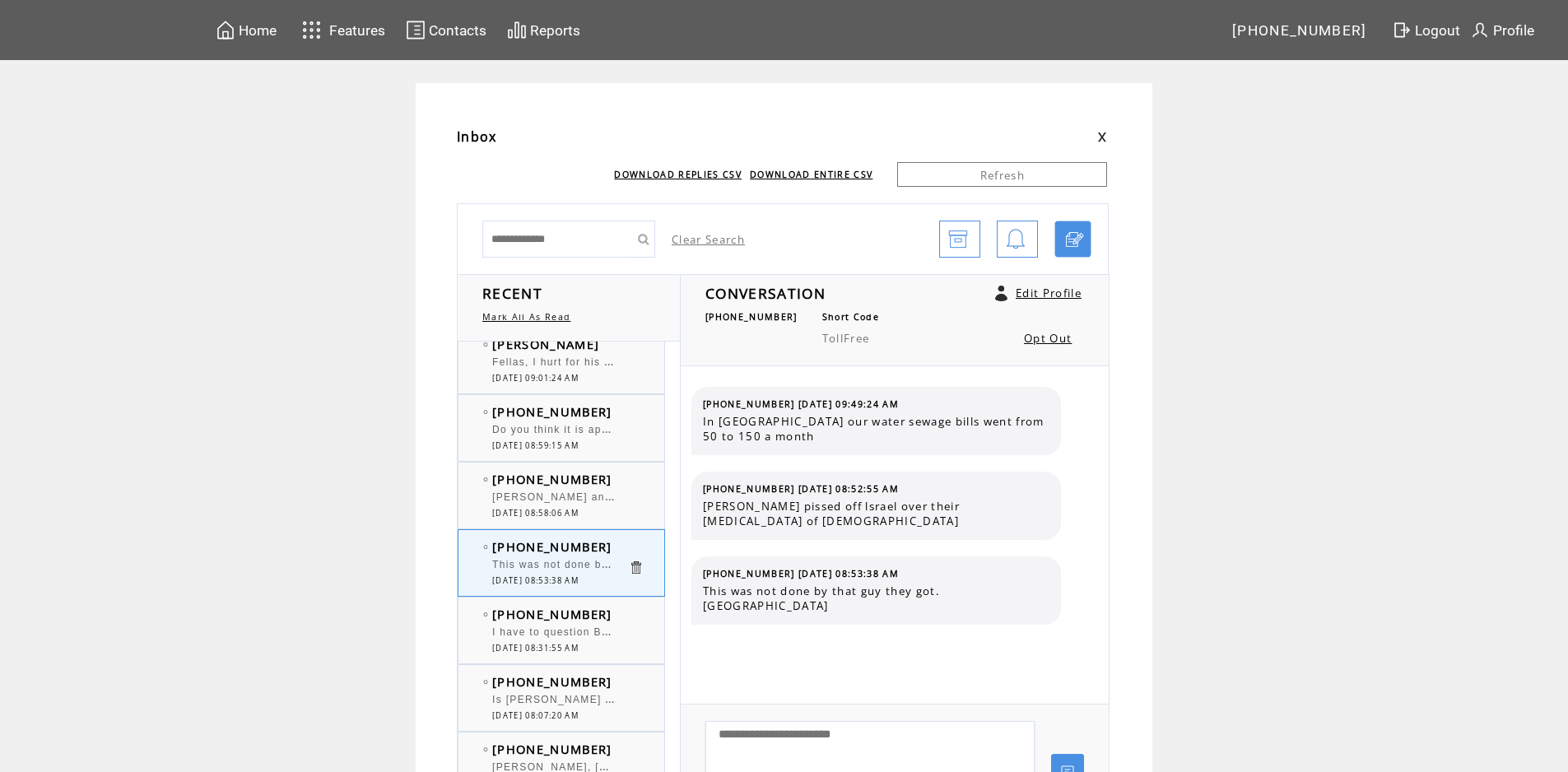
click at [621, 480] on td "[PHONE_NUMBER]" at bounding box center [560, 479] width 136 height 17
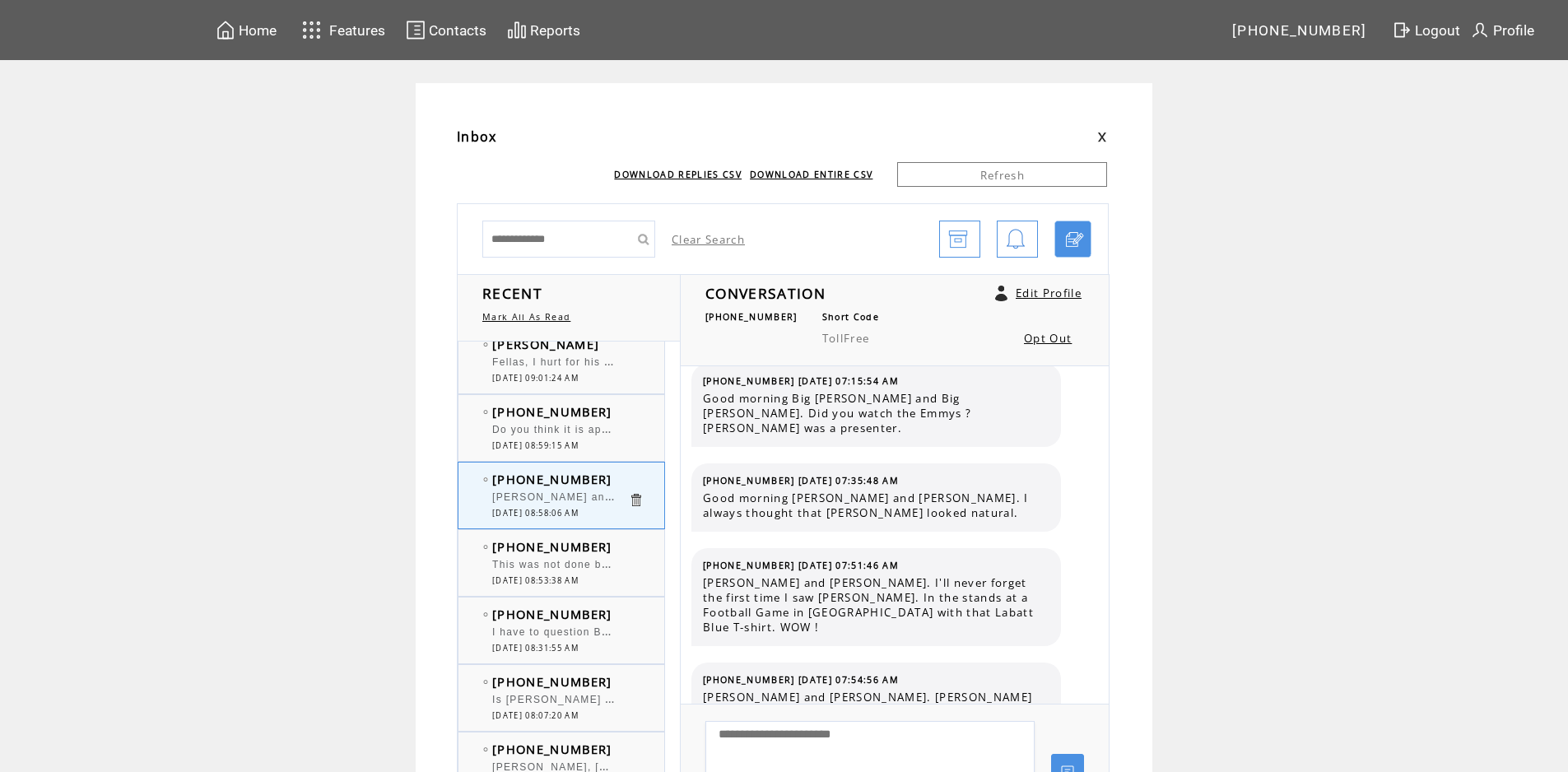
scroll to position [82, 0]
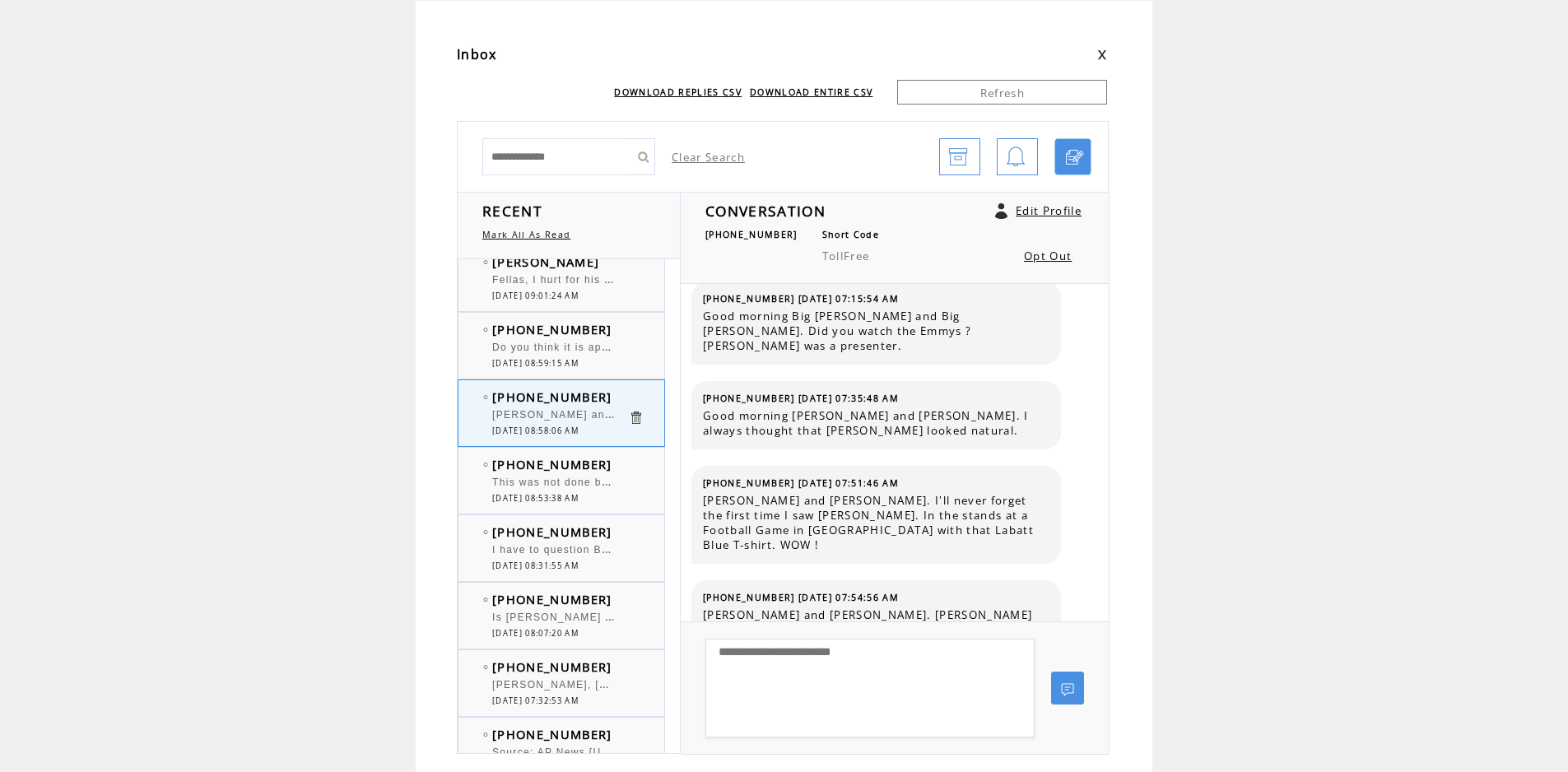
click at [594, 341] on div at bounding box center [560, 339] width 136 height 4
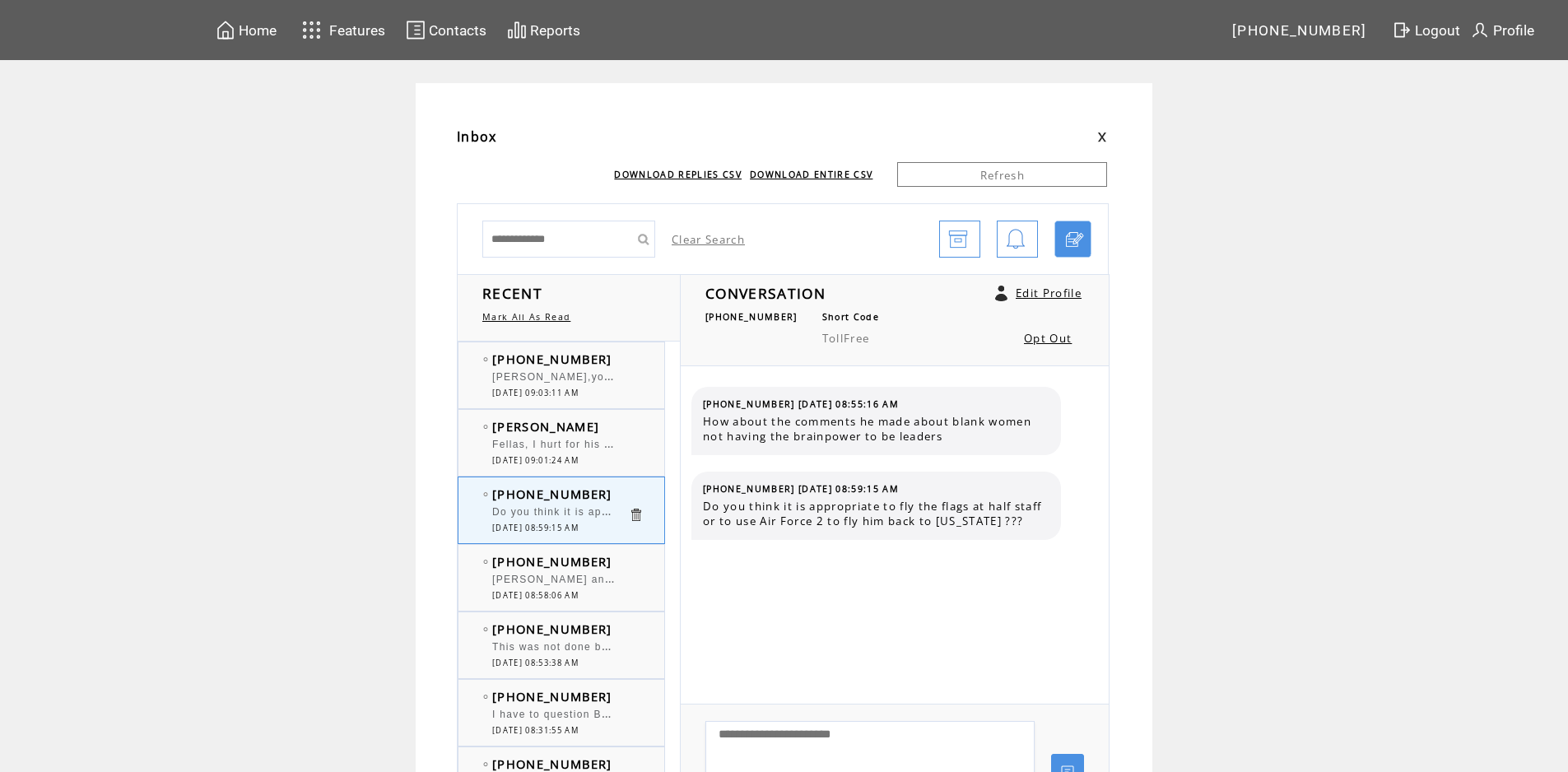
click at [605, 420] on td "[PERSON_NAME]" at bounding box center [560, 426] width 136 height 17
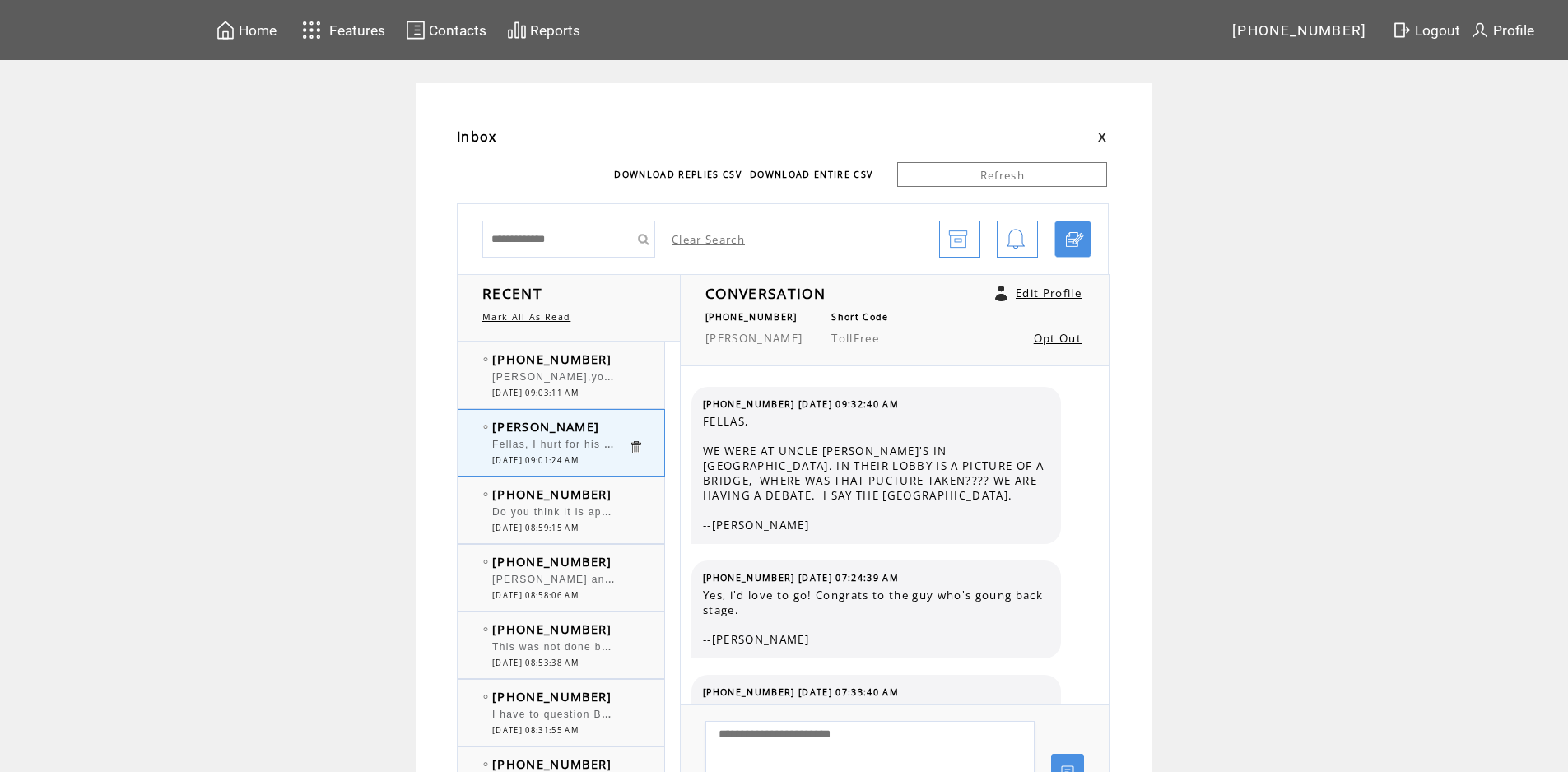
scroll to position [2548, 0]
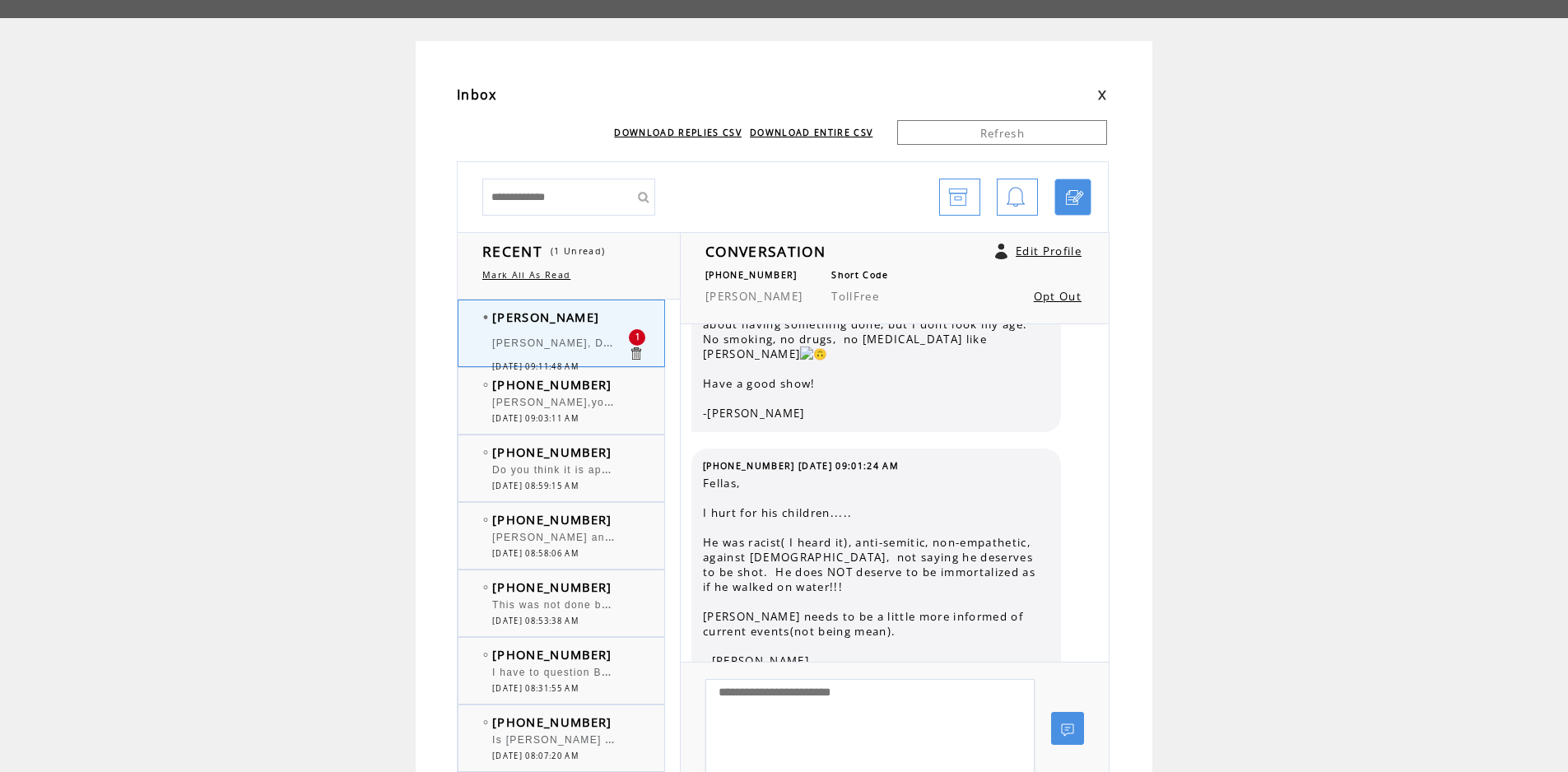
scroll to position [82, 0]
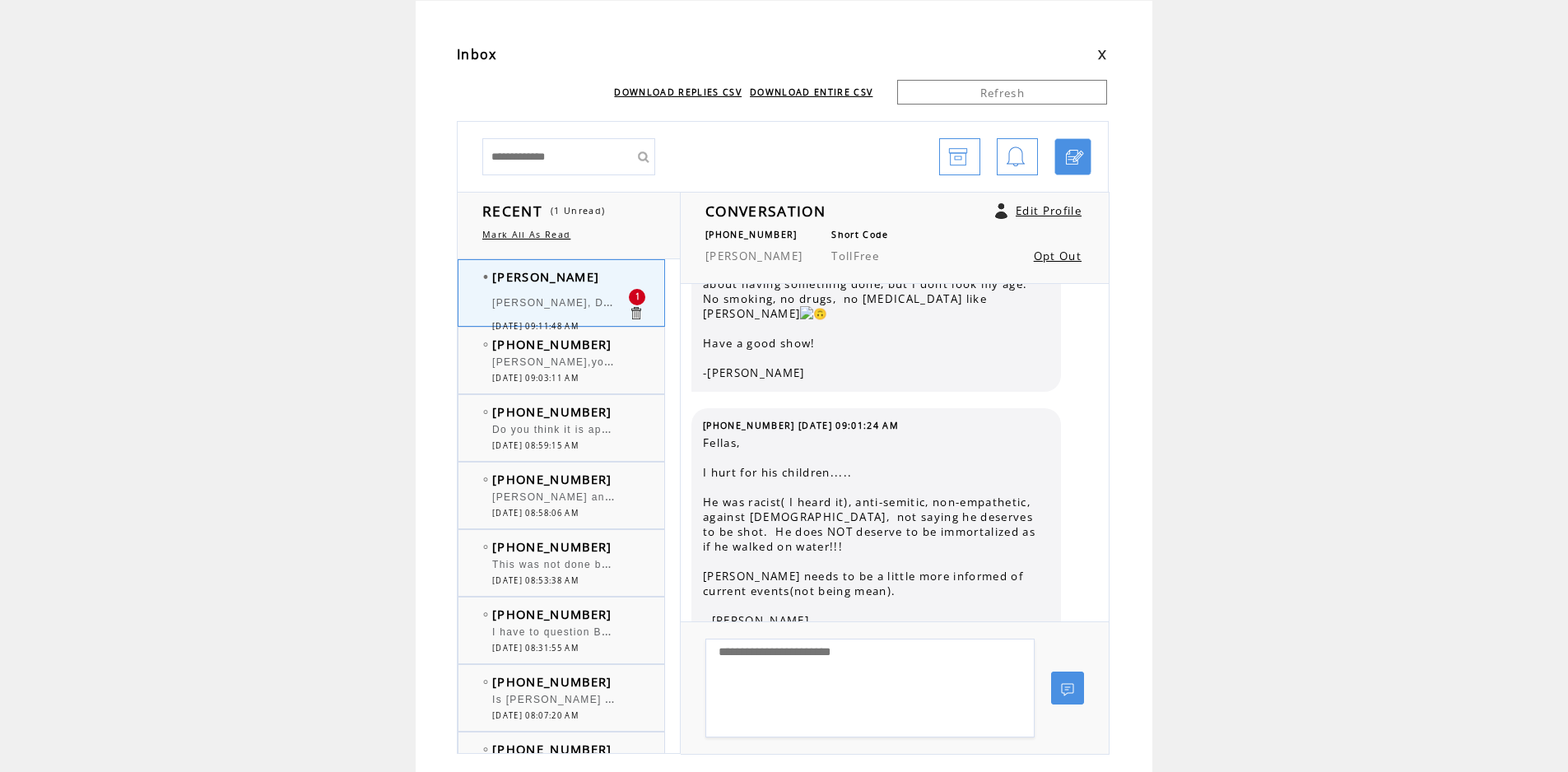
drag, startPoint x: 591, startPoint y: 346, endPoint x: 577, endPoint y: 309, distance: 39.6
click at [591, 346] on span "[PHONE_NUMBER]" at bounding box center [552, 344] width 120 height 17
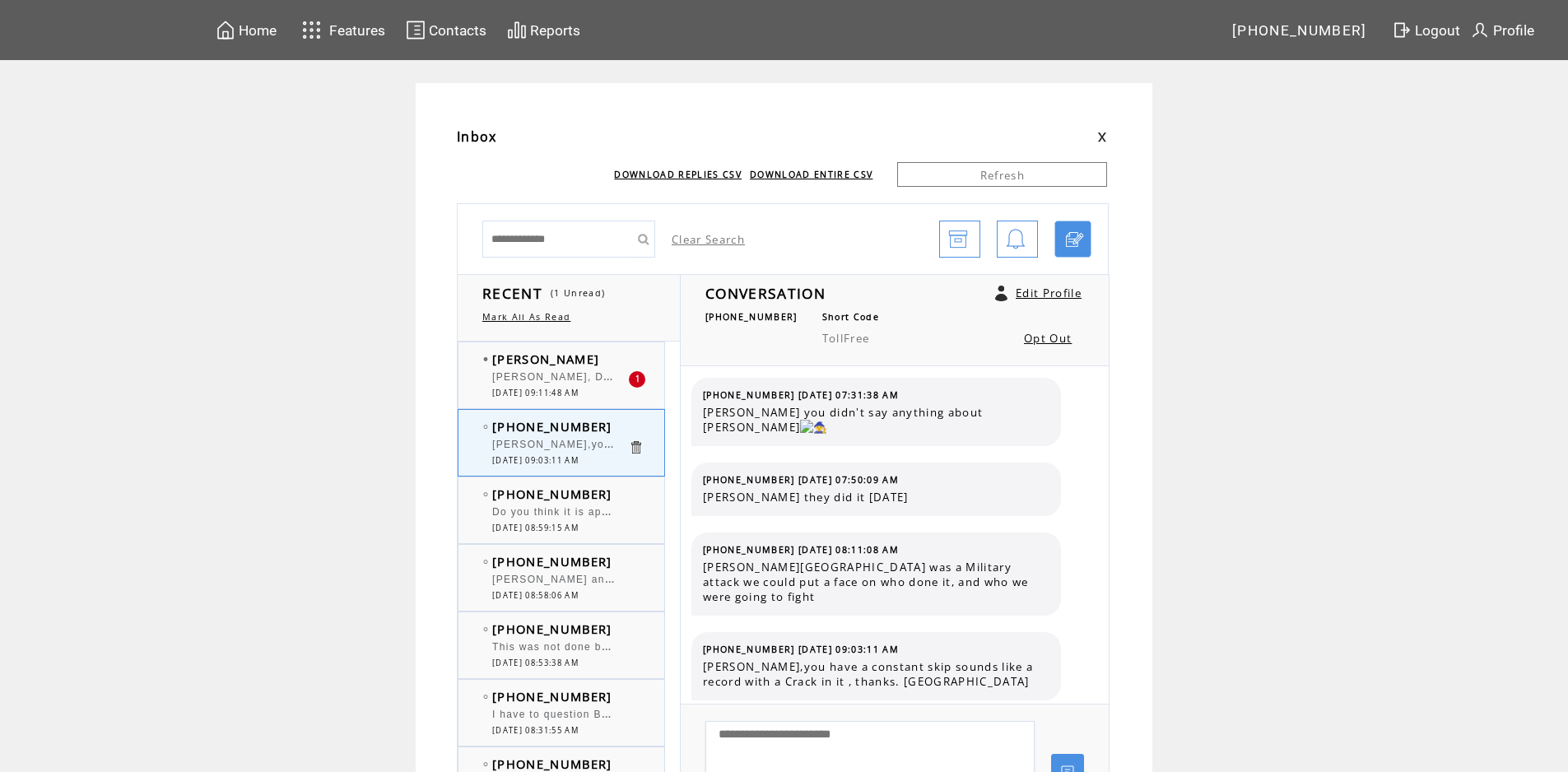
scroll to position [898, 0]
click at [592, 362] on td "[PERSON_NAME]" at bounding box center [560, 359] width 136 height 17
